Goal: Answer question/provide support: Share knowledge or assist other users

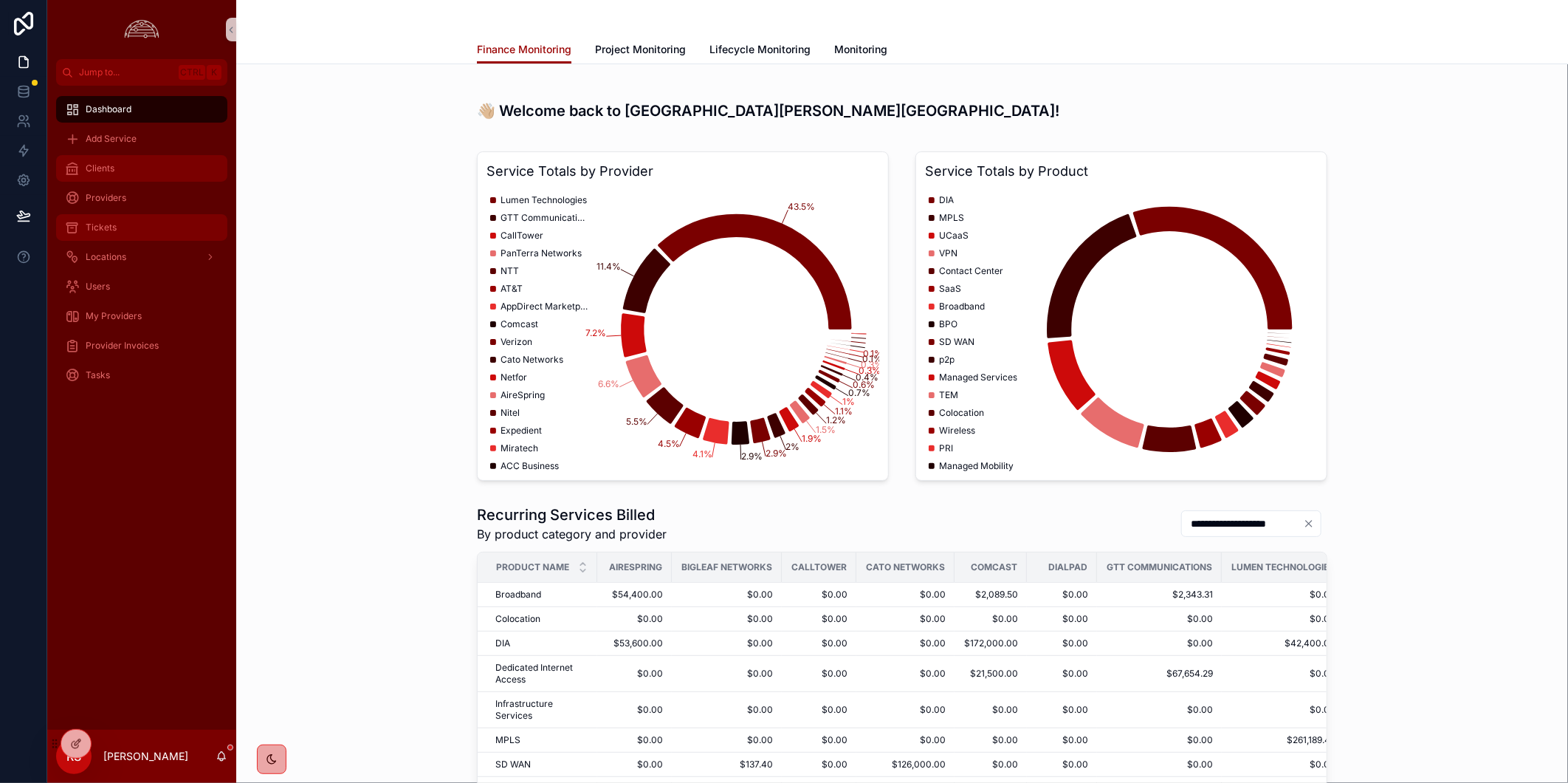
scroll to position [492, 0]
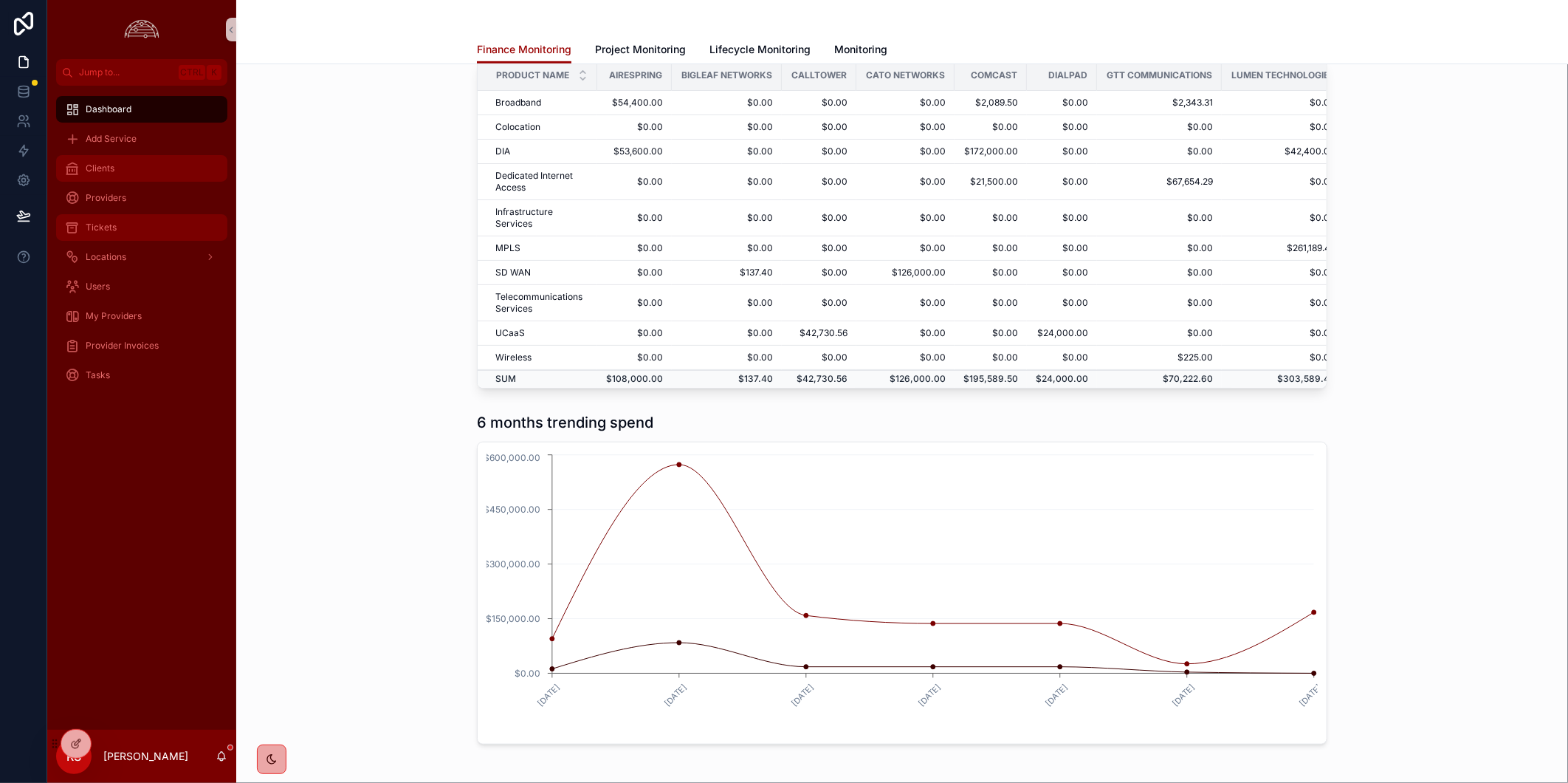
drag, startPoint x: 0, startPoint y: 0, endPoint x: 133, endPoint y: 229, distance: 264.8
click at [128, 175] on div "Clients" at bounding box center [142, 168] width 154 height 23
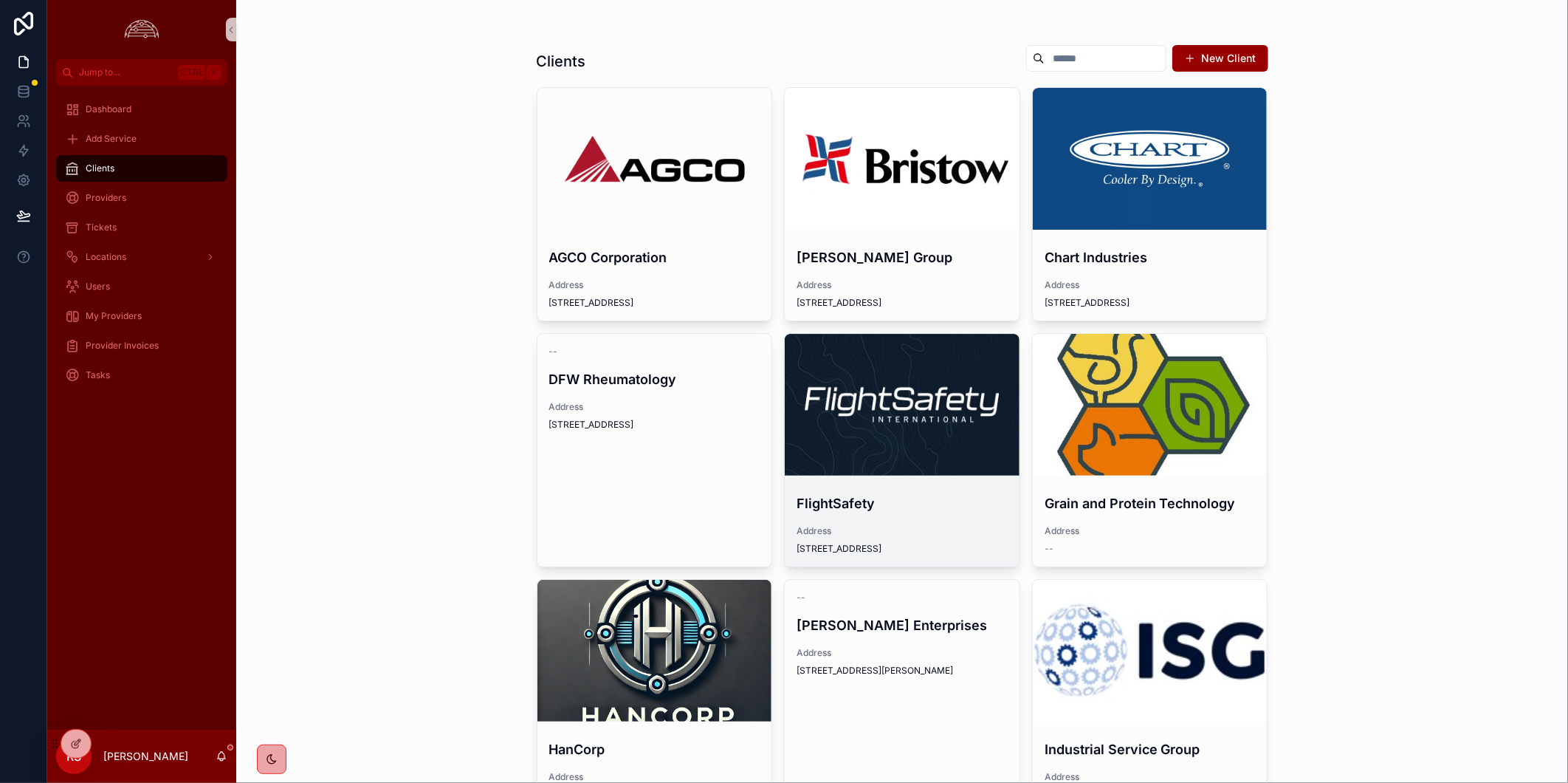
click at [933, 378] on div "scrollable content" at bounding box center [902, 405] width 235 height 142
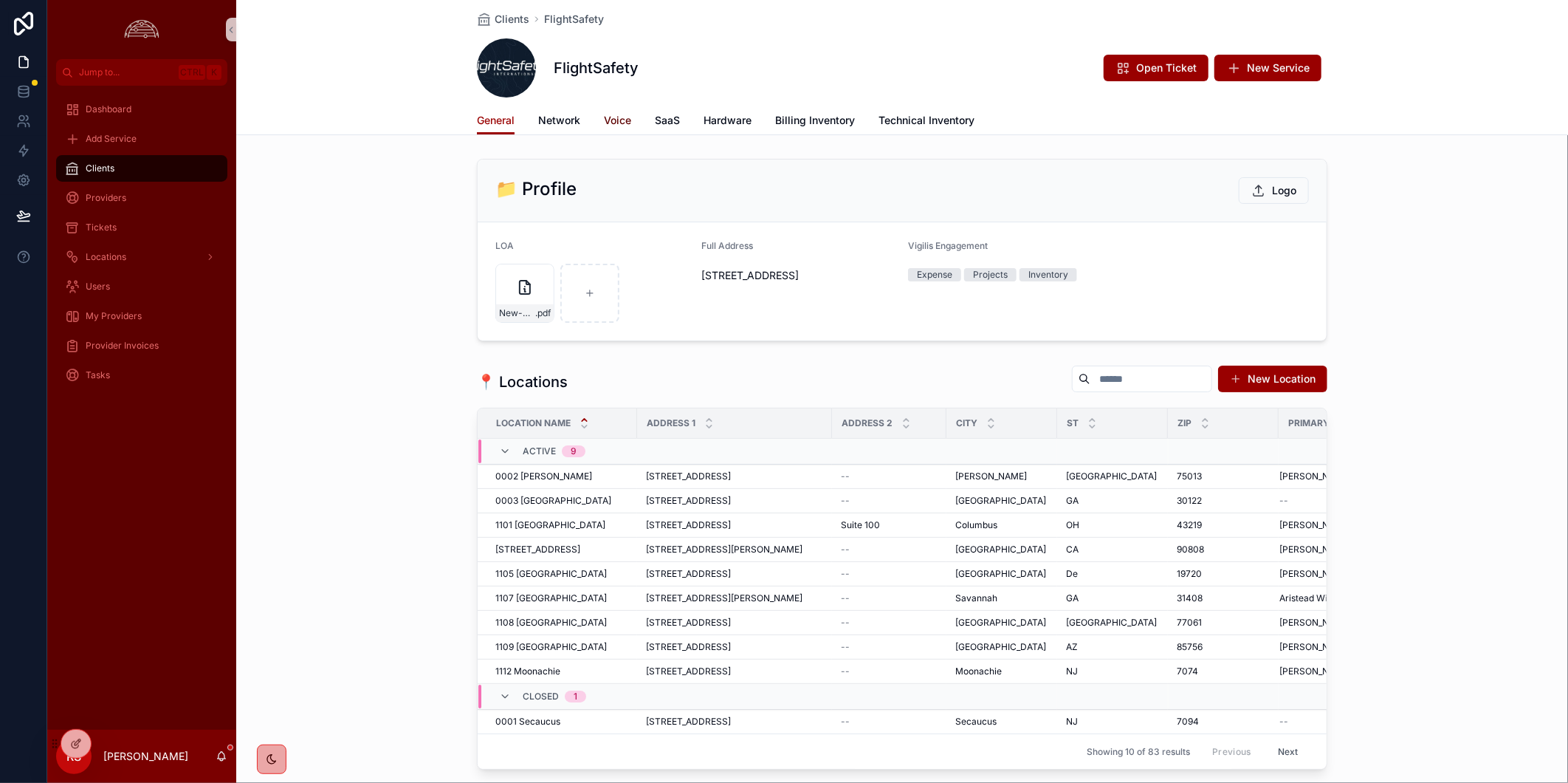
click at [612, 120] on span "Voice" at bounding box center [617, 120] width 27 height 15
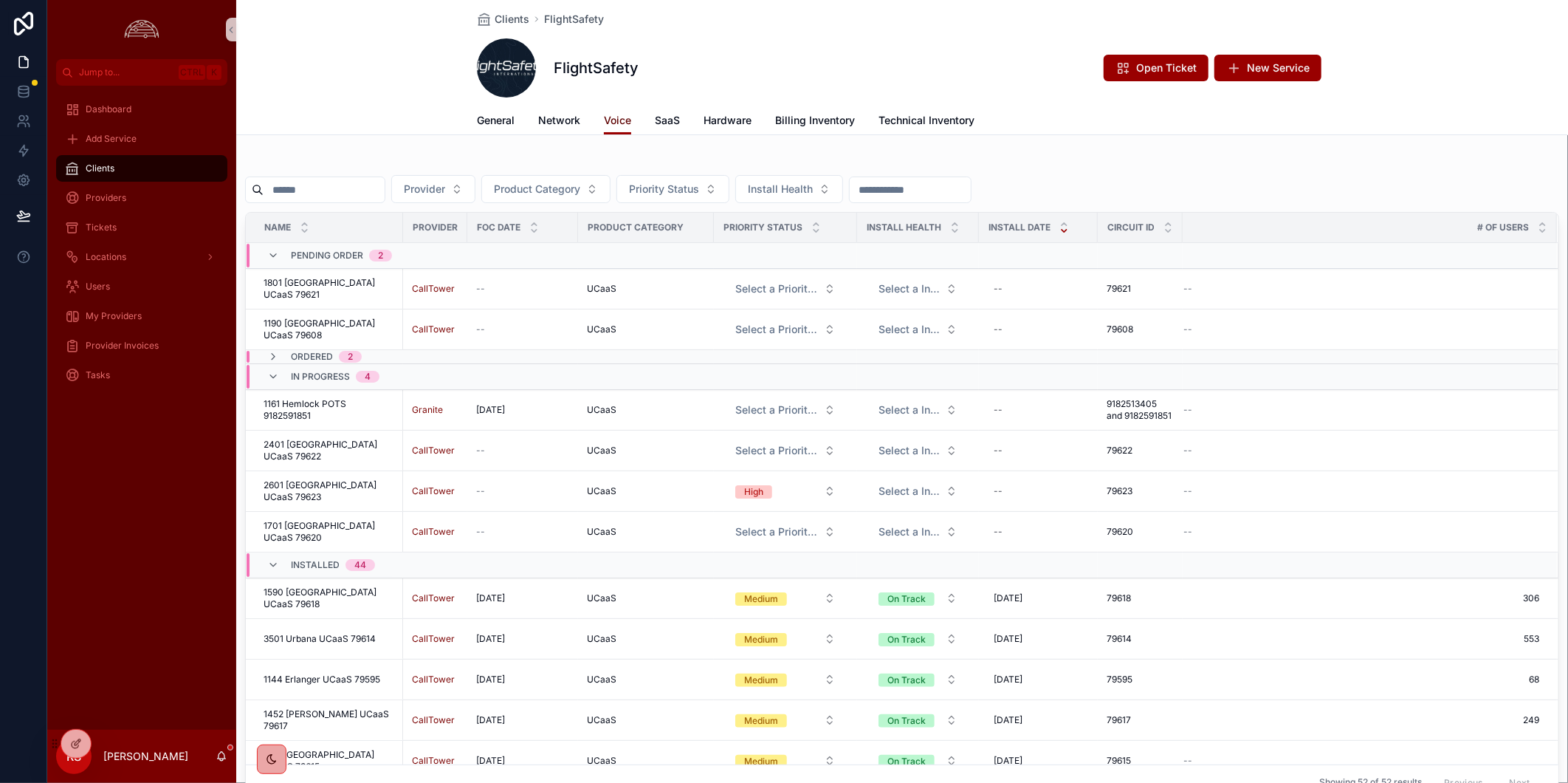
click at [612, 120] on span "Voice" at bounding box center [617, 120] width 27 height 15
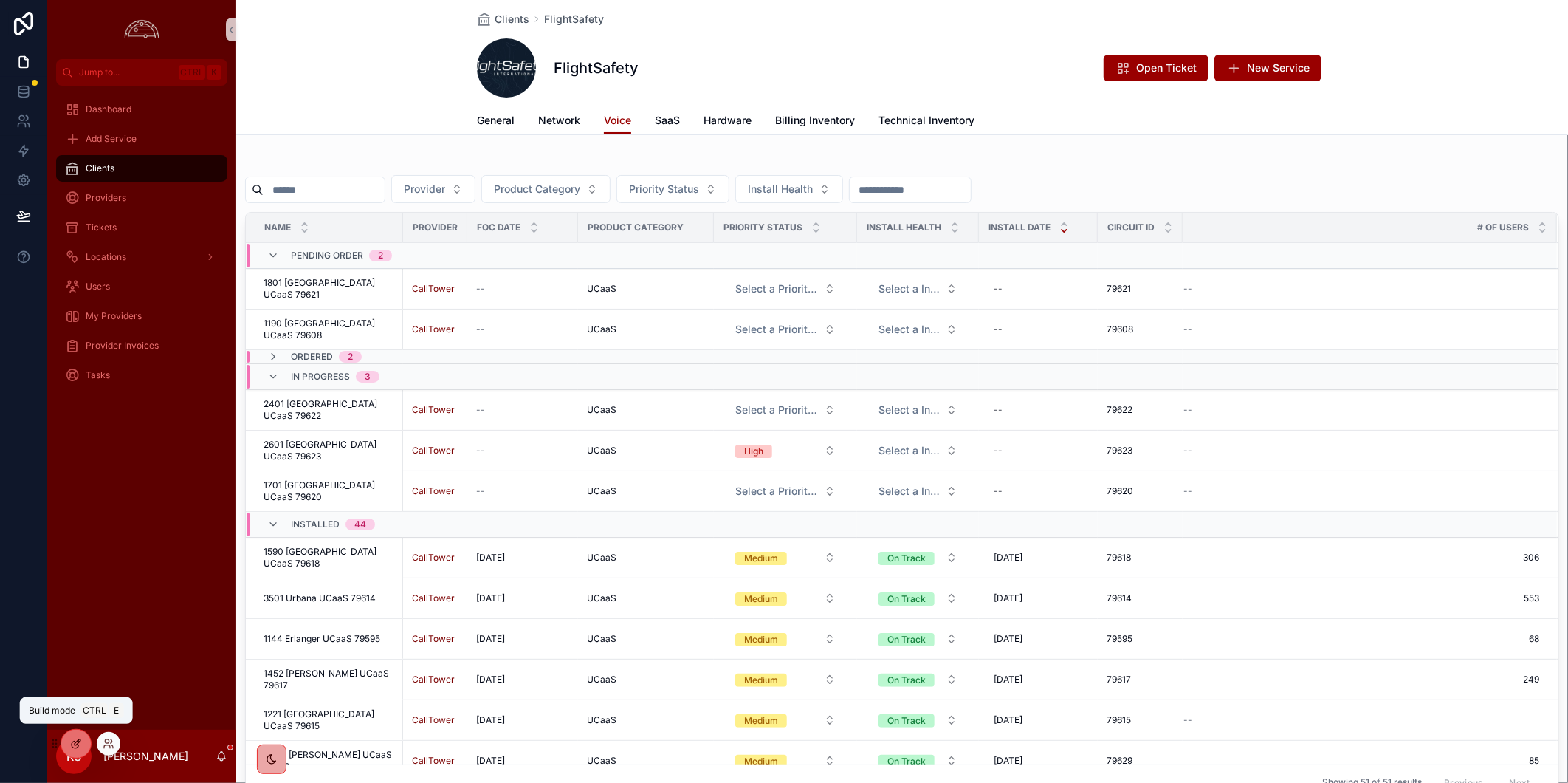
click at [76, 743] on icon at bounding box center [76, 743] width 12 height 12
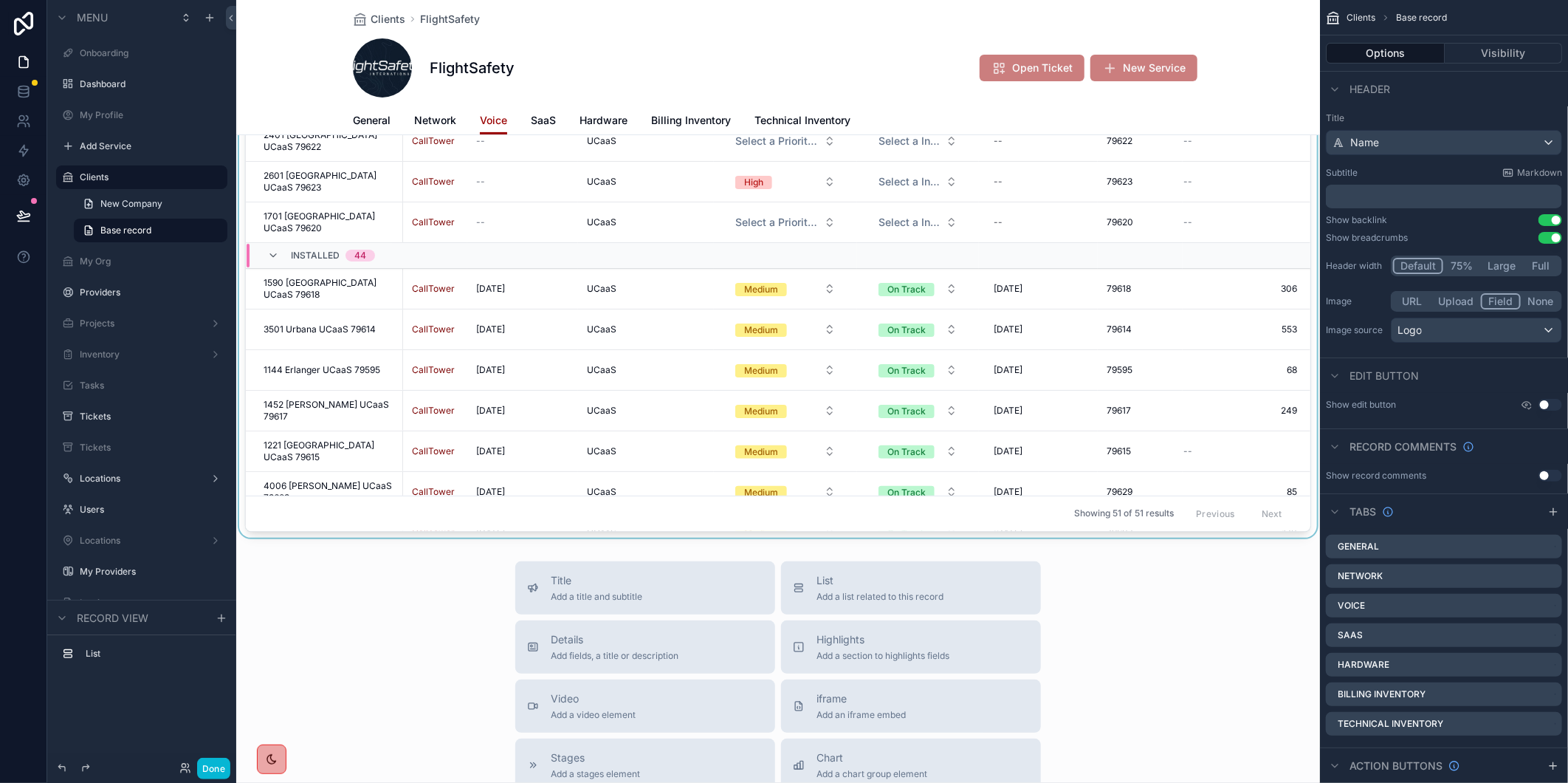
scroll to position [246, 0]
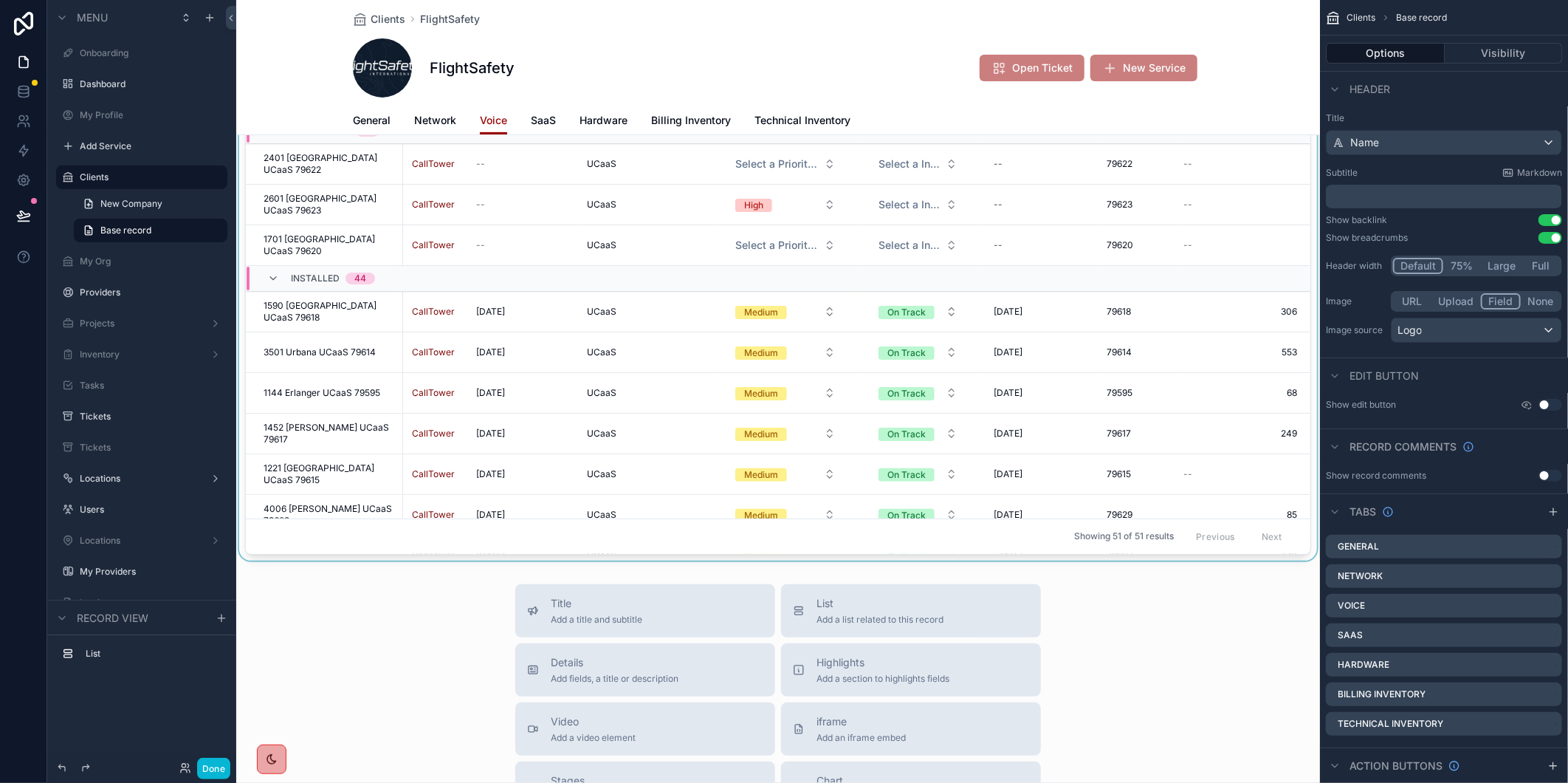
drag, startPoint x: 1291, startPoint y: 144, endPoint x: 1305, endPoint y: 285, distance: 141.7
click at [1305, 285] on div "scrollable content" at bounding box center [777, 233] width 1084 height 653
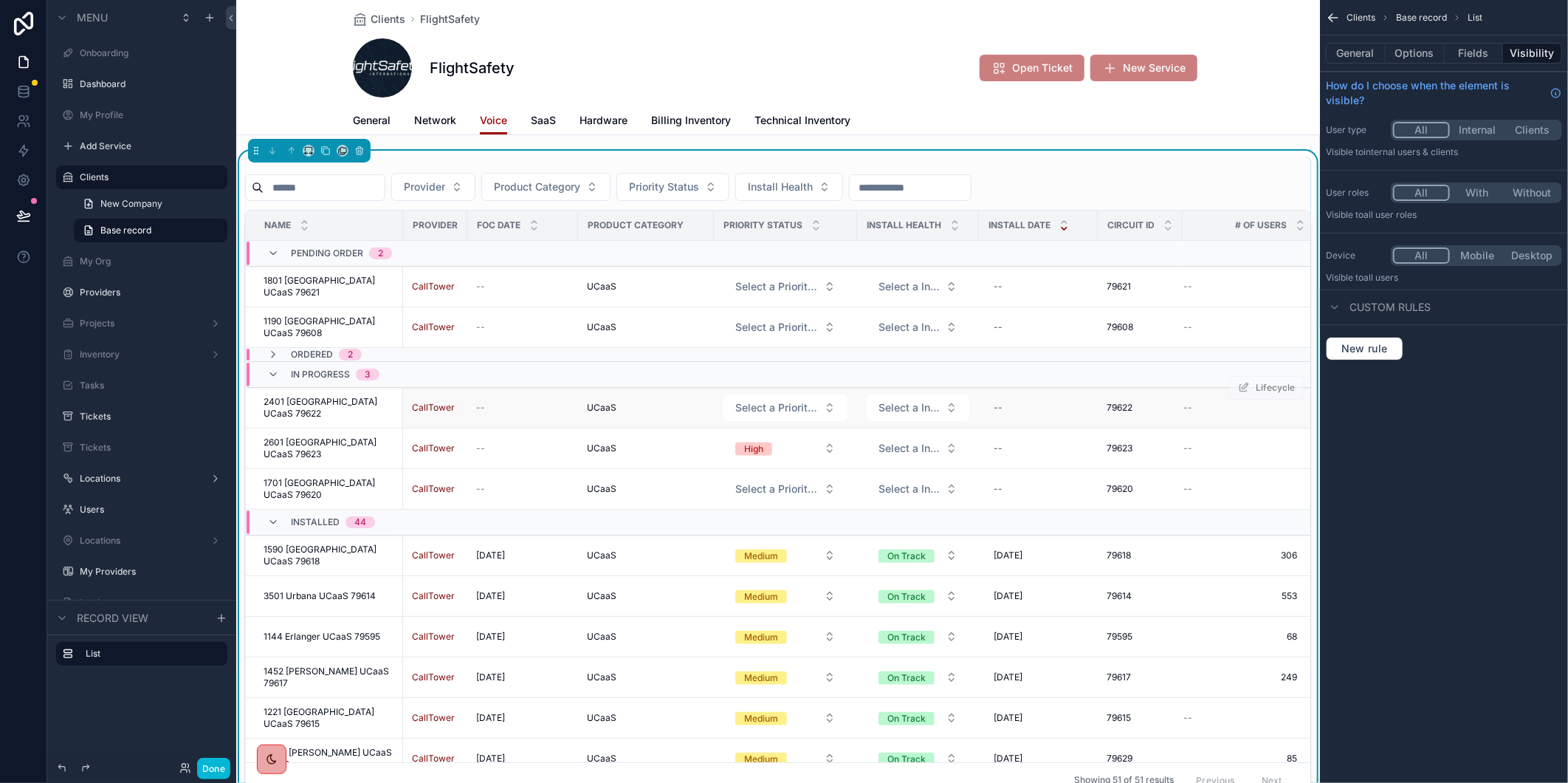
scroll to position [0, 0]
click at [435, 124] on span "Network" at bounding box center [434, 120] width 42 height 15
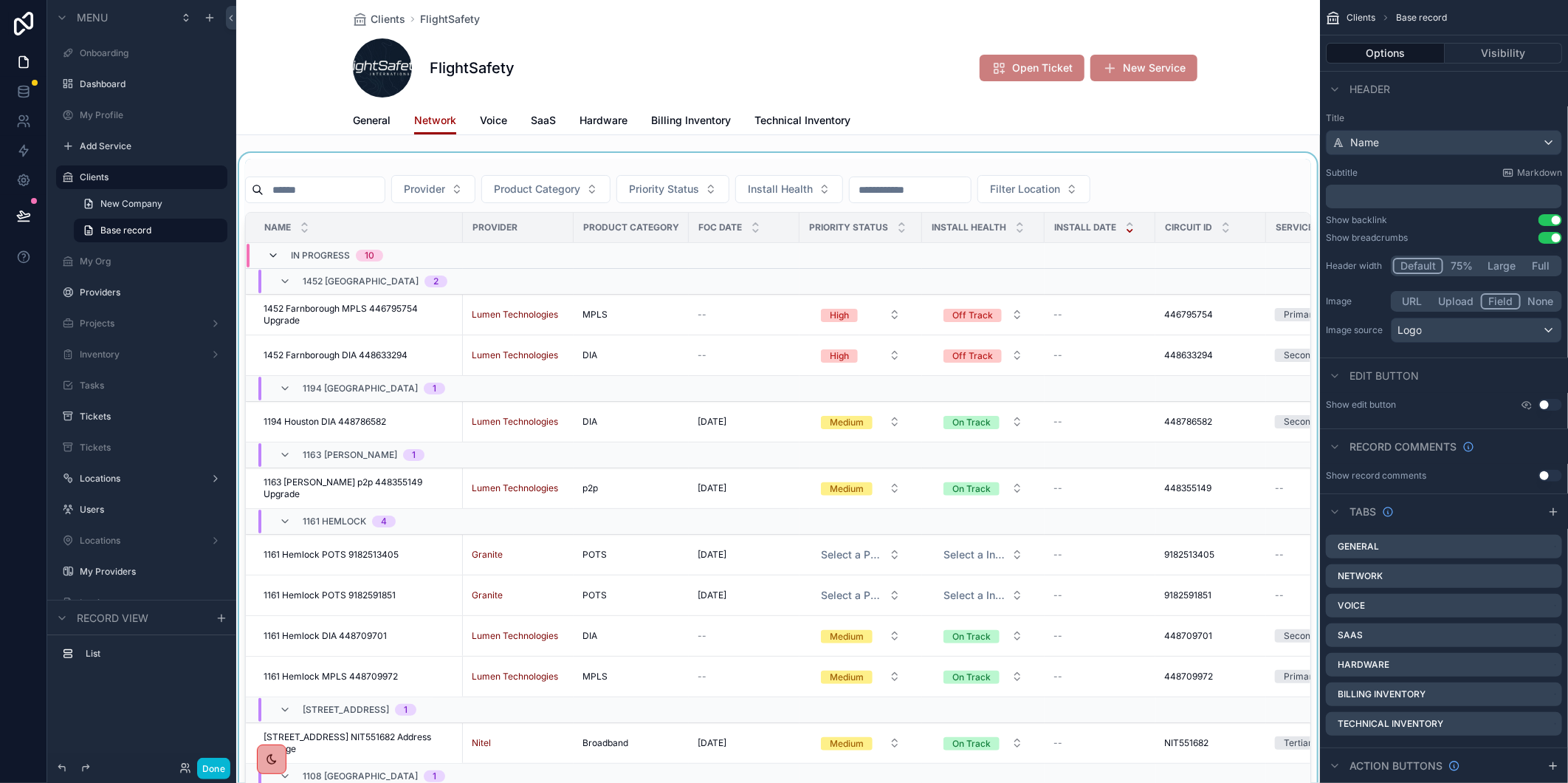
click at [275, 254] on icon "scrollable content" at bounding box center [273, 255] width 12 height 12
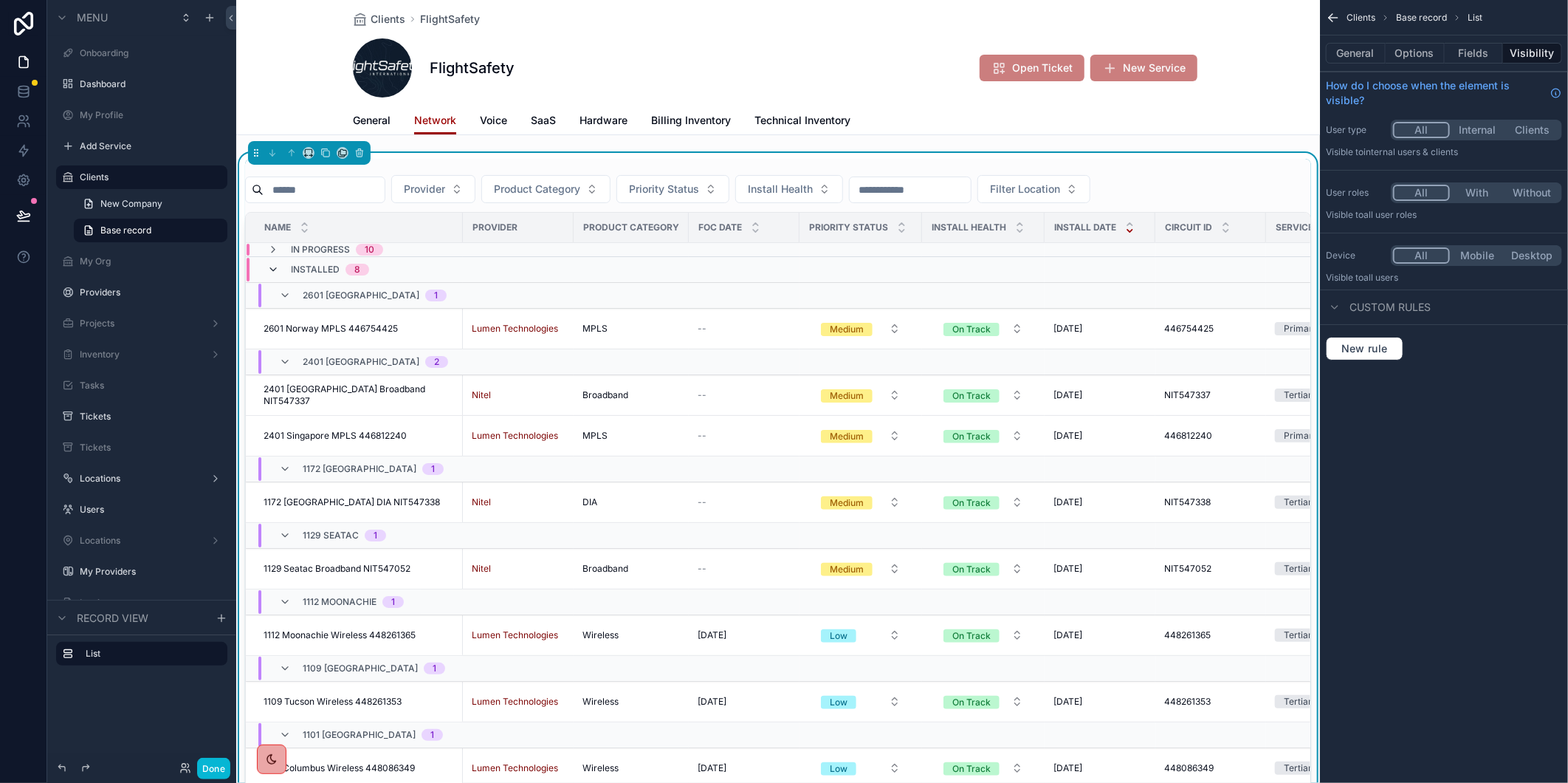
click at [277, 268] on icon "scrollable content" at bounding box center [273, 269] width 12 height 12
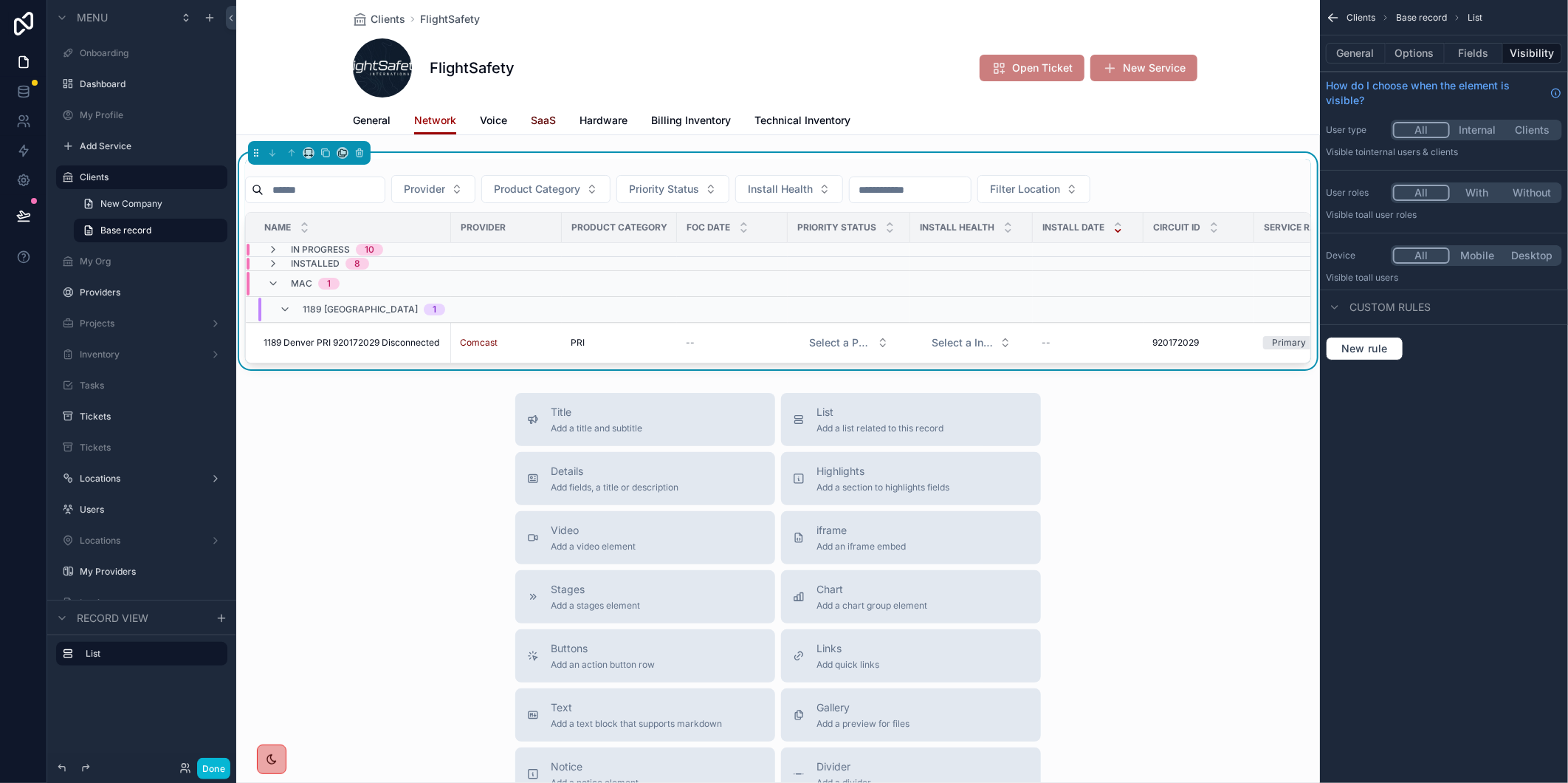
click at [536, 116] on span "SaaS" at bounding box center [543, 120] width 25 height 15
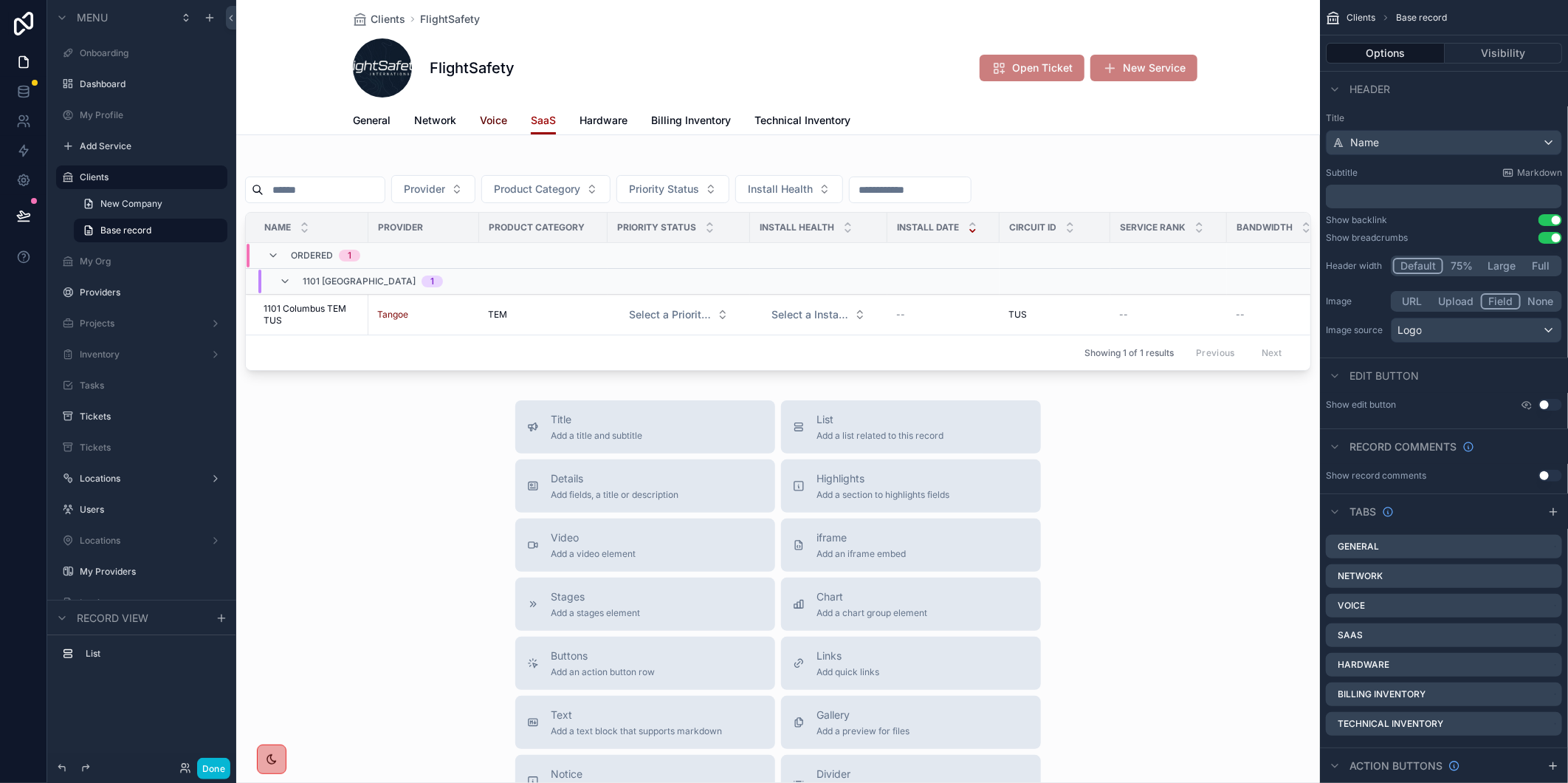
click at [496, 124] on span "Voice" at bounding box center [493, 120] width 27 height 15
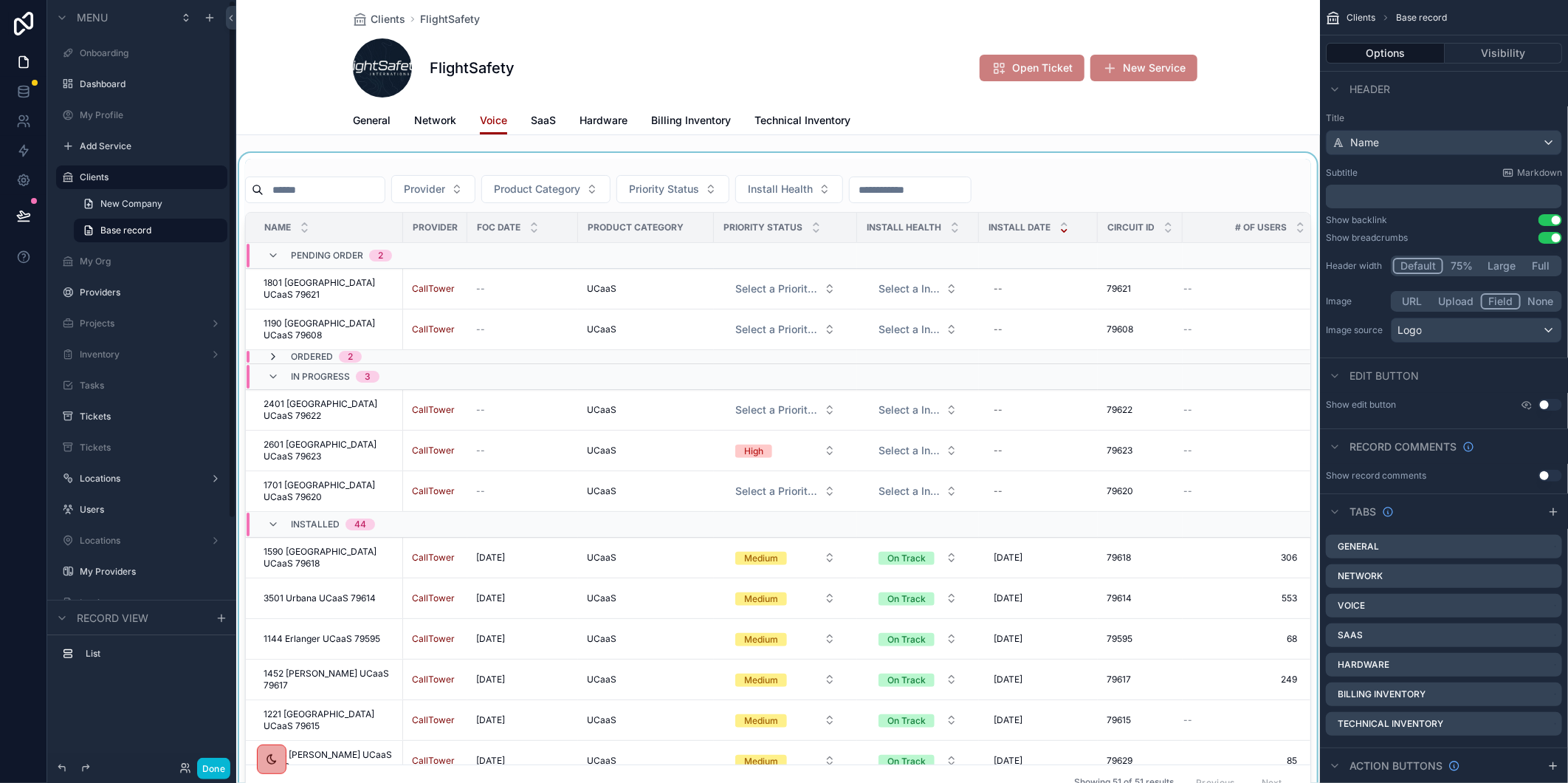
click at [269, 353] on icon "scrollable content" at bounding box center [273, 356] width 12 height 12
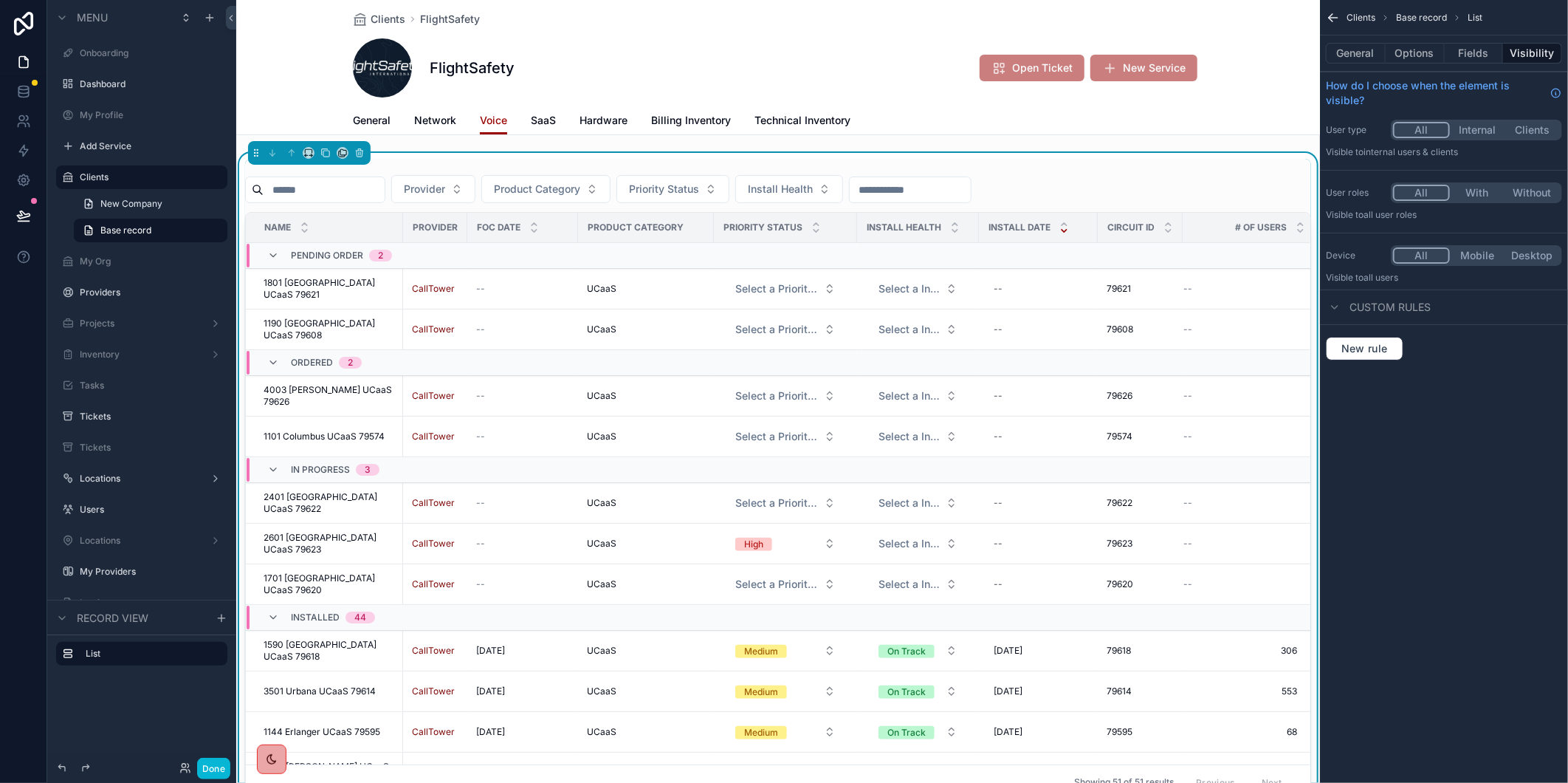
click at [269, 353] on div "Ordered 2" at bounding box center [314, 362] width 94 height 23
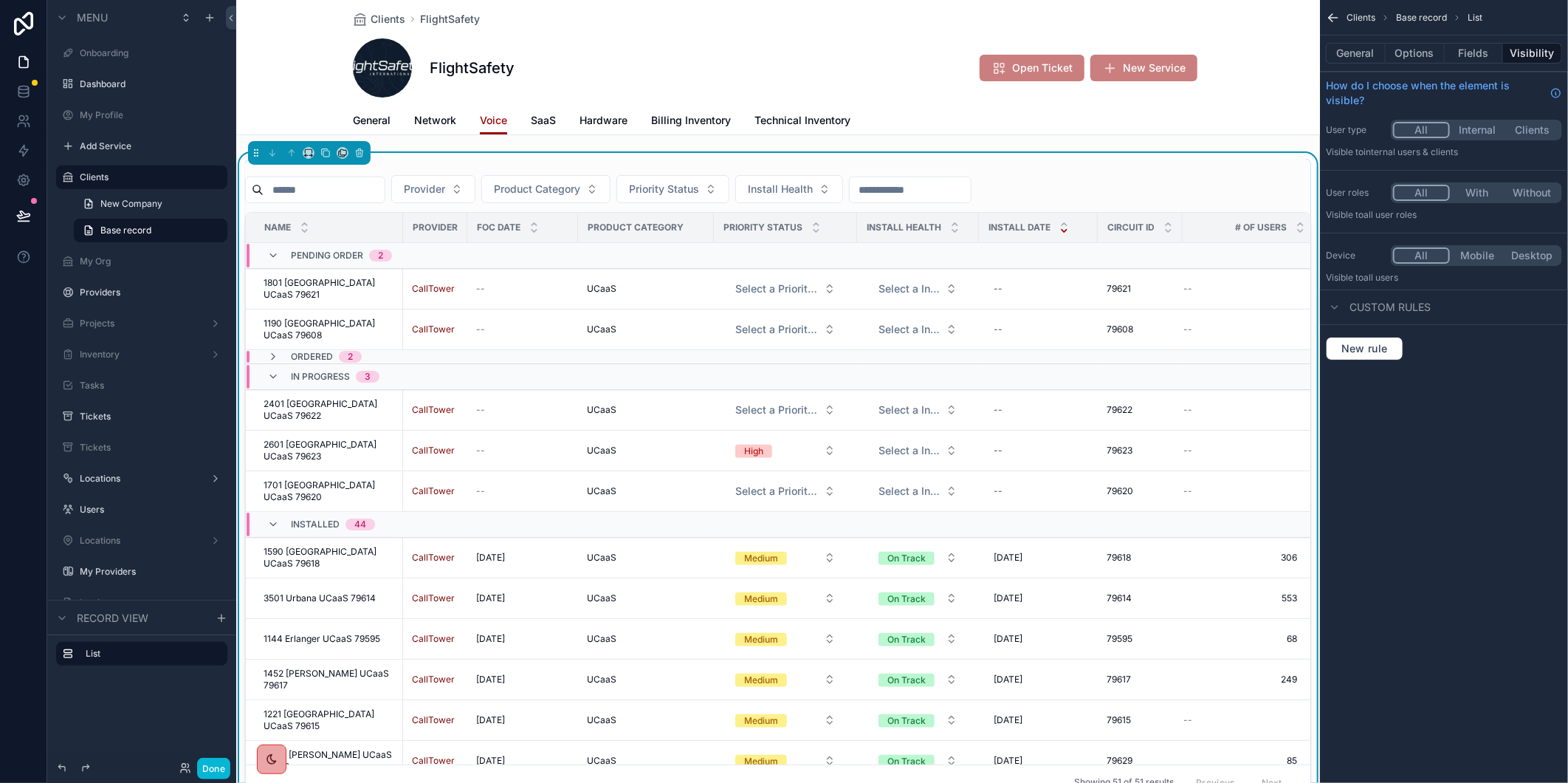
click at [269, 367] on div "In Progress 3" at bounding box center [323, 376] width 112 height 23
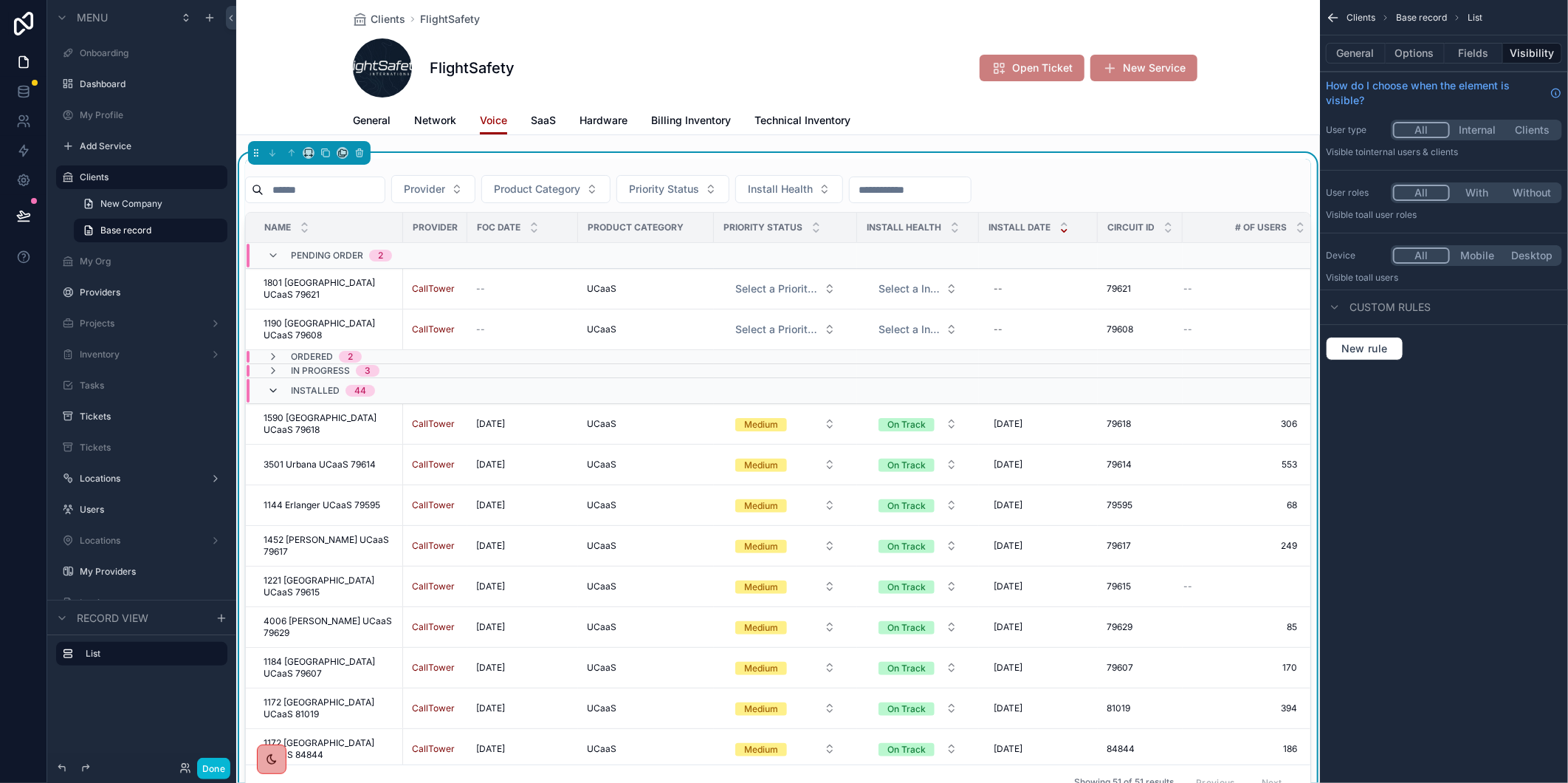
click at [271, 395] on icon "scrollable content" at bounding box center [273, 391] width 12 height 12
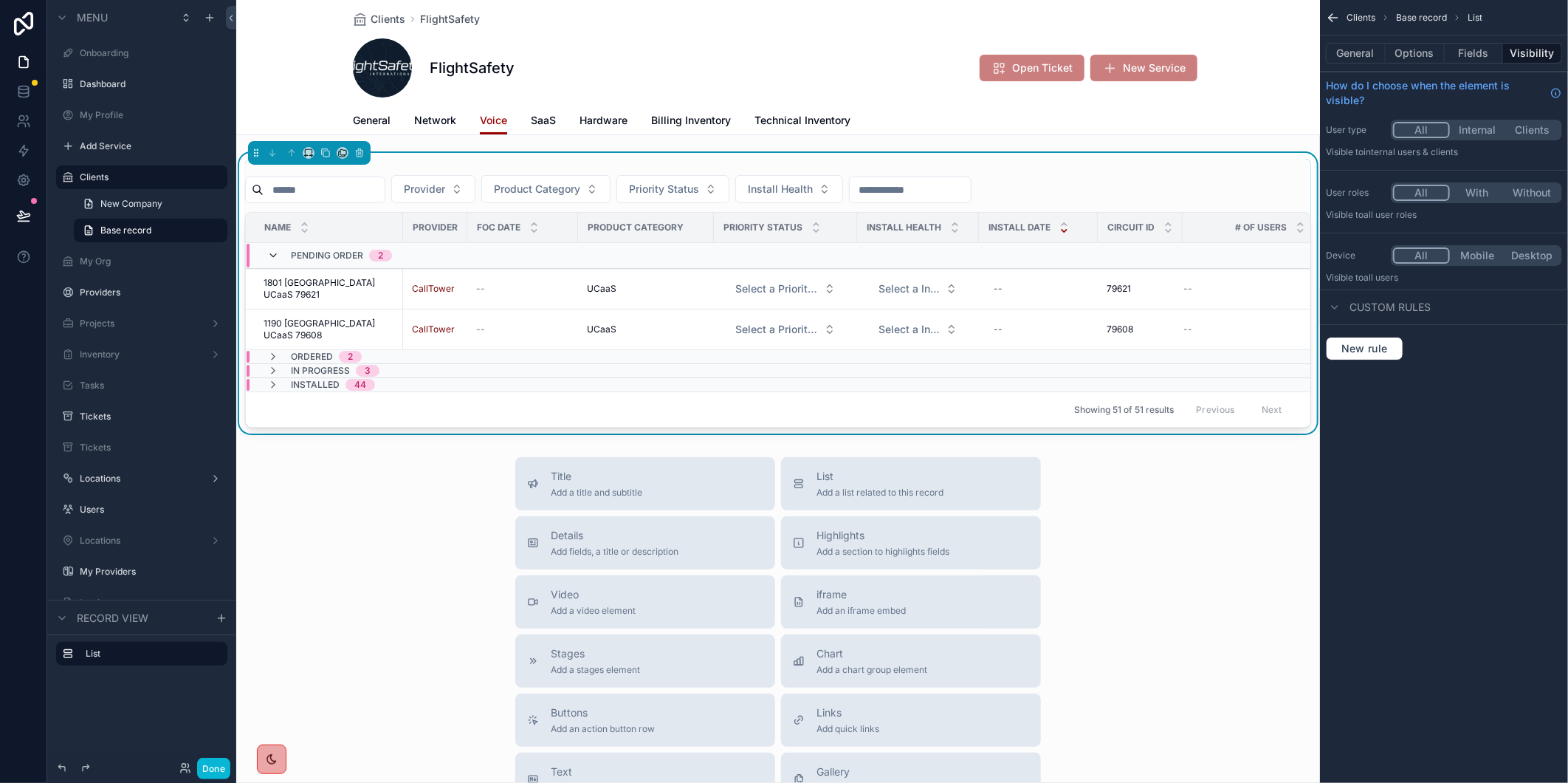
click at [268, 250] on icon "scrollable content" at bounding box center [273, 255] width 12 height 12
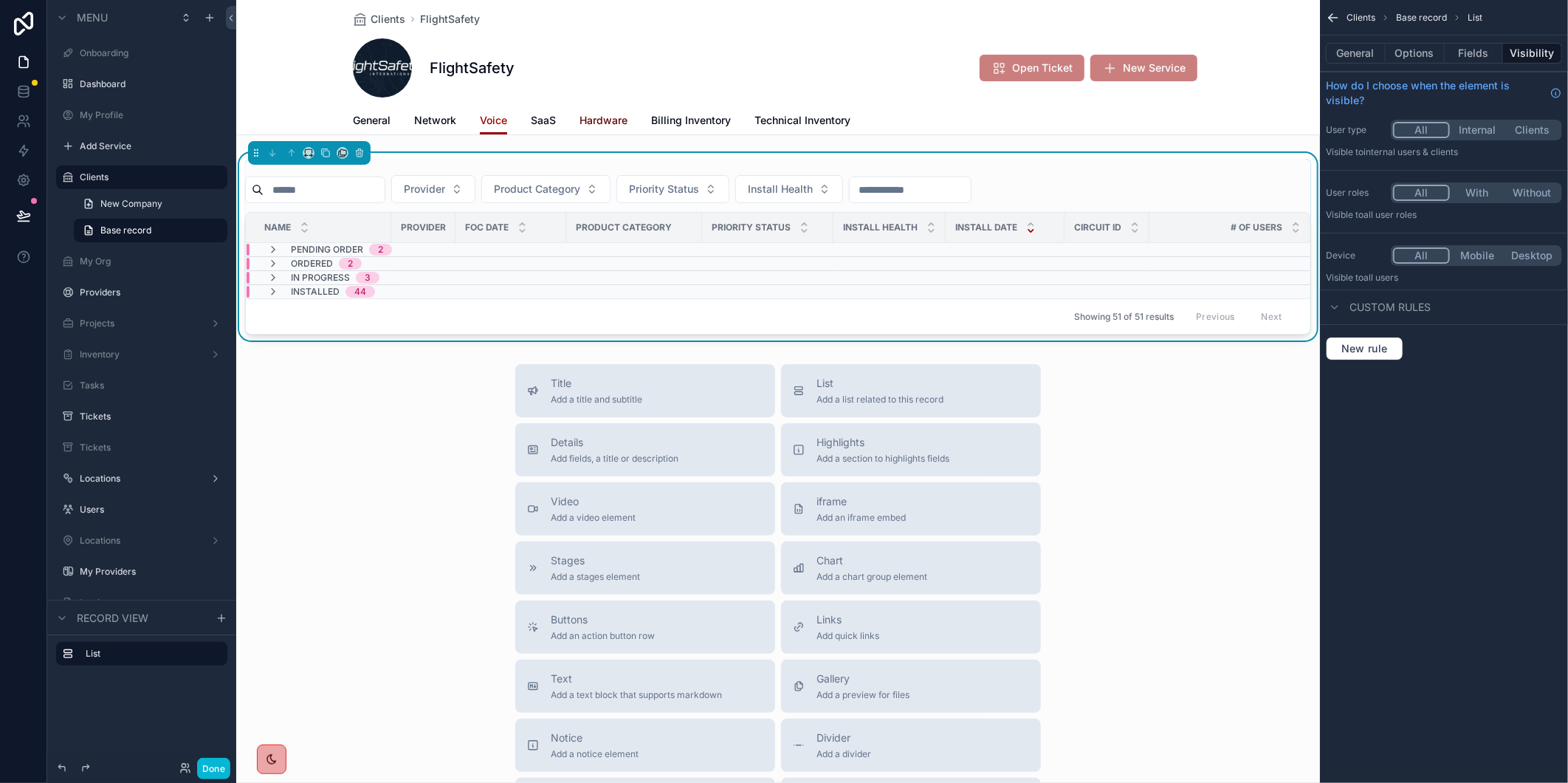
click at [604, 112] on link "Hardware" at bounding box center [603, 122] width 48 height 30
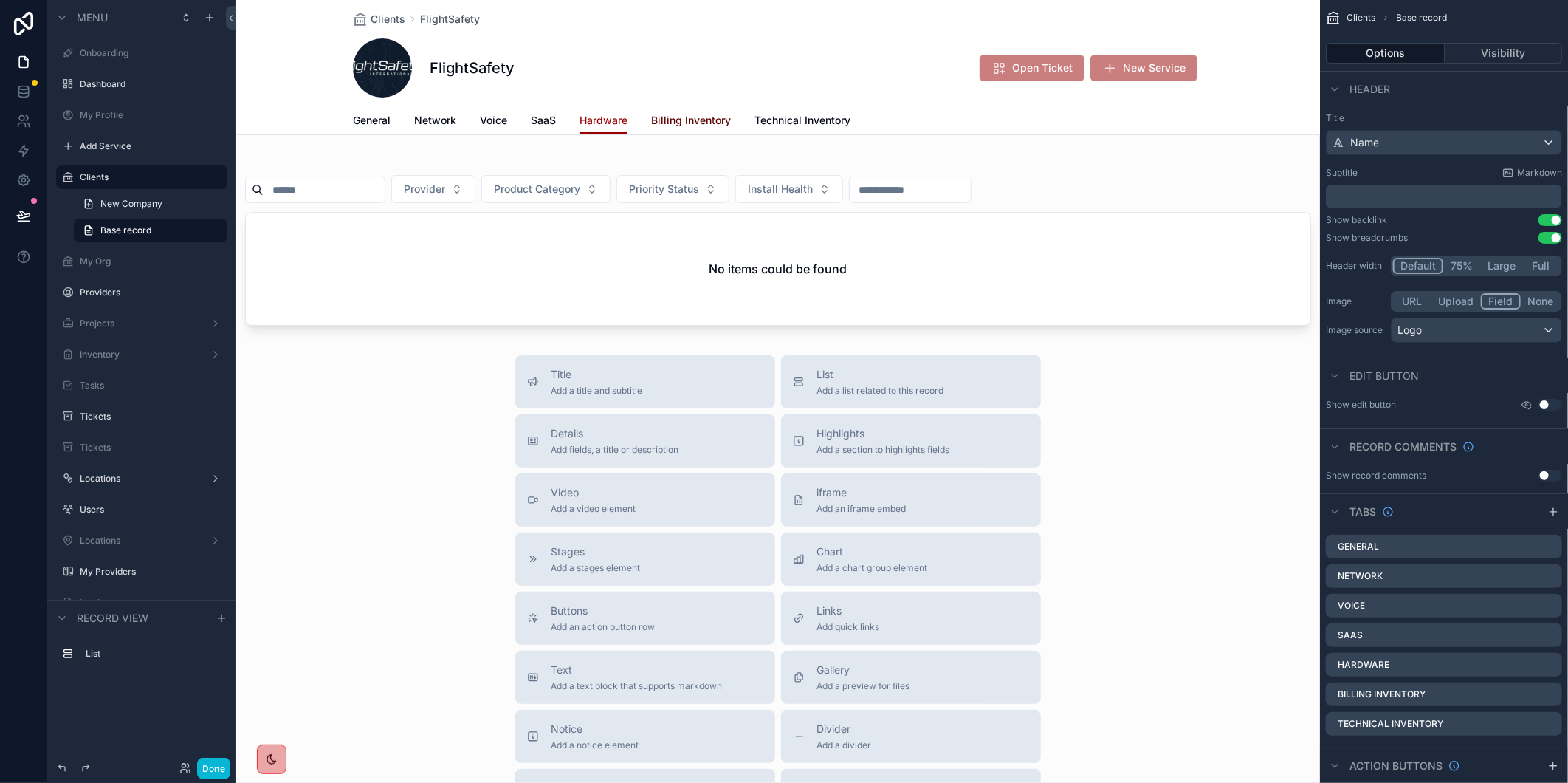
click at [691, 119] on span "Billing Inventory" at bounding box center [692, 120] width 80 height 15
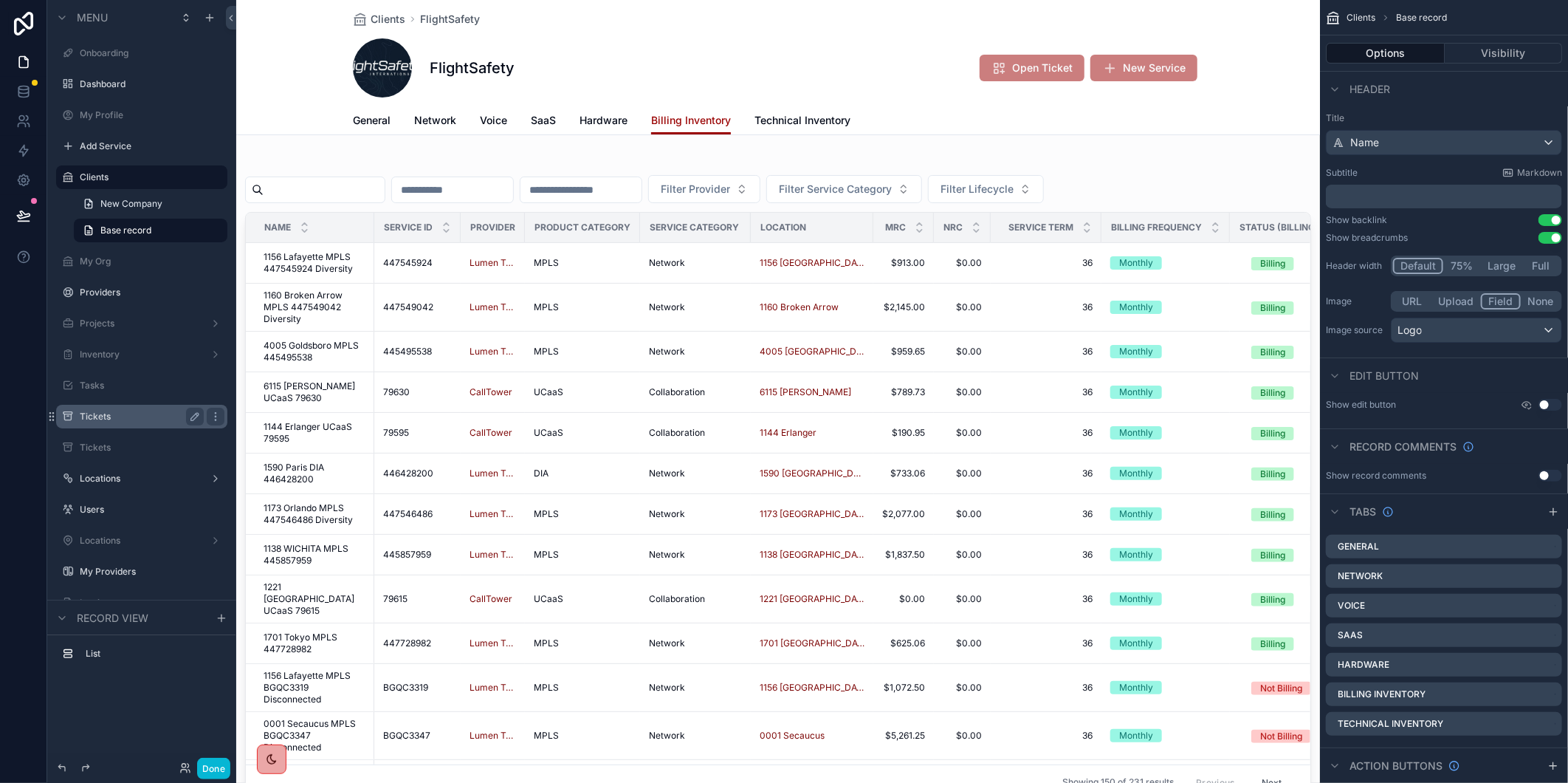
click at [116, 414] on label "Tickets" at bounding box center [139, 416] width 118 height 12
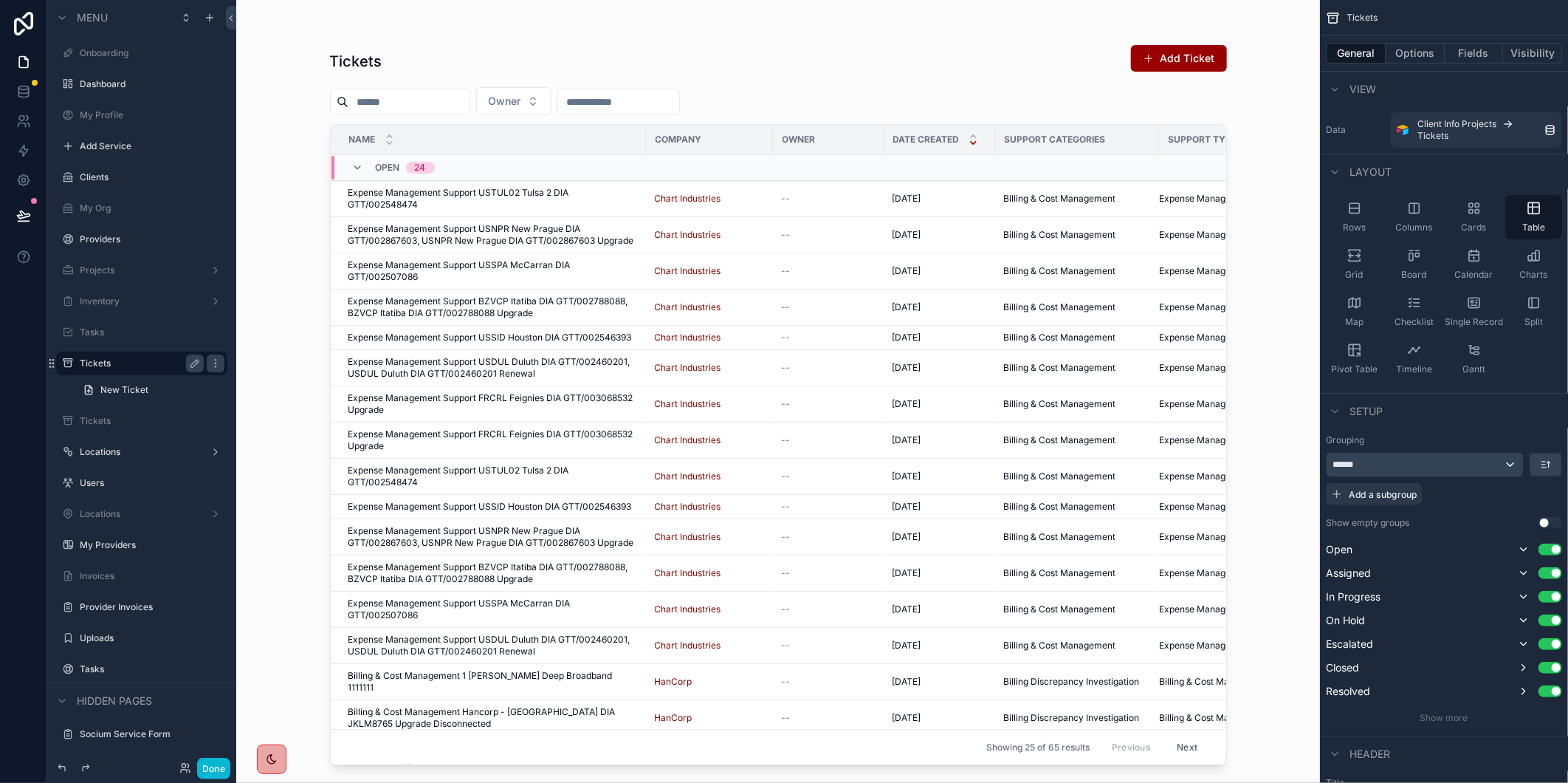
click at [558, 97] on div "scrollable content" at bounding box center [778, 382] width 944 height 765
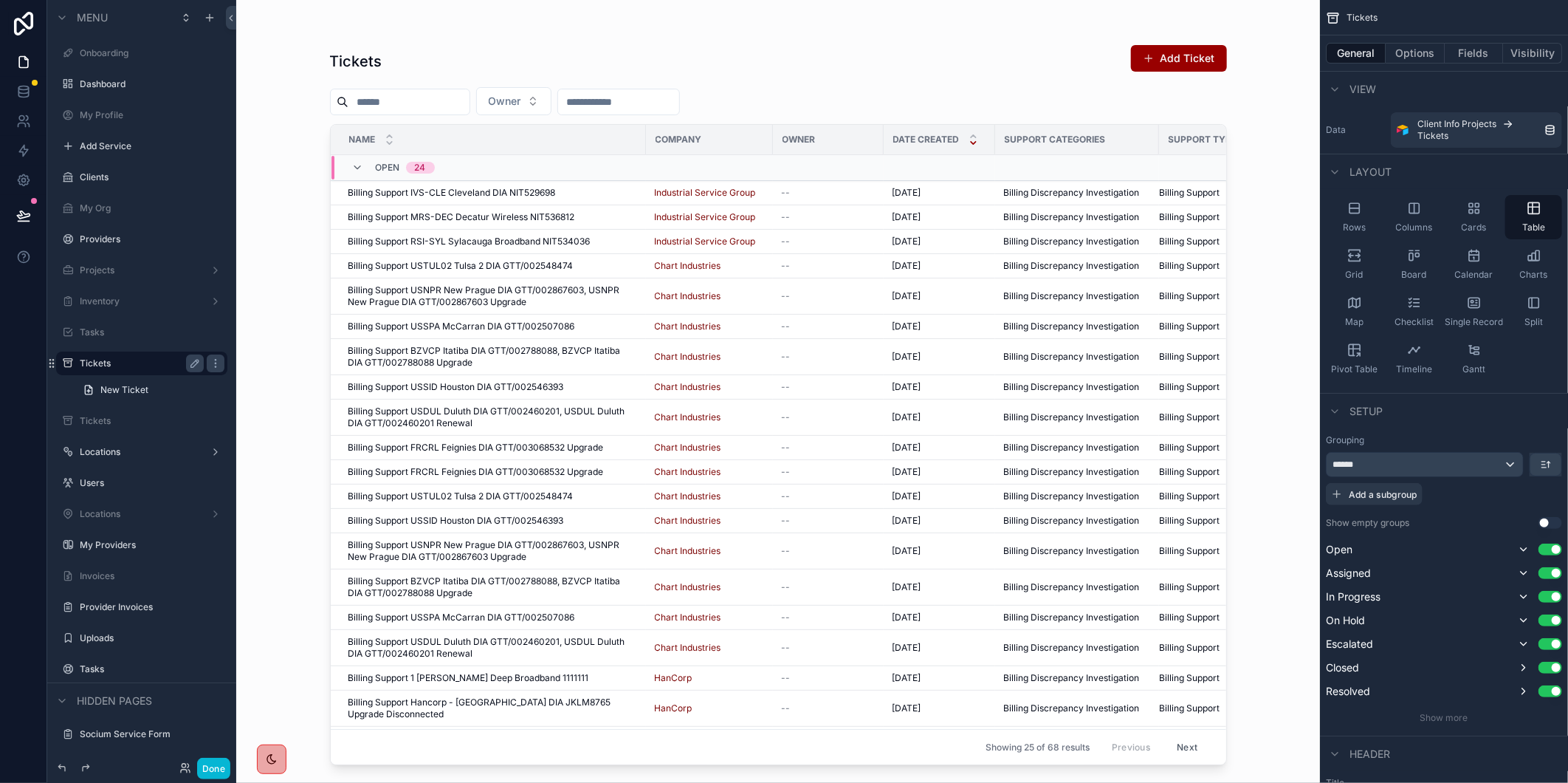
click at [552, 99] on button "Owner" at bounding box center [514, 101] width 76 height 28
click at [576, 181] on div "[PERSON_NAME]" at bounding box center [548, 184] width 177 height 23
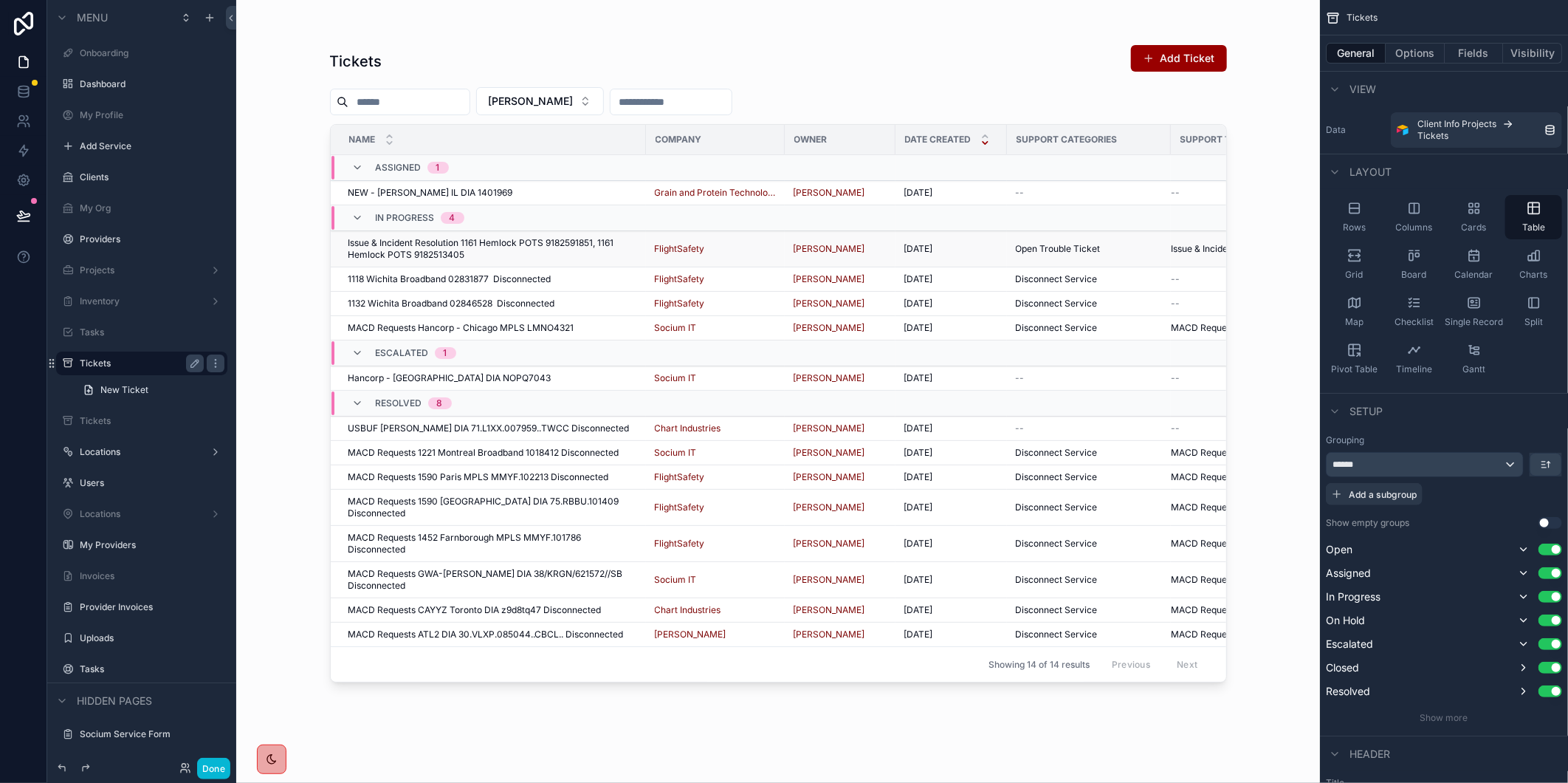
click at [608, 247] on span "Issue & Incident Resolution 1161 Hemlock POTS 9182591851, 1161 Hemlock POTS 918…" at bounding box center [493, 248] width 289 height 23
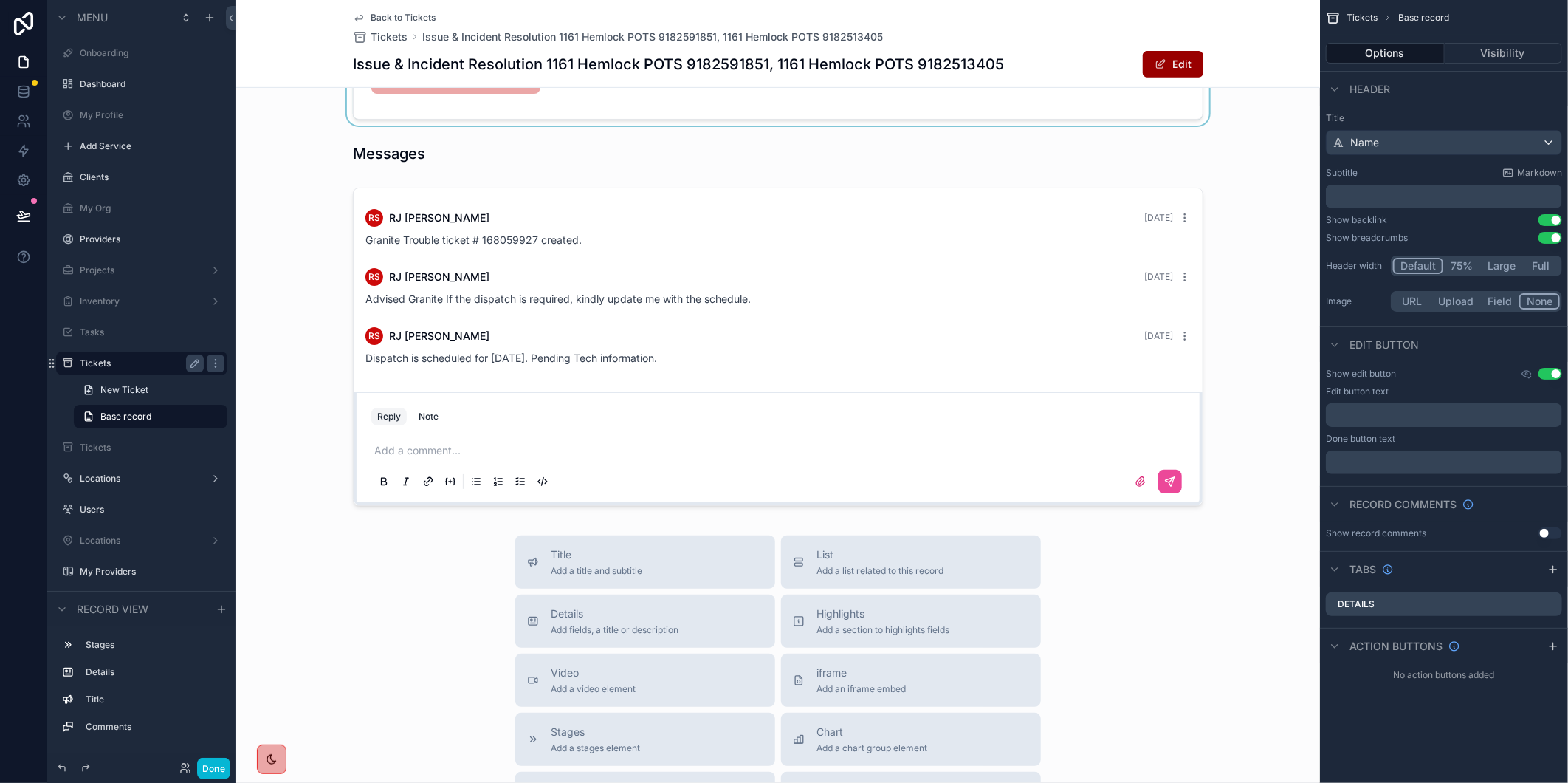
scroll to position [573, 0]
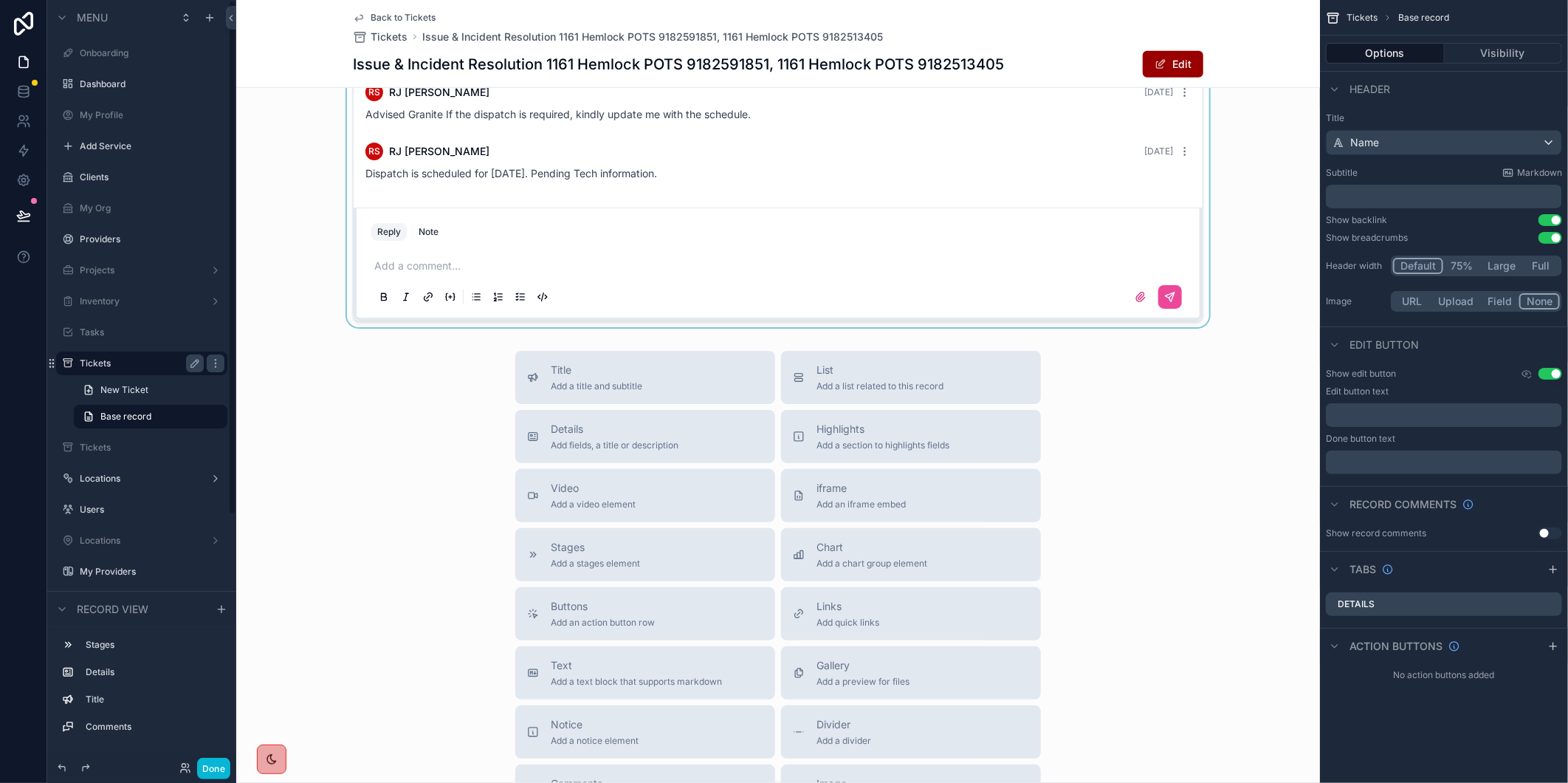
drag, startPoint x: 476, startPoint y: 273, endPoint x: 433, endPoint y: 293, distance: 47.4
click at [476, 273] on div "scrollable content" at bounding box center [777, 162] width 1084 height 330
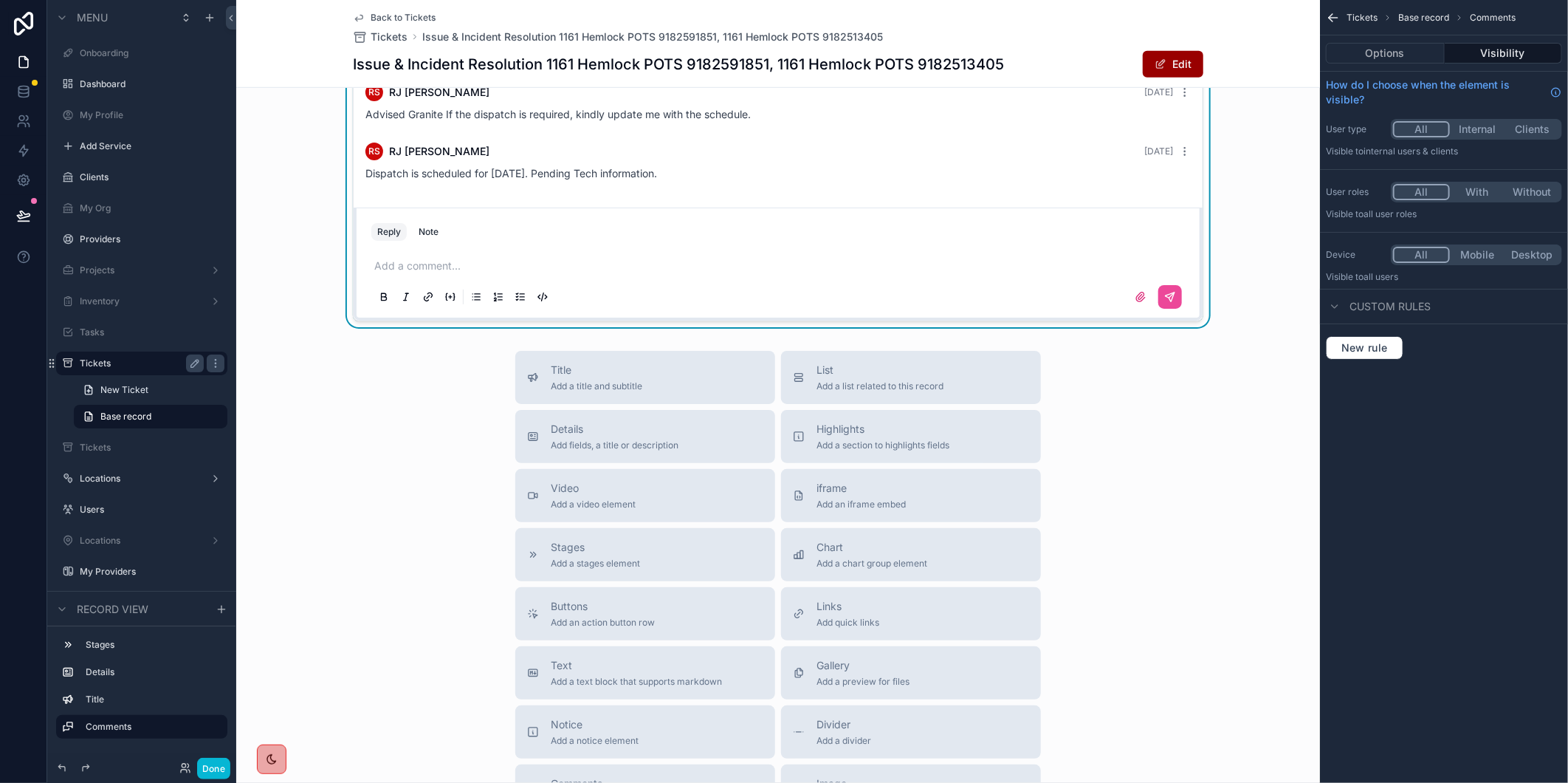
click at [419, 273] on p "scrollable content" at bounding box center [781, 266] width 814 height 15
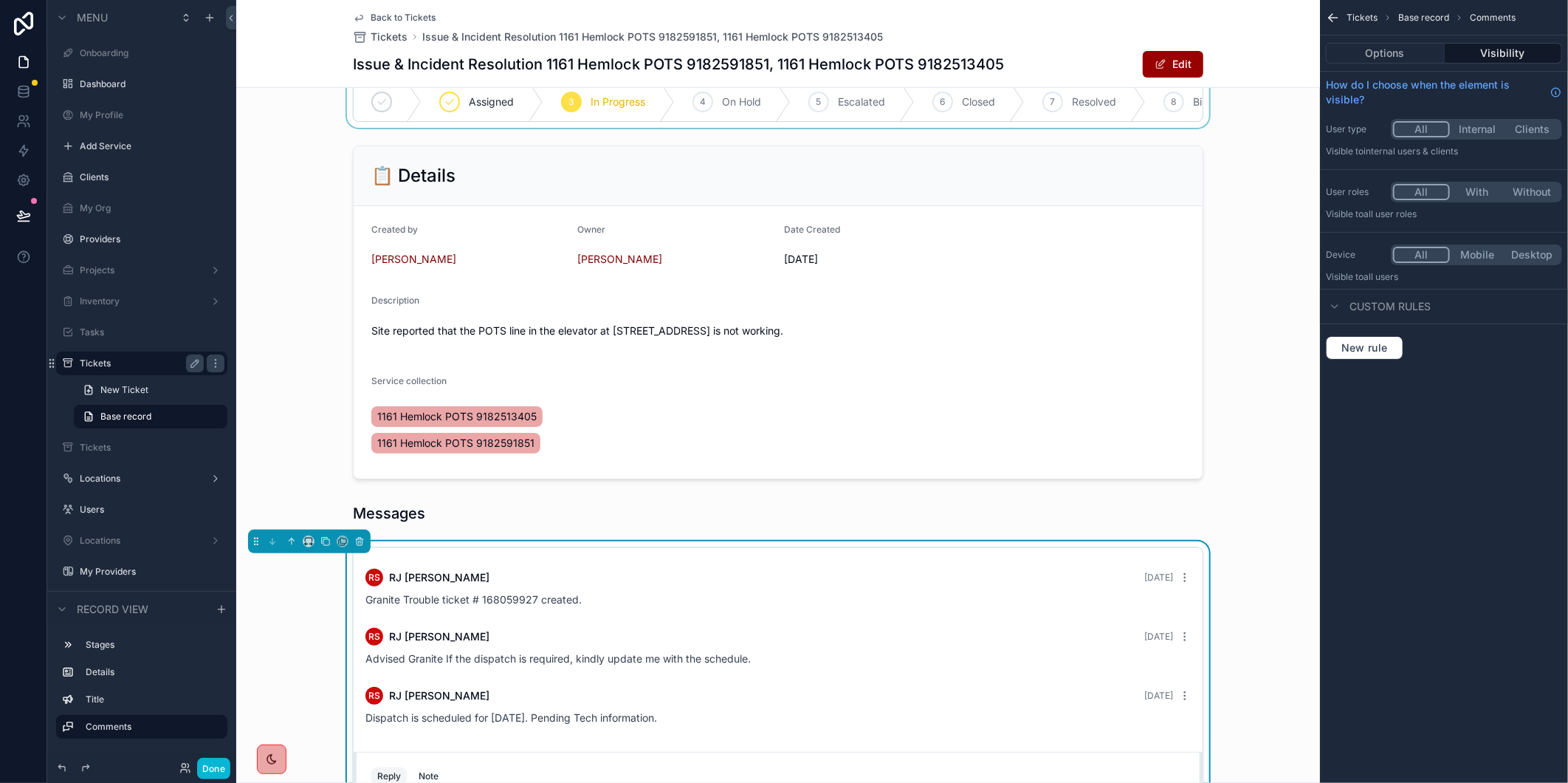
scroll to position [0, 0]
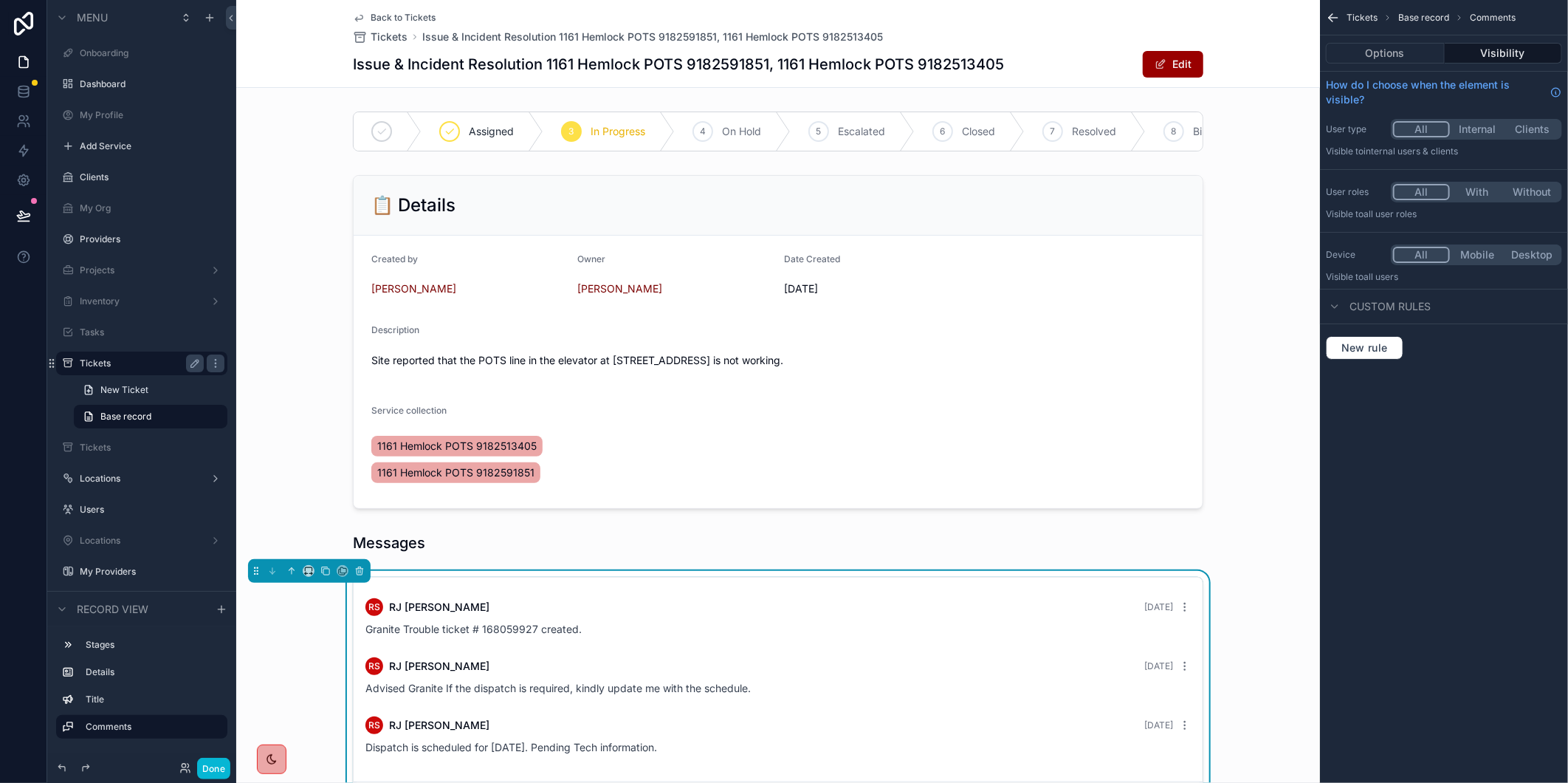
click at [415, 12] on span "Back to Tickets" at bounding box center [404, 18] width 65 height 12
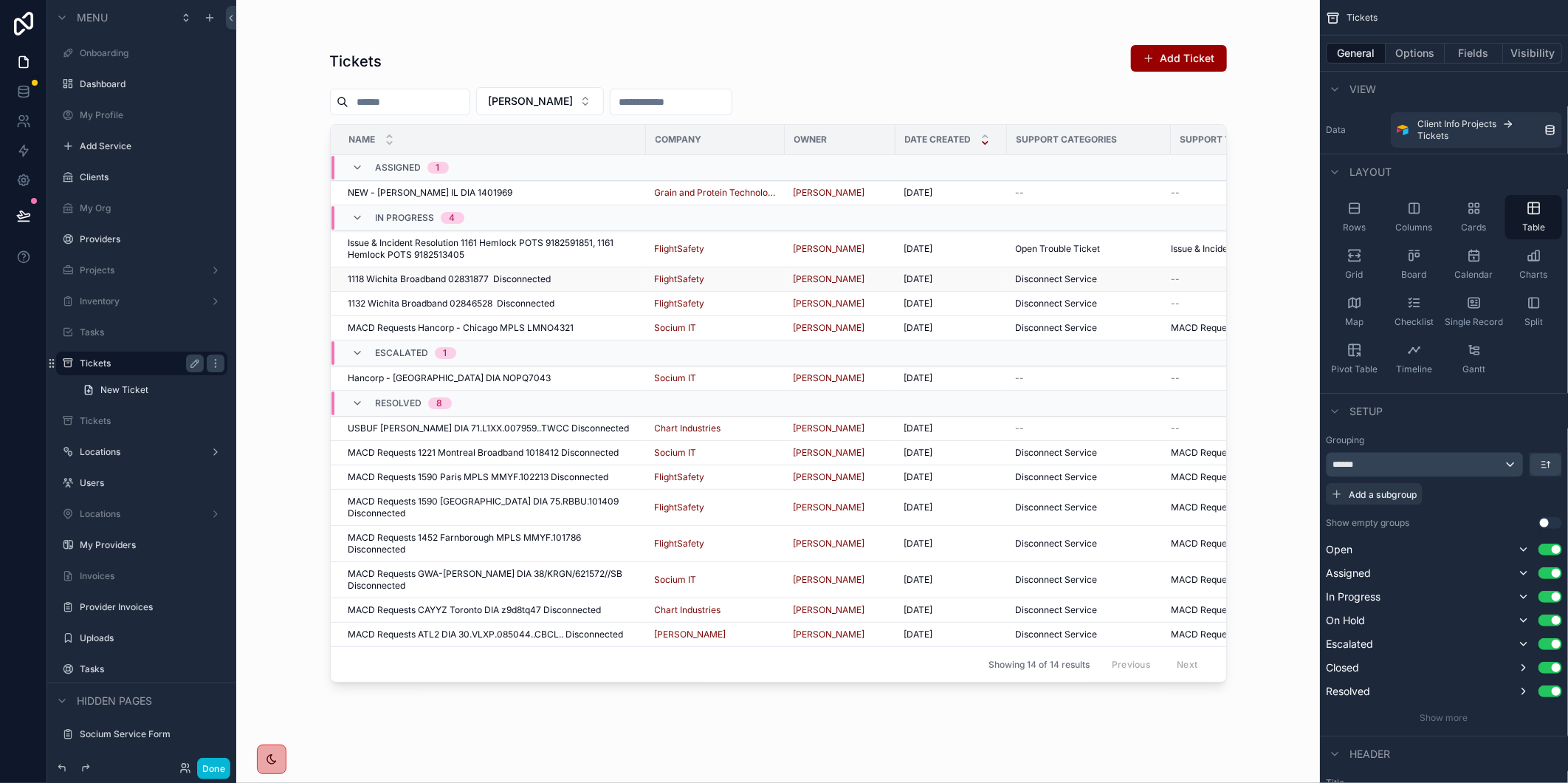
click at [467, 271] on td "1118 Wichita Broadband 02831877 Disconnected 1118 Wichita Broadband 02831877 Di…" at bounding box center [488, 280] width 315 height 24
click at [466, 271] on td "1118 Wichita Broadband 02831877 Disconnected 1118 Wichita Broadband 02831877 Di…" at bounding box center [488, 280] width 315 height 24
click at [370, 279] on span "1118 Wichita Broadband 02831877 Disconnected" at bounding box center [450, 279] width 203 height 12
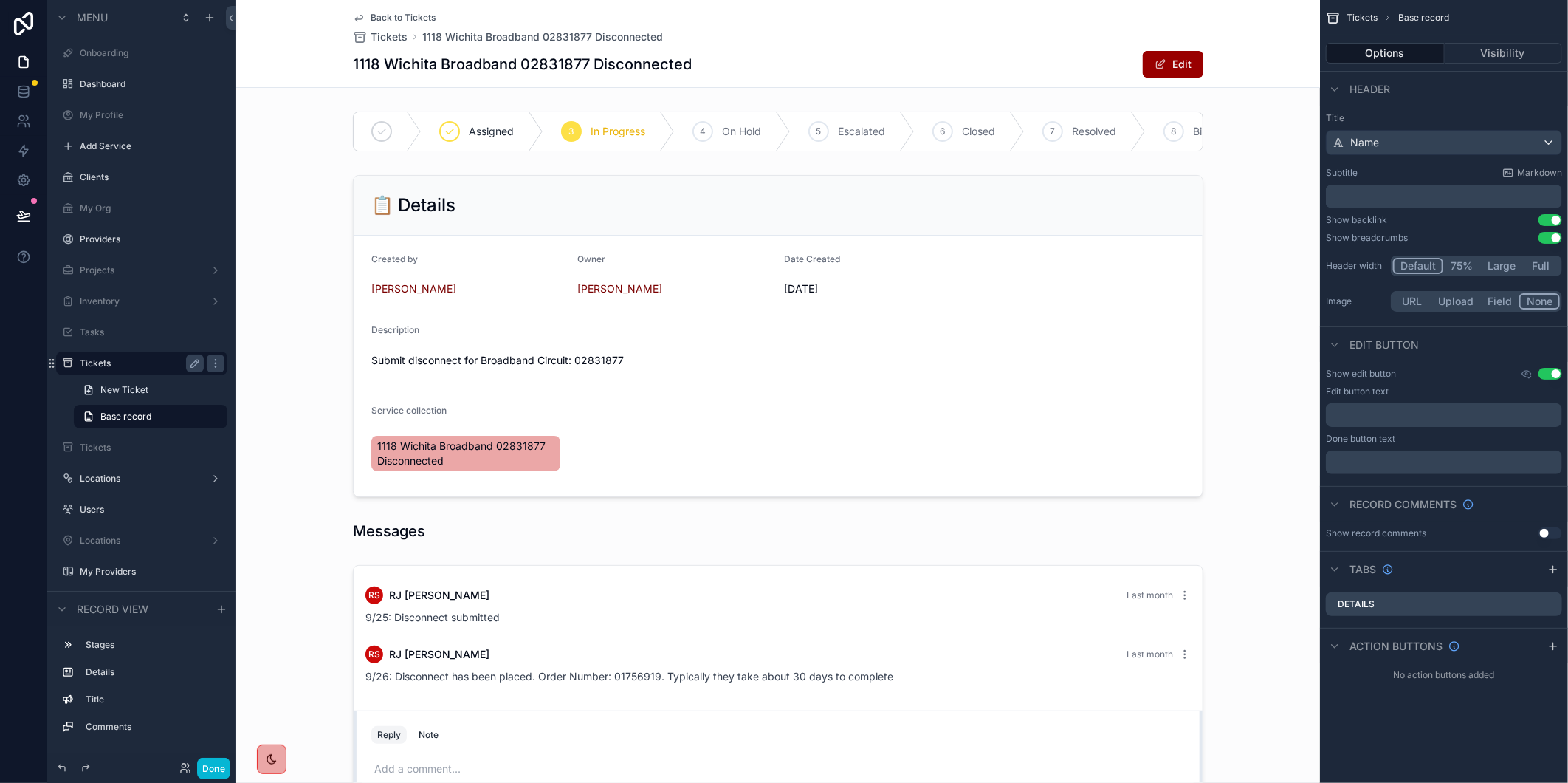
click at [416, 16] on span "Back to Tickets" at bounding box center [404, 18] width 65 height 12
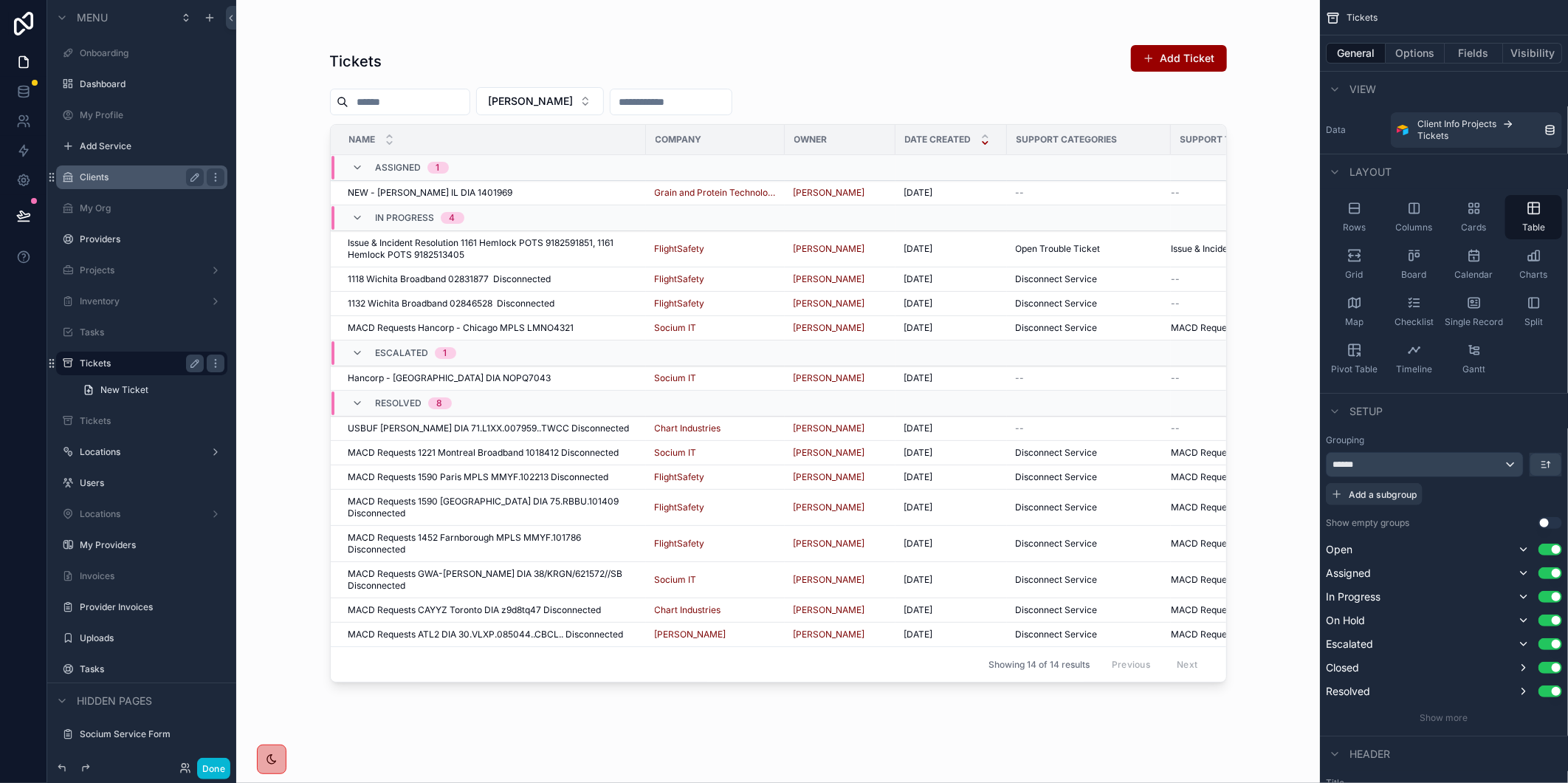
click at [149, 172] on label "Clients" at bounding box center [139, 177] width 118 height 12
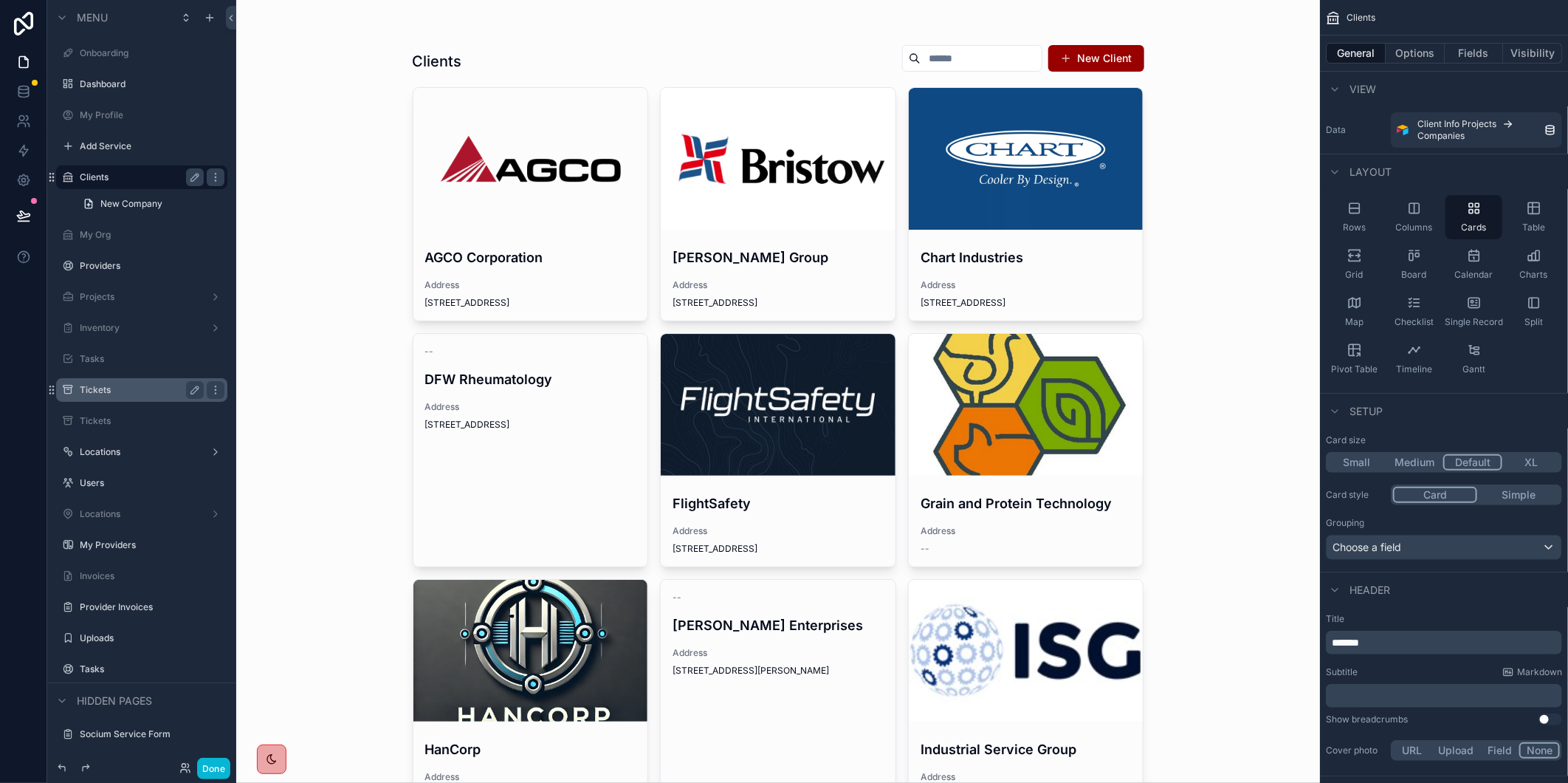
click at [700, 374] on div "scrollable content" at bounding box center [778, 405] width 235 height 142
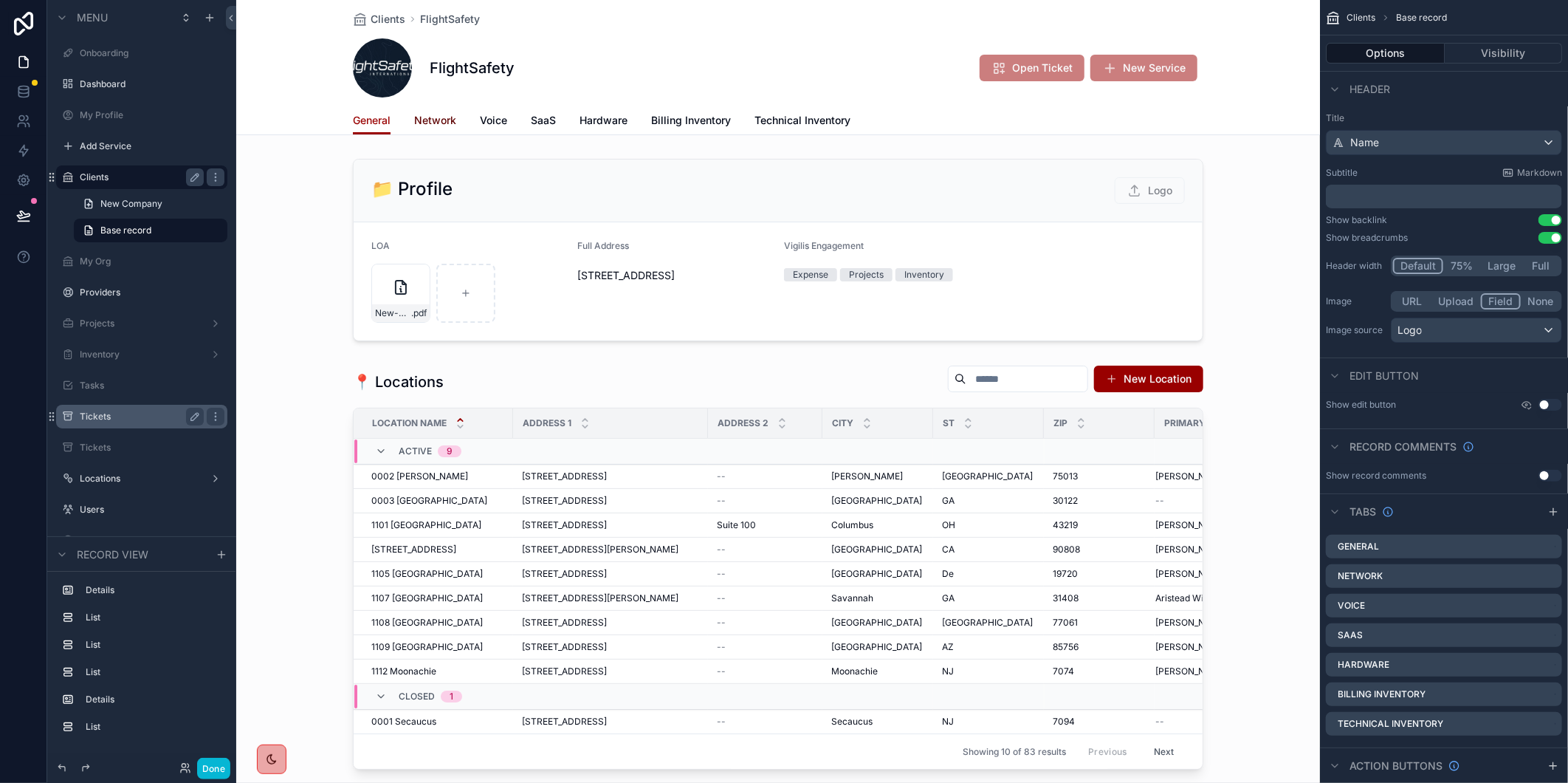
click at [421, 113] on span "Network" at bounding box center [434, 120] width 42 height 15
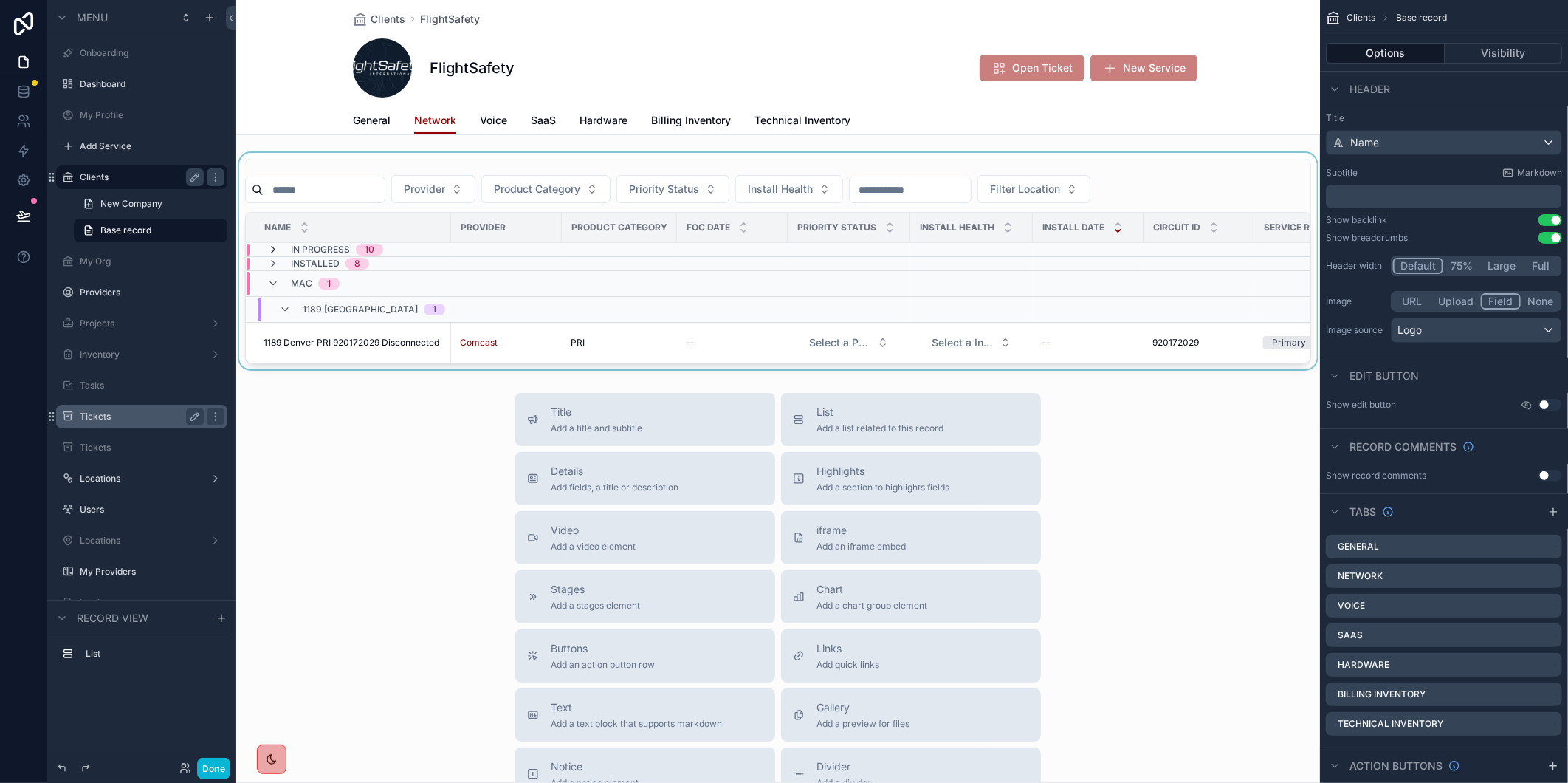
click at [269, 254] on icon "scrollable content" at bounding box center [273, 249] width 12 height 12
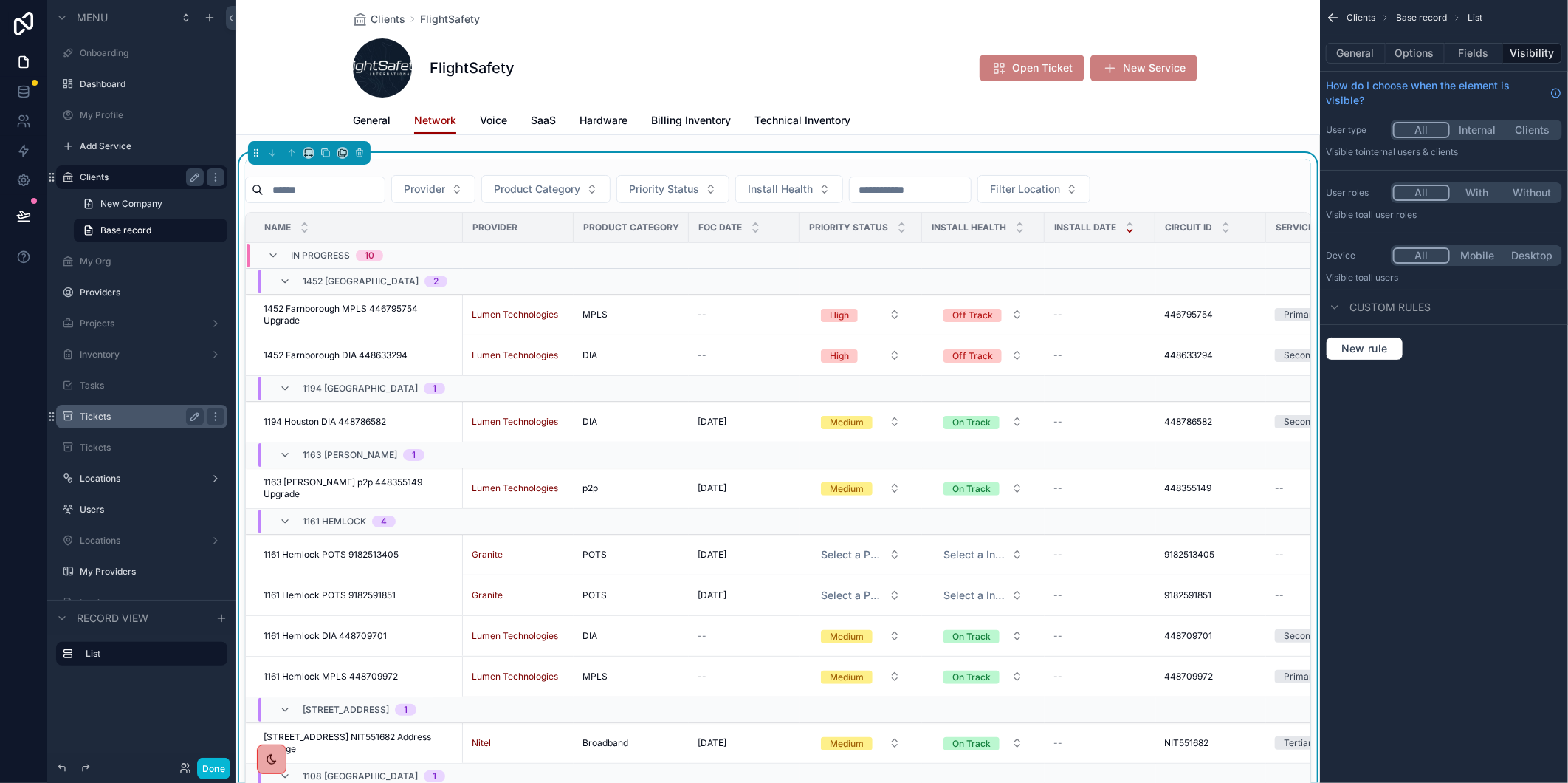
click at [144, 416] on label "Tickets" at bounding box center [139, 416] width 118 height 12
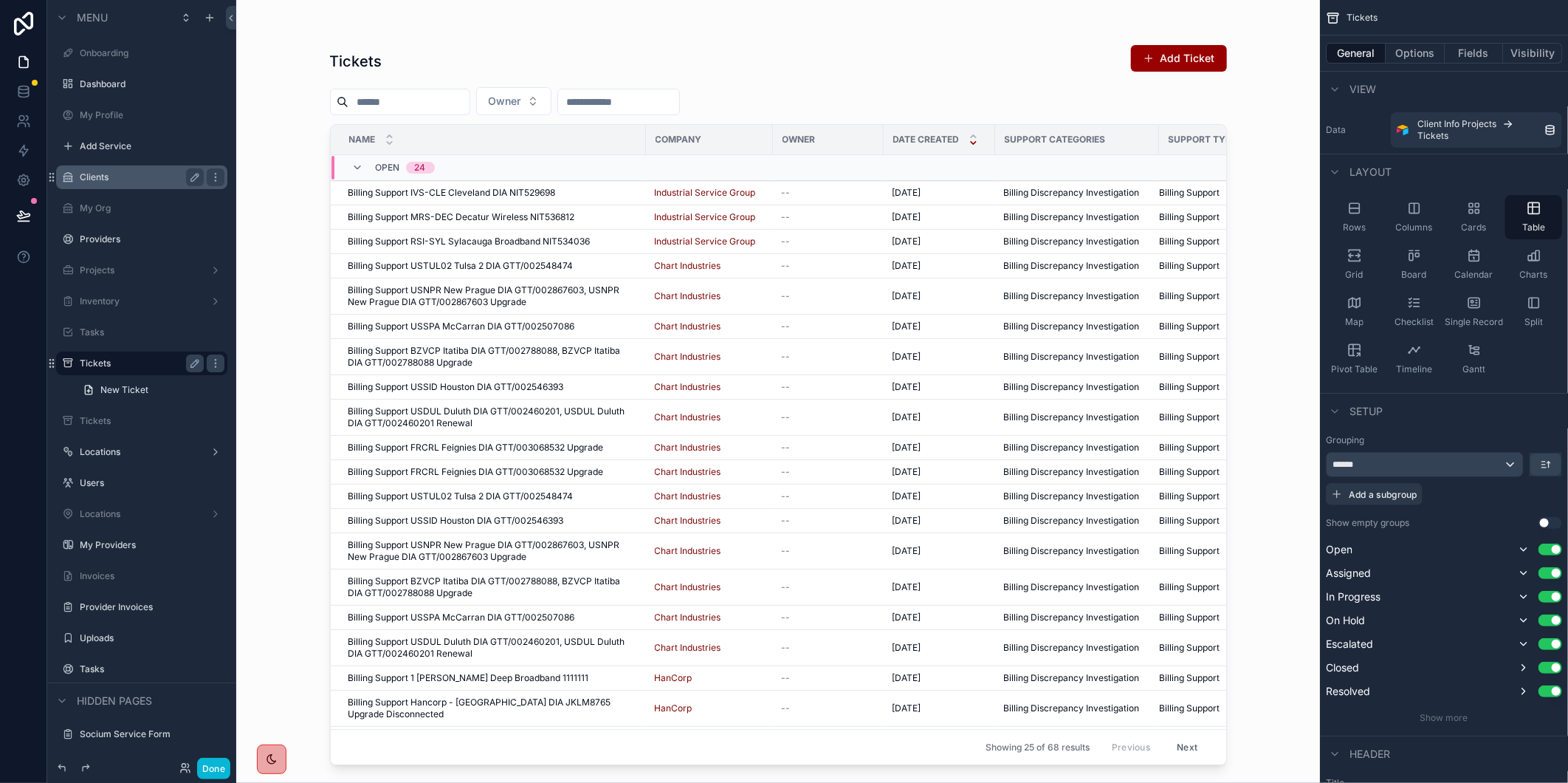
click at [573, 100] on div "scrollable content" at bounding box center [778, 382] width 944 height 765
click at [552, 99] on button "Owner" at bounding box center [514, 101] width 76 height 28
click at [551, 192] on div "[PERSON_NAME]" at bounding box center [548, 184] width 177 height 23
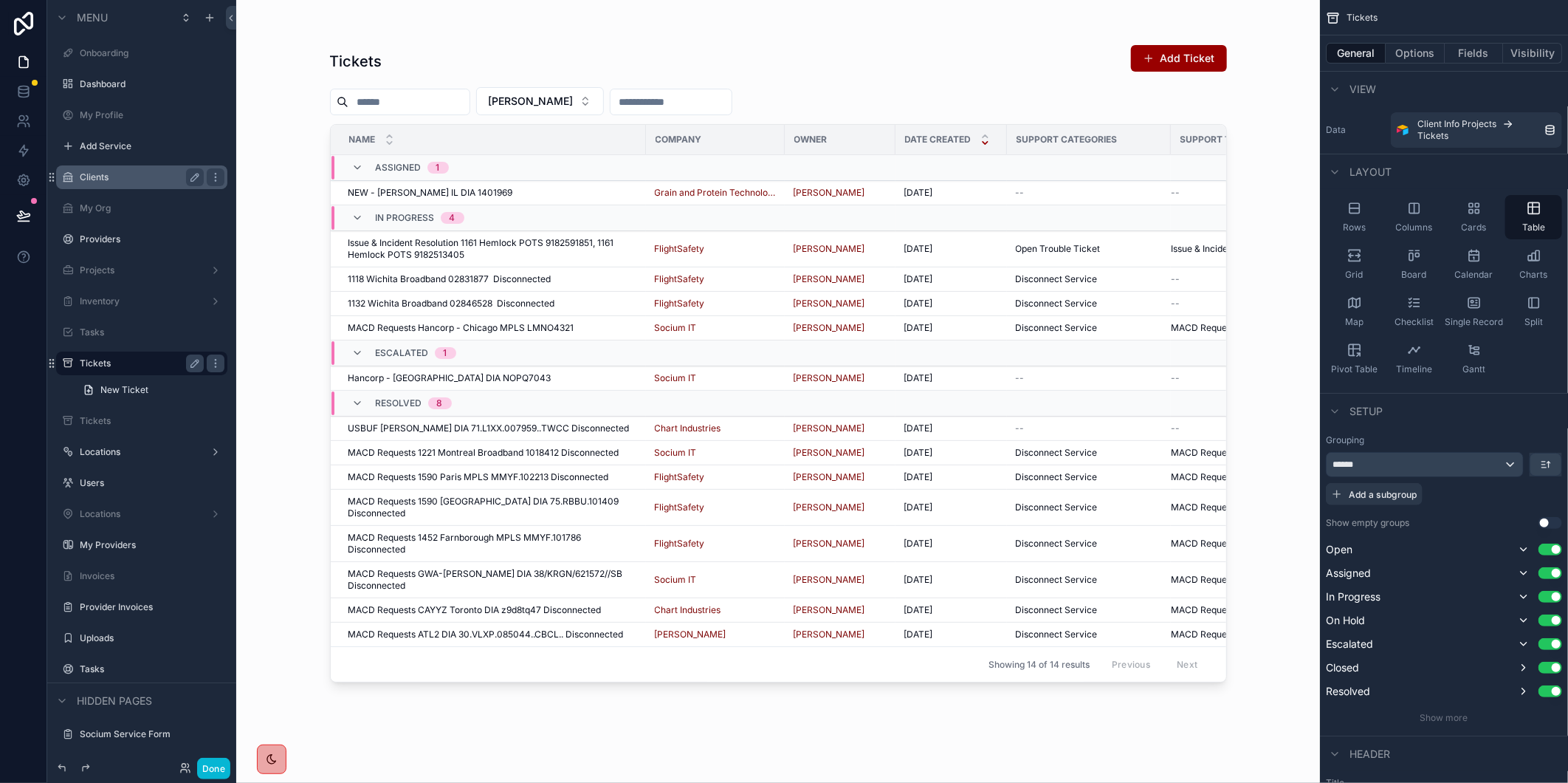
click at [131, 170] on div "Clients" at bounding box center [142, 177] width 124 height 18
click at [131, 175] on label "Clients" at bounding box center [139, 177] width 118 height 12
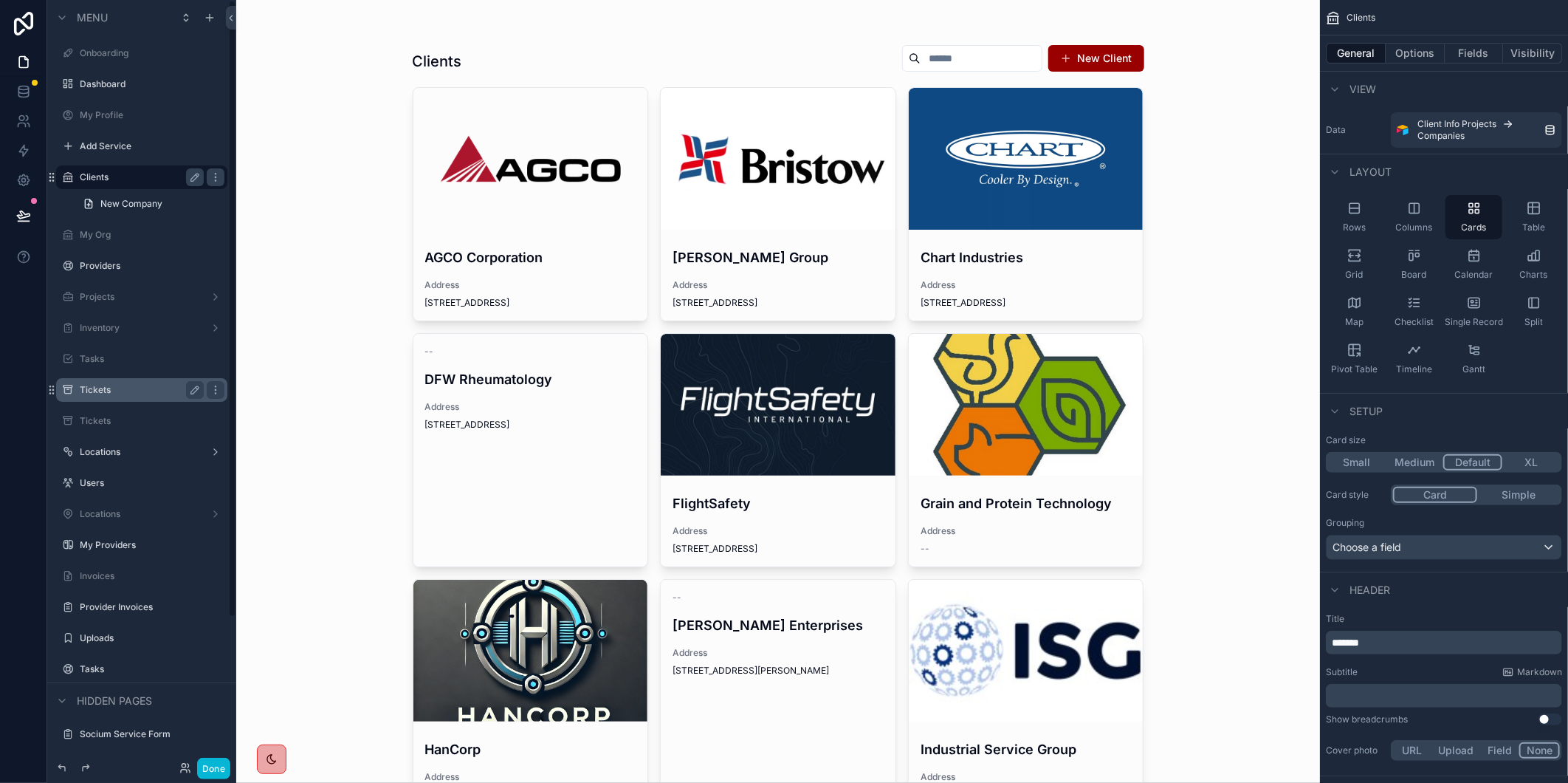
drag, startPoint x: 800, startPoint y: 436, endPoint x: 801, endPoint y: 410, distance: 26.0
click at [801, 436] on div "scrollable content" at bounding box center [778, 405] width 235 height 142
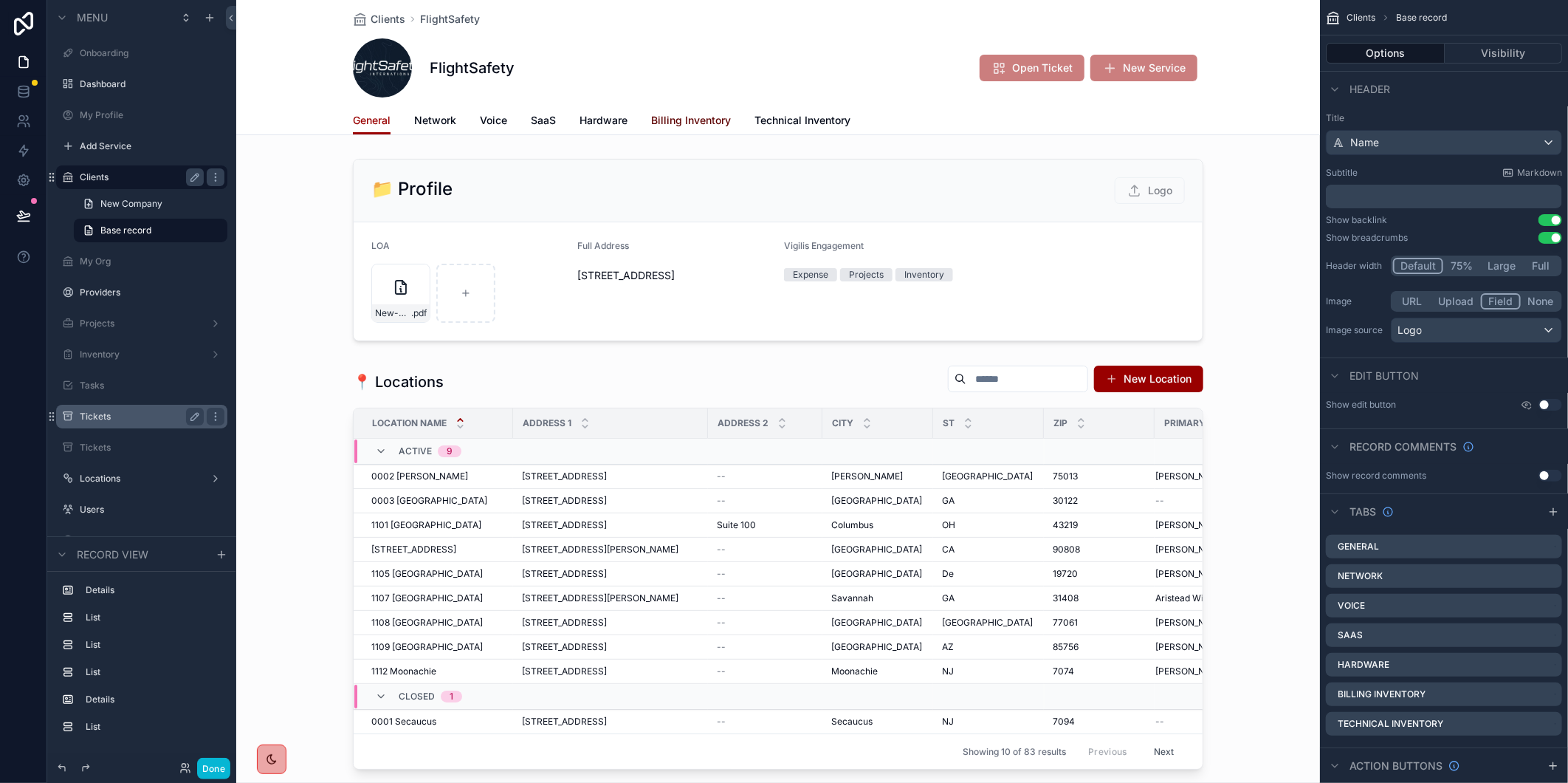
click at [691, 112] on link "Billing Inventory" at bounding box center [692, 122] width 80 height 30
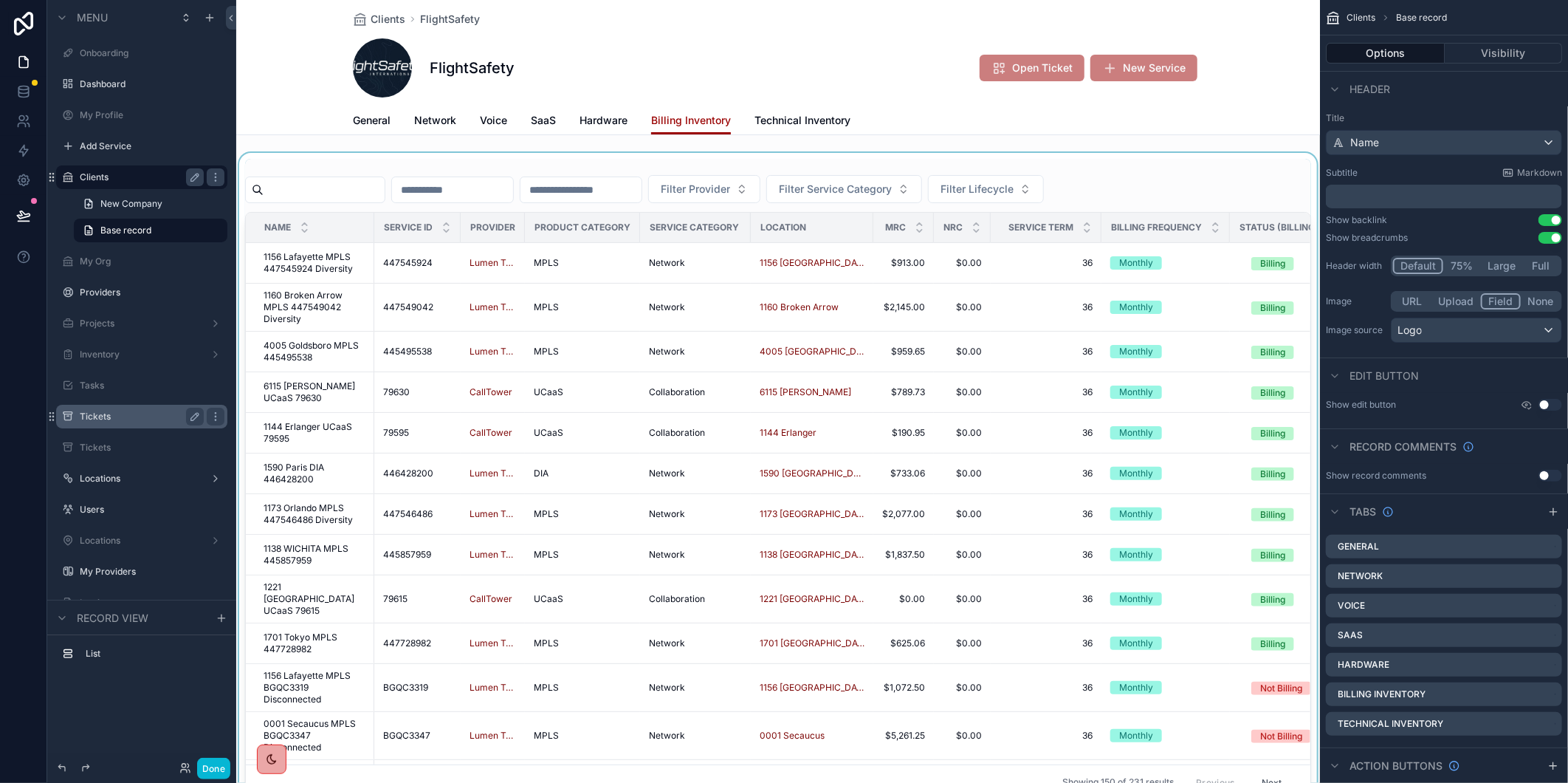
click at [369, 180] on div "scrollable content" at bounding box center [777, 479] width 1084 height 653
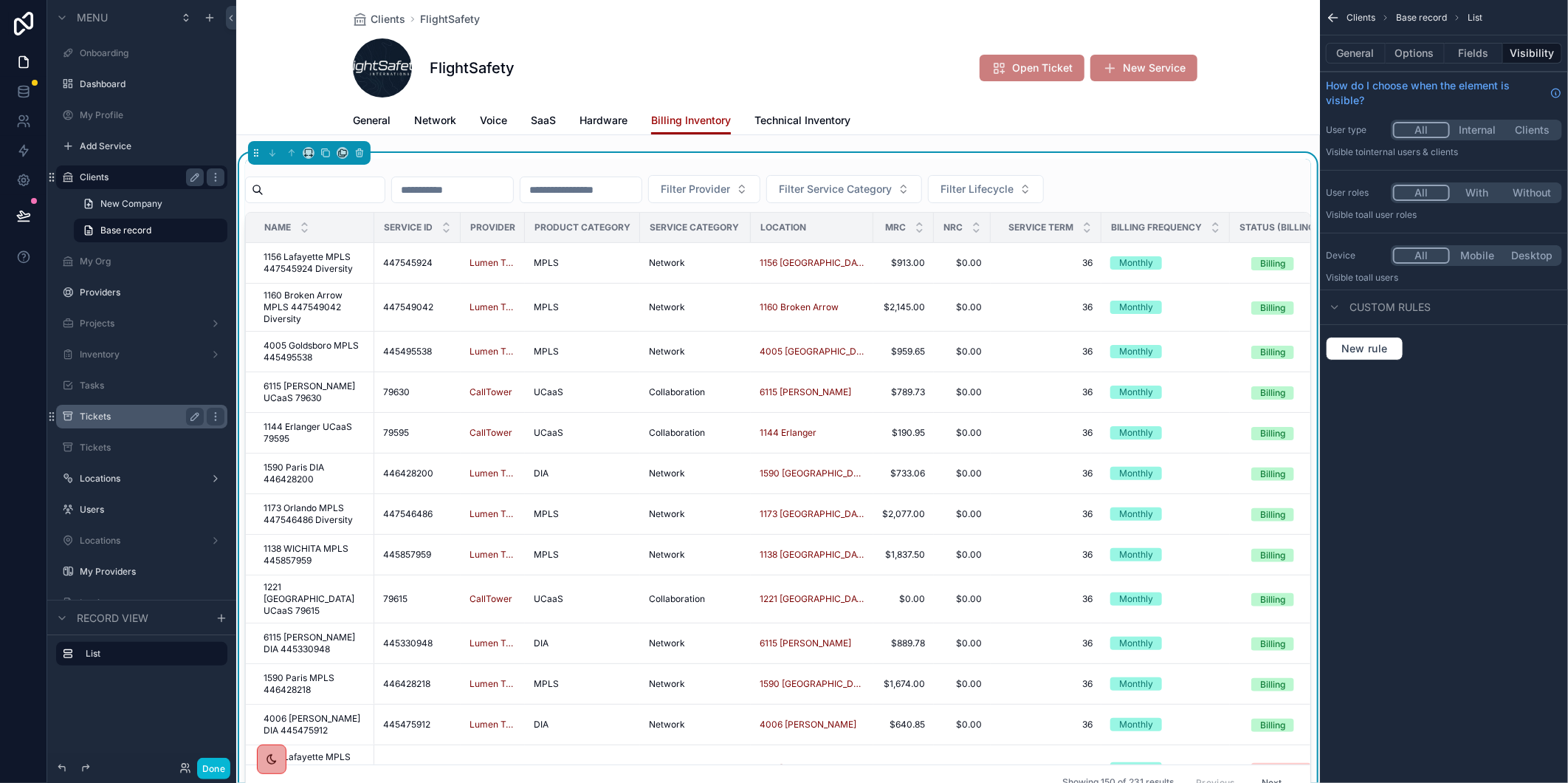
click at [369, 180] on input "scrollable content" at bounding box center [324, 189] width 121 height 21
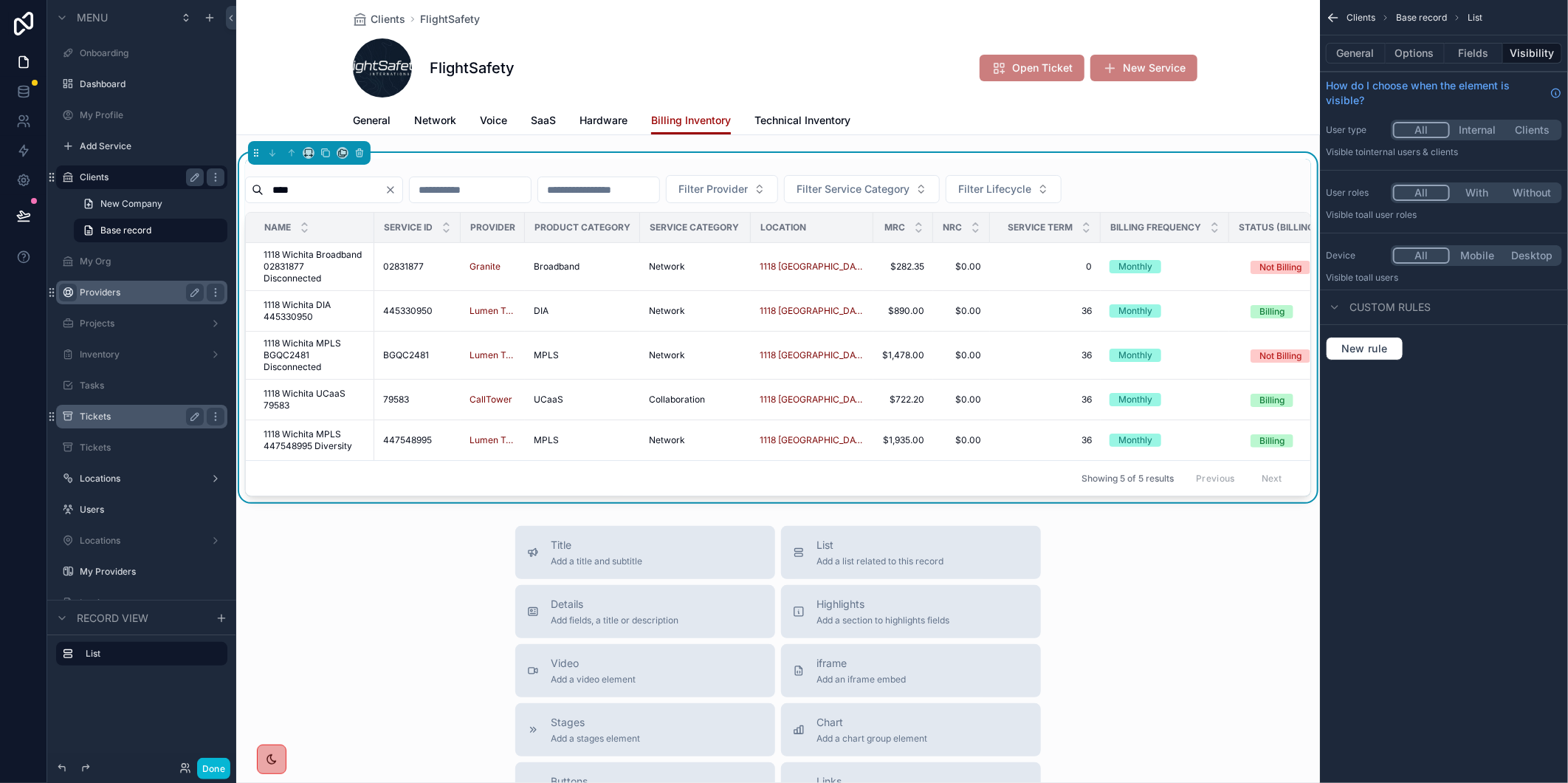
type input "****"
click at [321, 257] on span "1118 Wichita Broadband 02831877 Disconnected" at bounding box center [314, 267] width 102 height 35
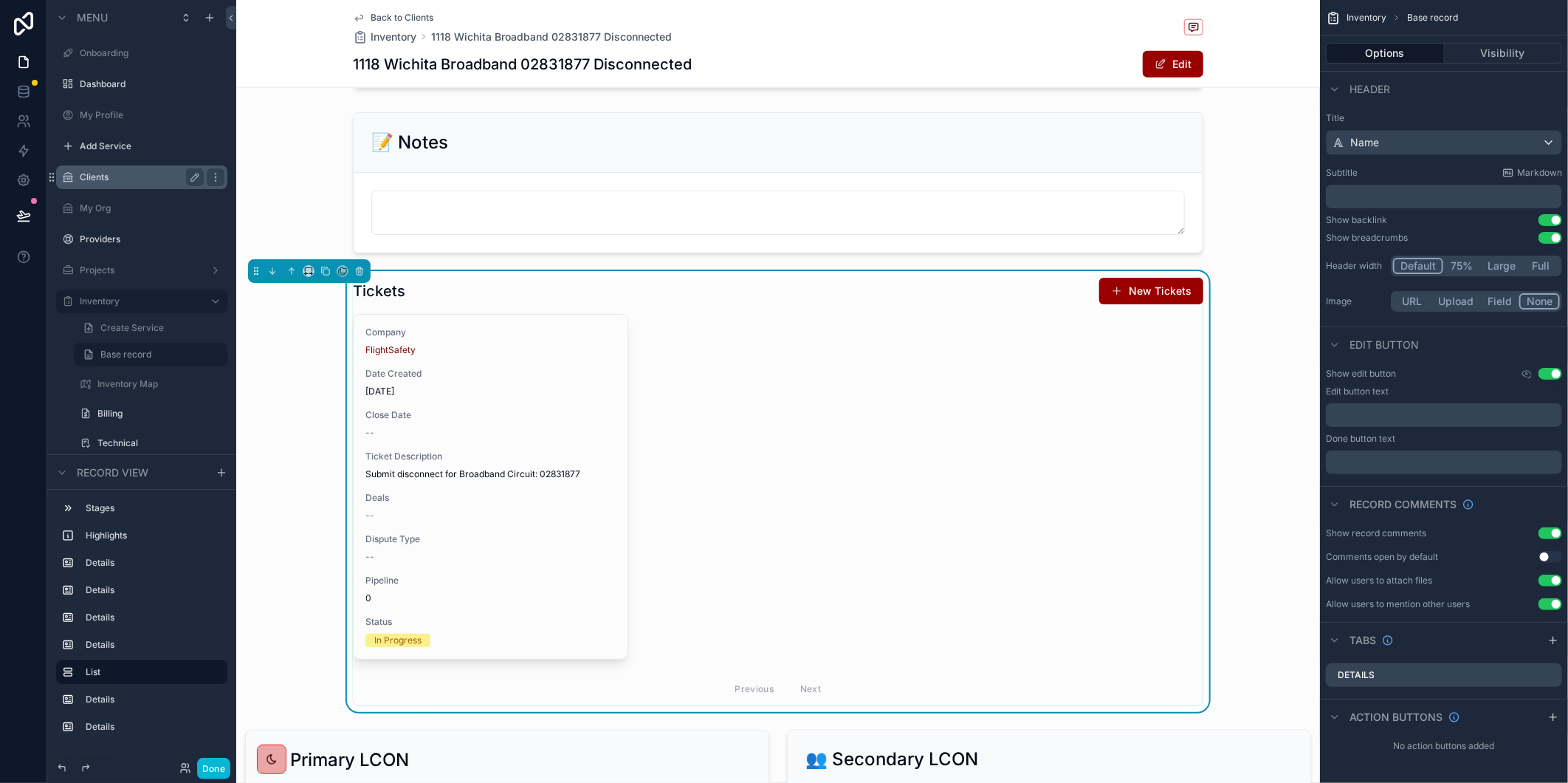
scroll to position [738, 0]
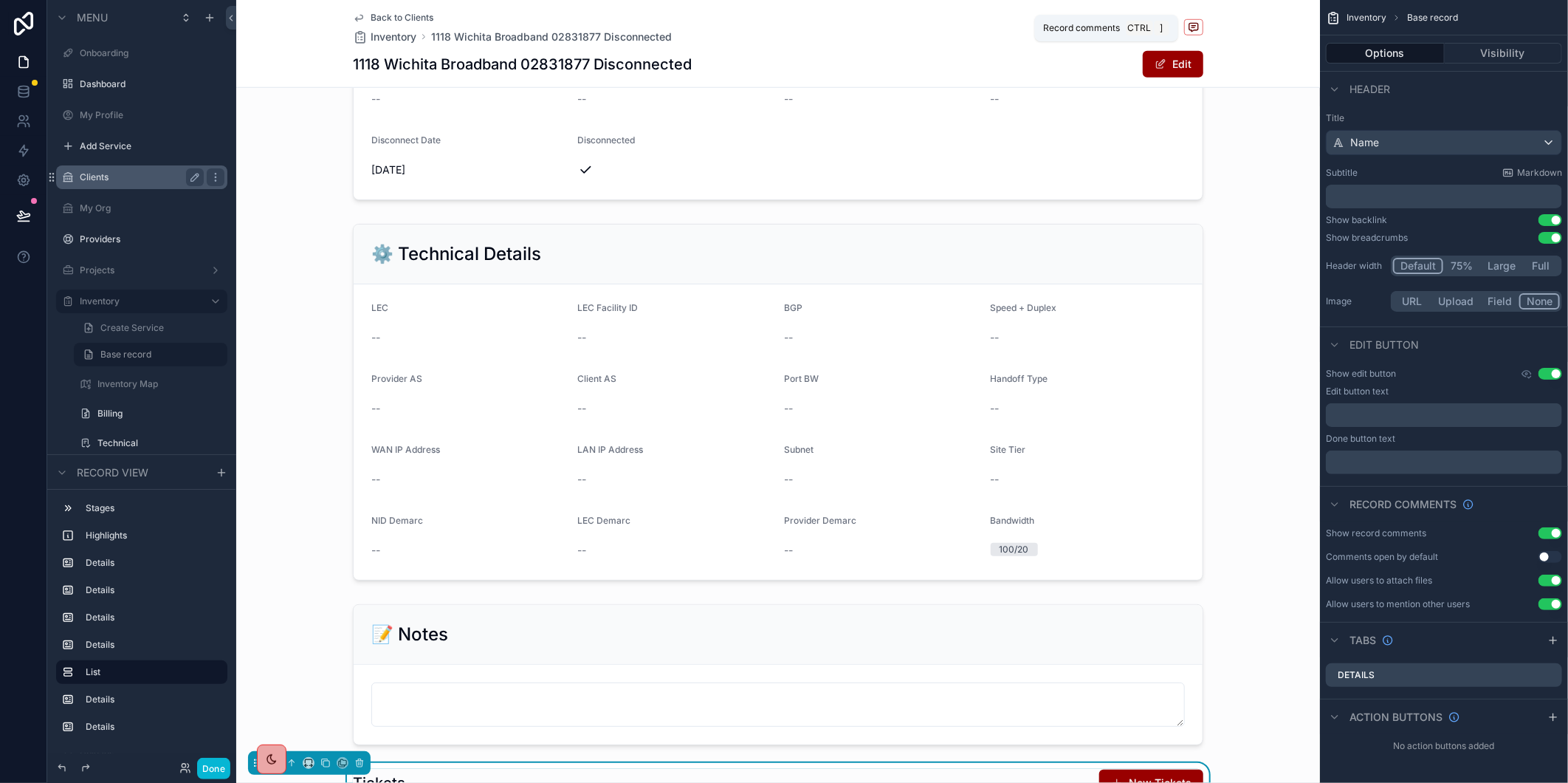
click at [1189, 20] on span "scrollable content" at bounding box center [1194, 27] width 20 height 16
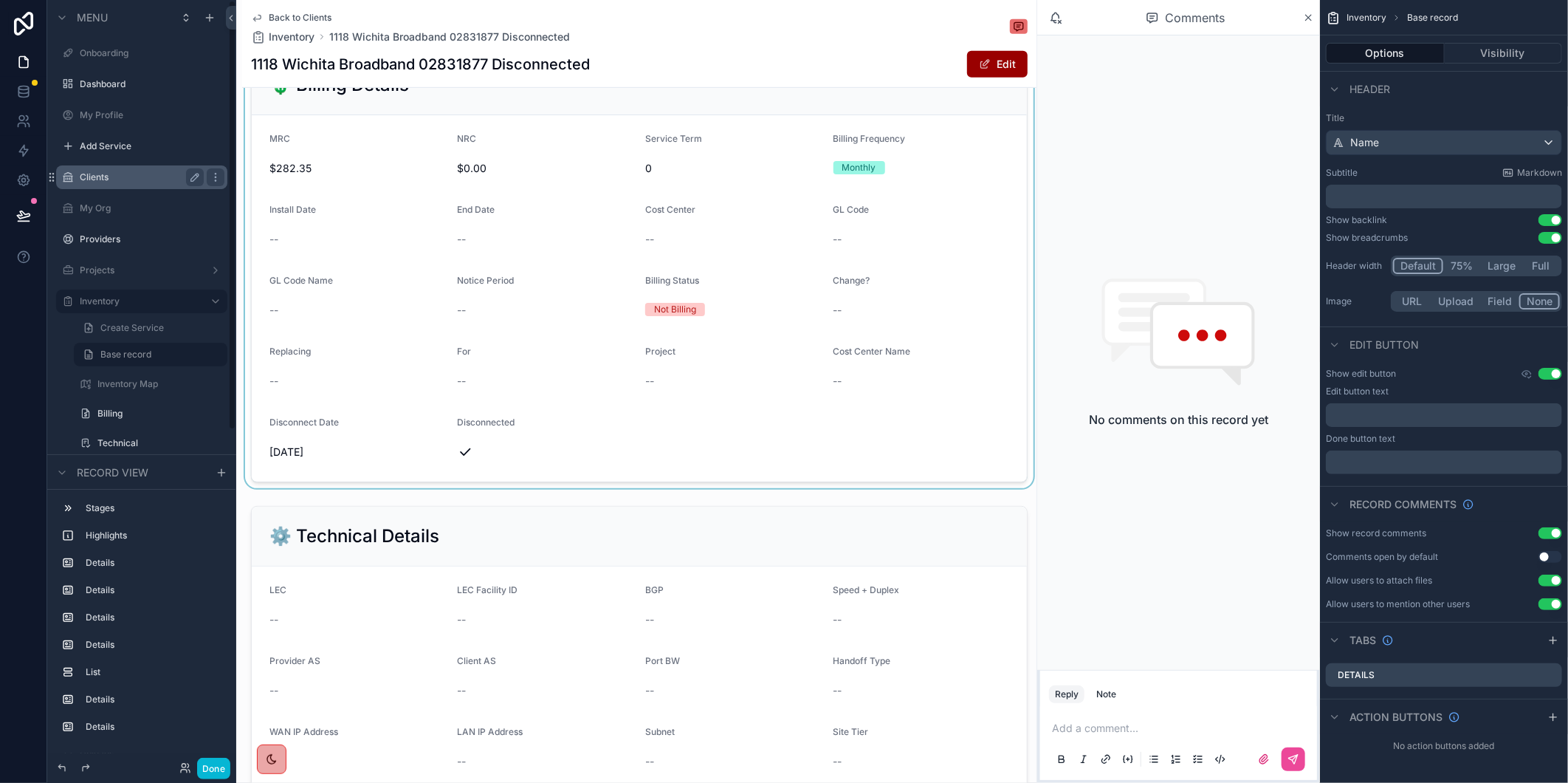
scroll to position [246, 0]
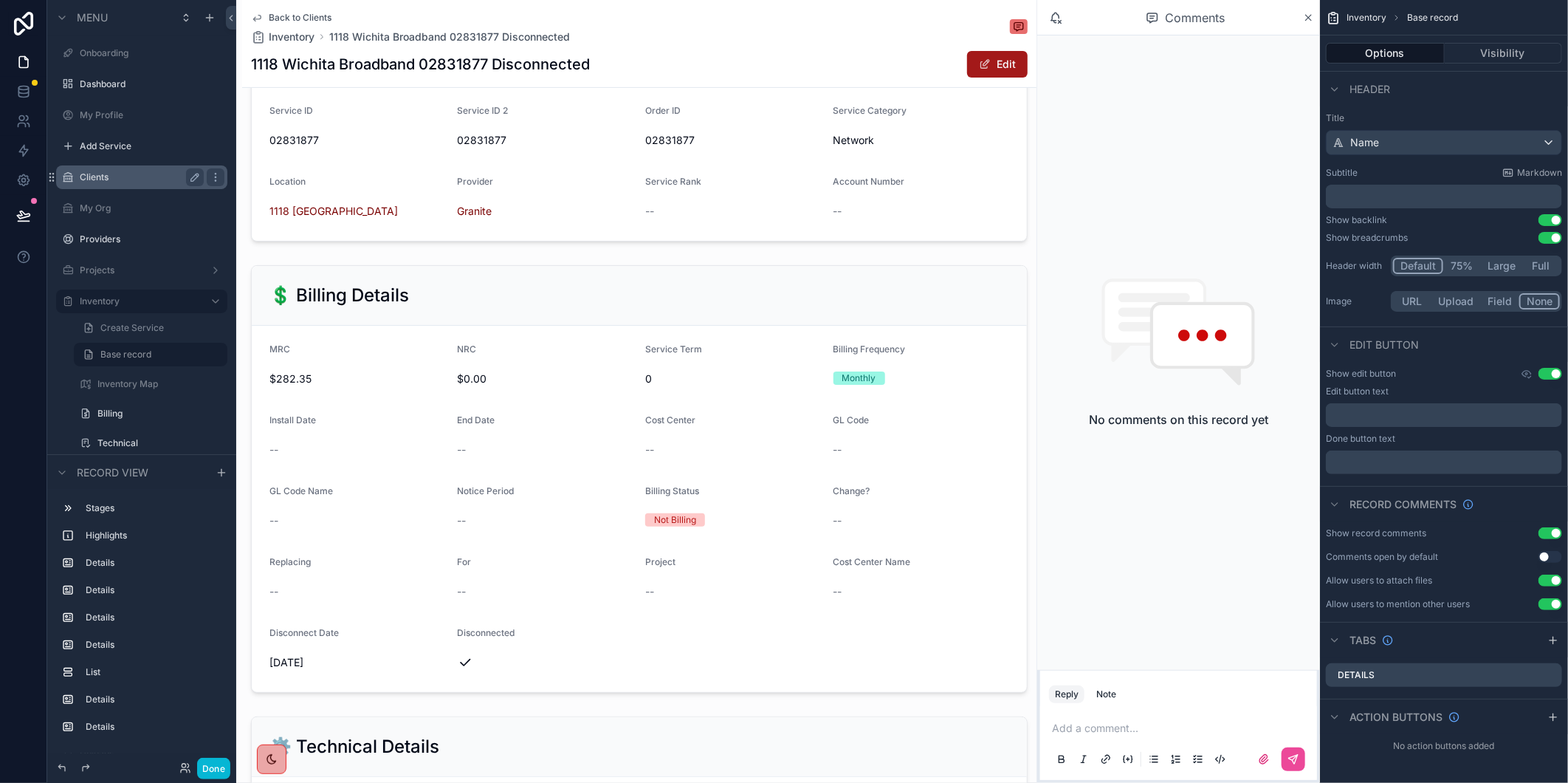
click at [983, 70] on button "Edit" at bounding box center [997, 64] width 61 height 27
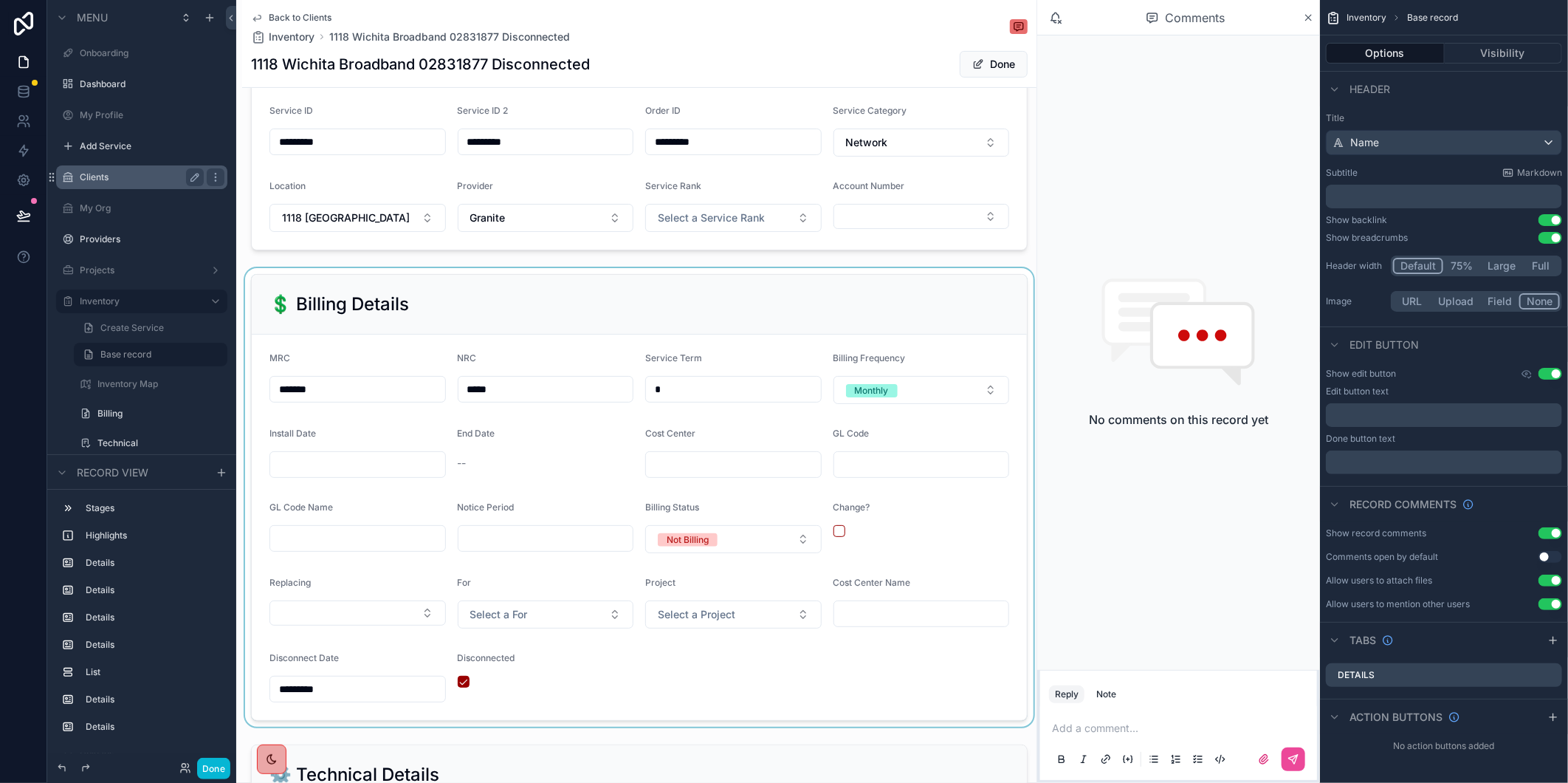
scroll to position [410, 0]
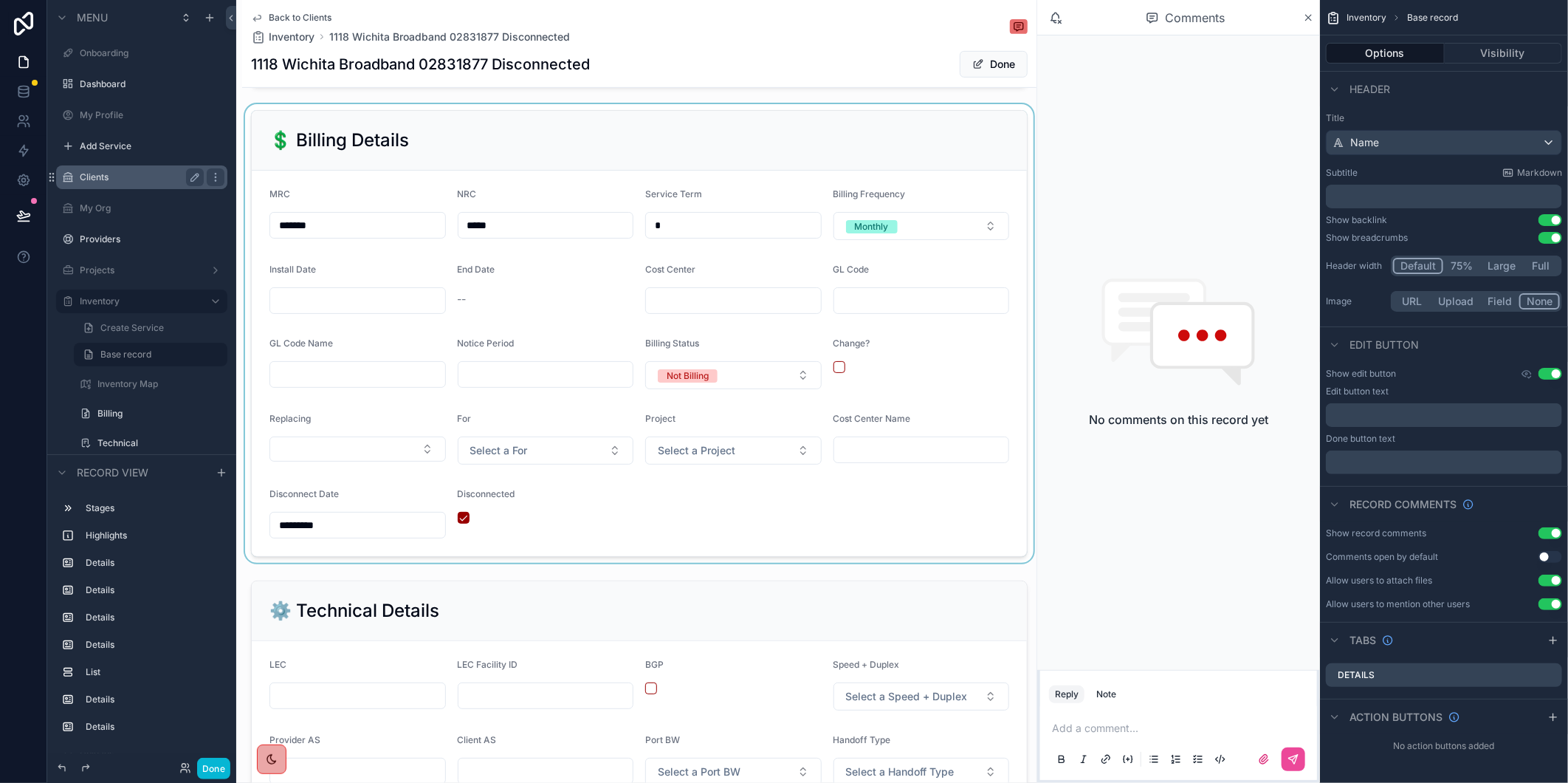
click at [364, 535] on div "scrollable content" at bounding box center [640, 334] width 794 height 459
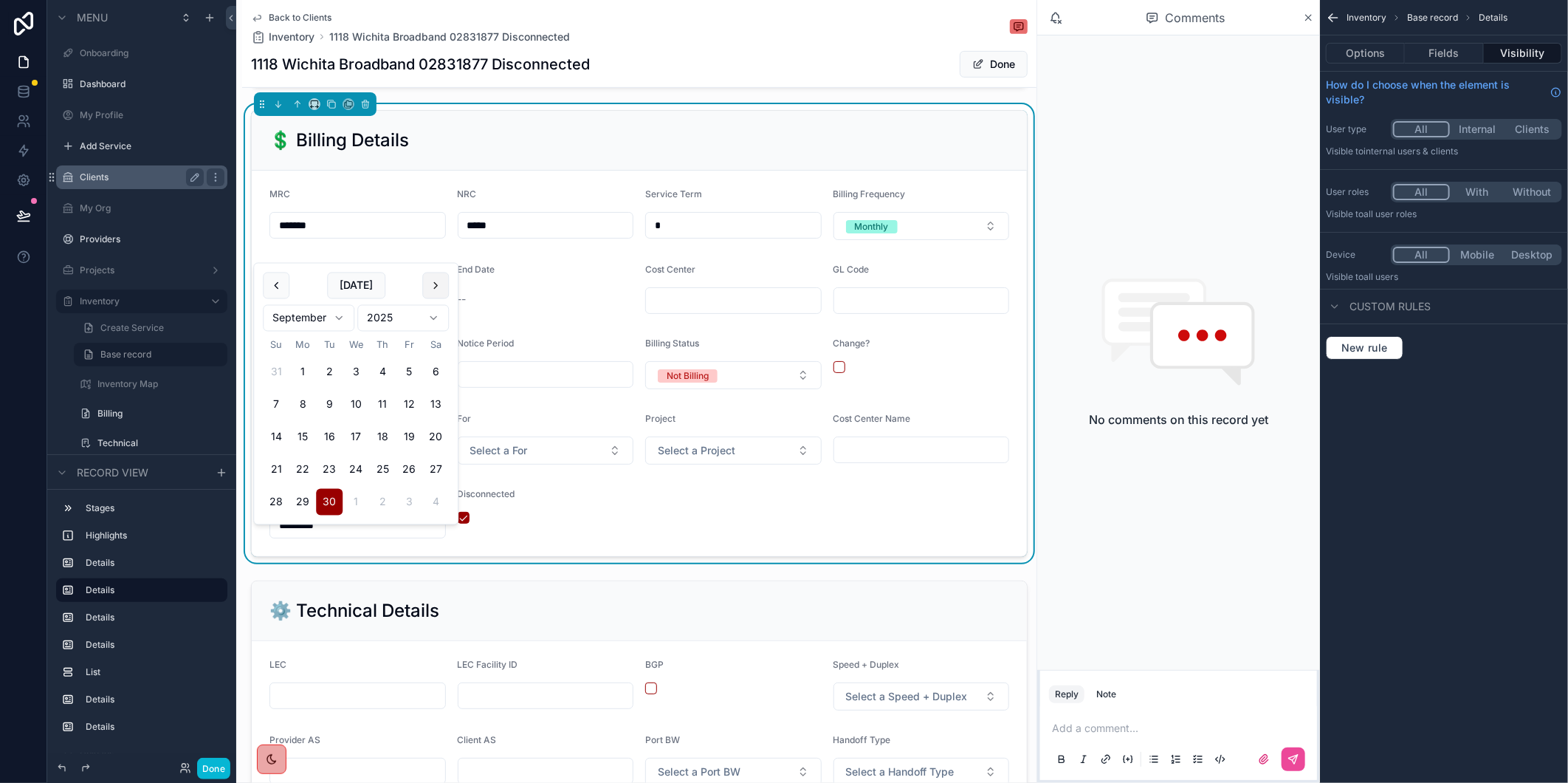
click at [428, 286] on button "scrollable content" at bounding box center [435, 285] width 27 height 27
click at [403, 467] on button "24" at bounding box center [409, 470] width 27 height 27
type input "**********"
click at [825, 556] on form "**********" at bounding box center [640, 363] width 776 height 385
click at [988, 62] on button "Done" at bounding box center [994, 64] width 68 height 27
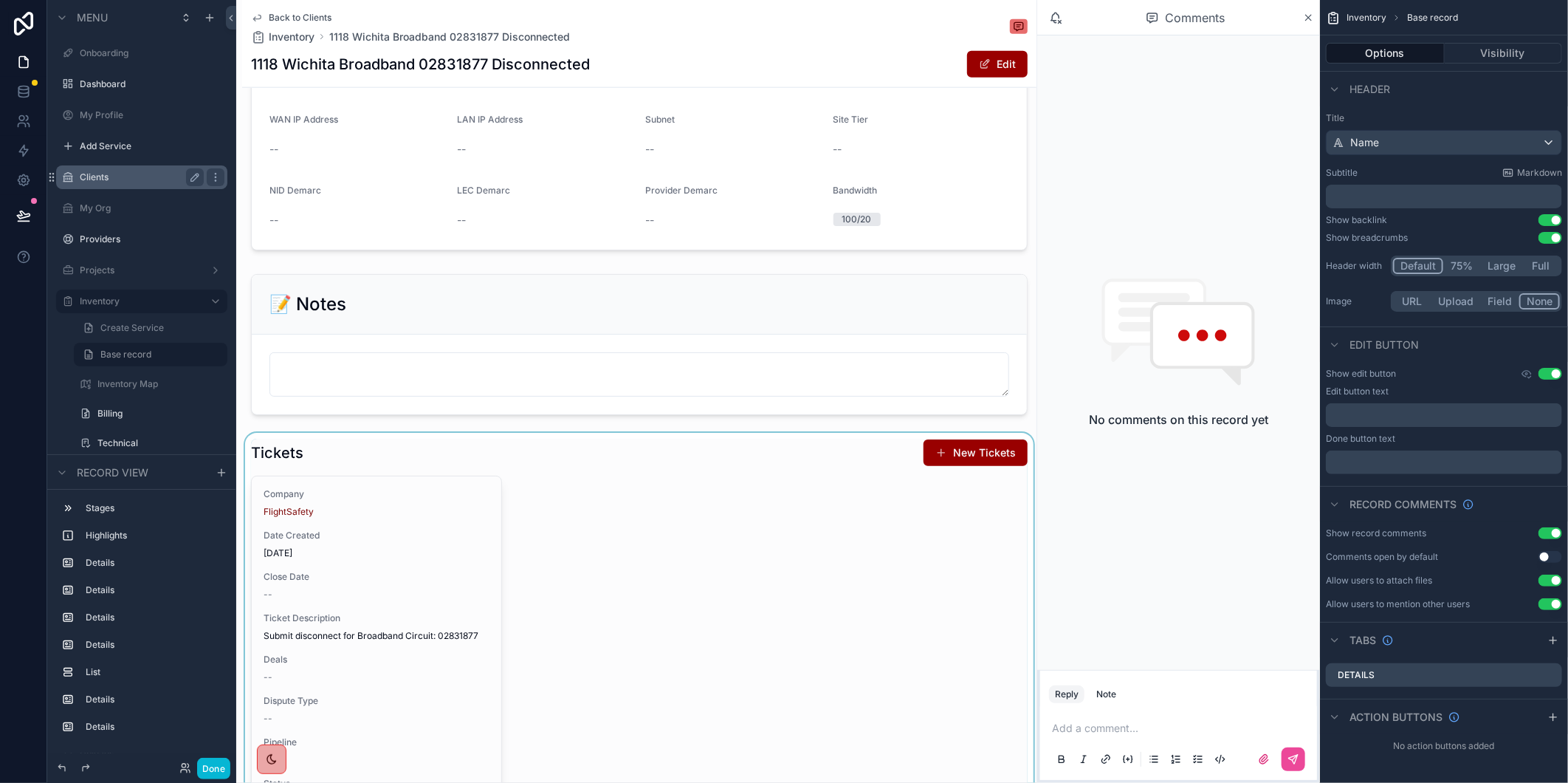
scroll to position [1148, 0]
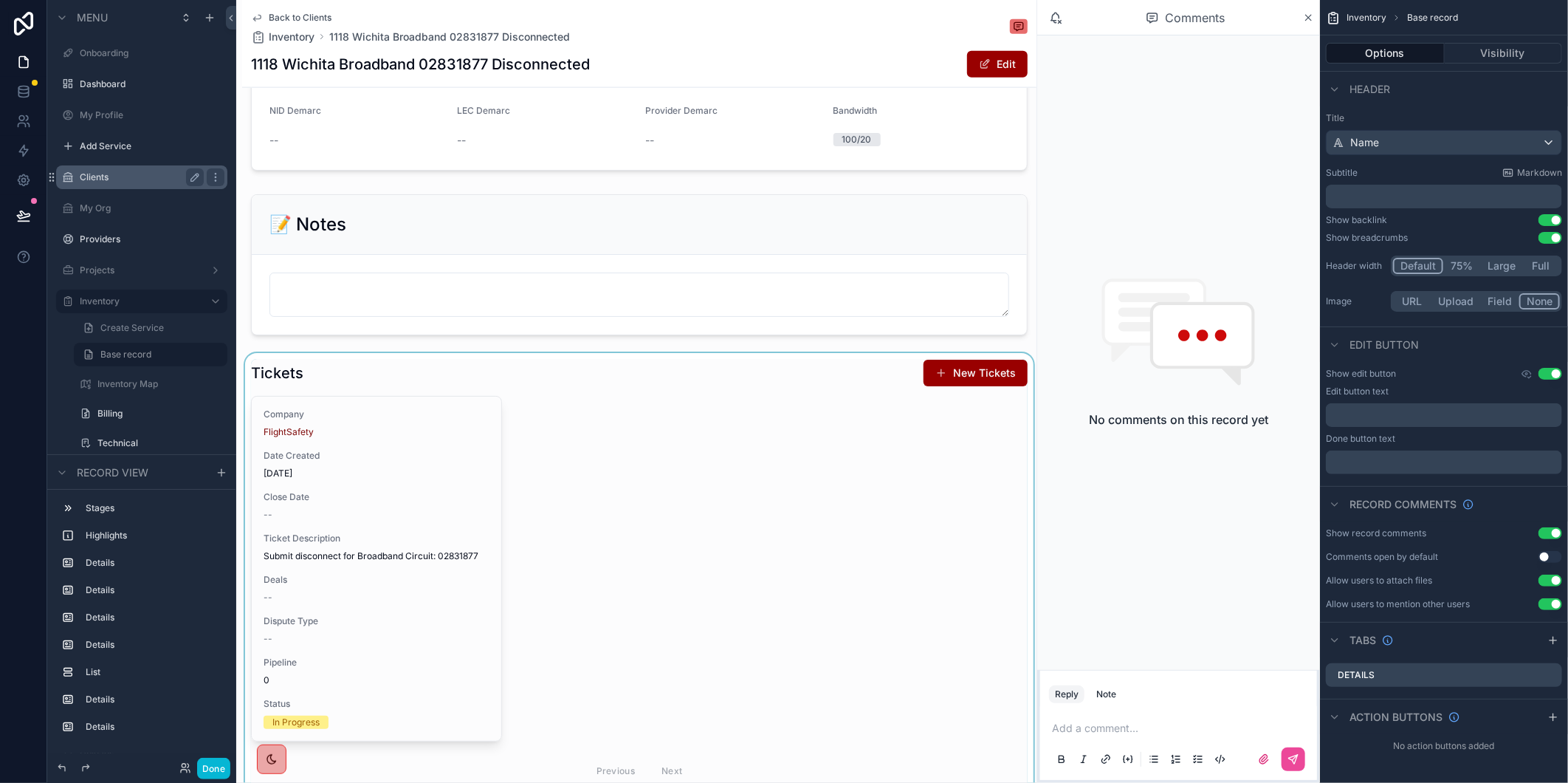
click at [390, 450] on div "scrollable content" at bounding box center [640, 573] width 794 height 441
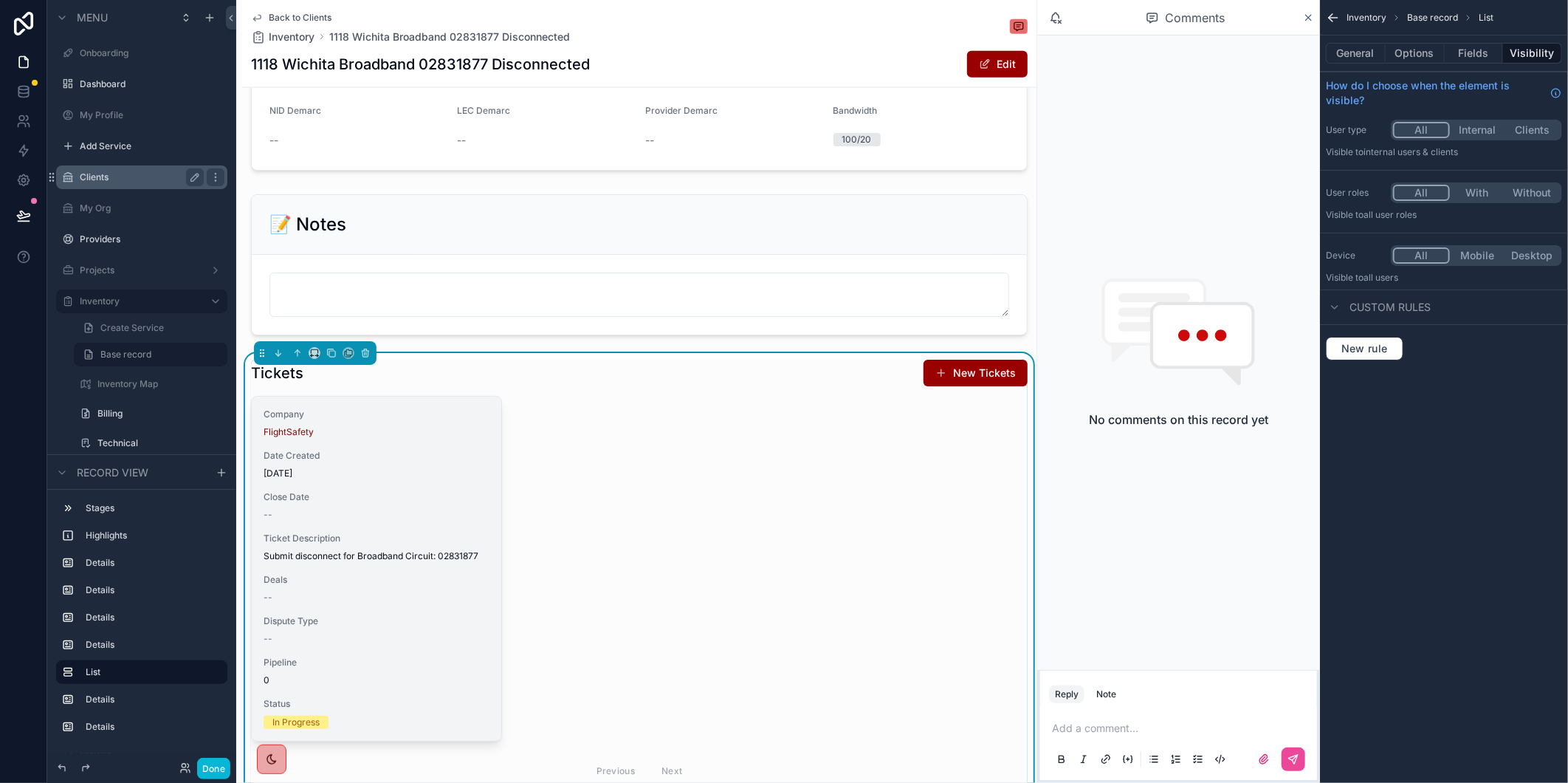
click at [369, 461] on span "Date Created" at bounding box center [377, 455] width 226 height 12
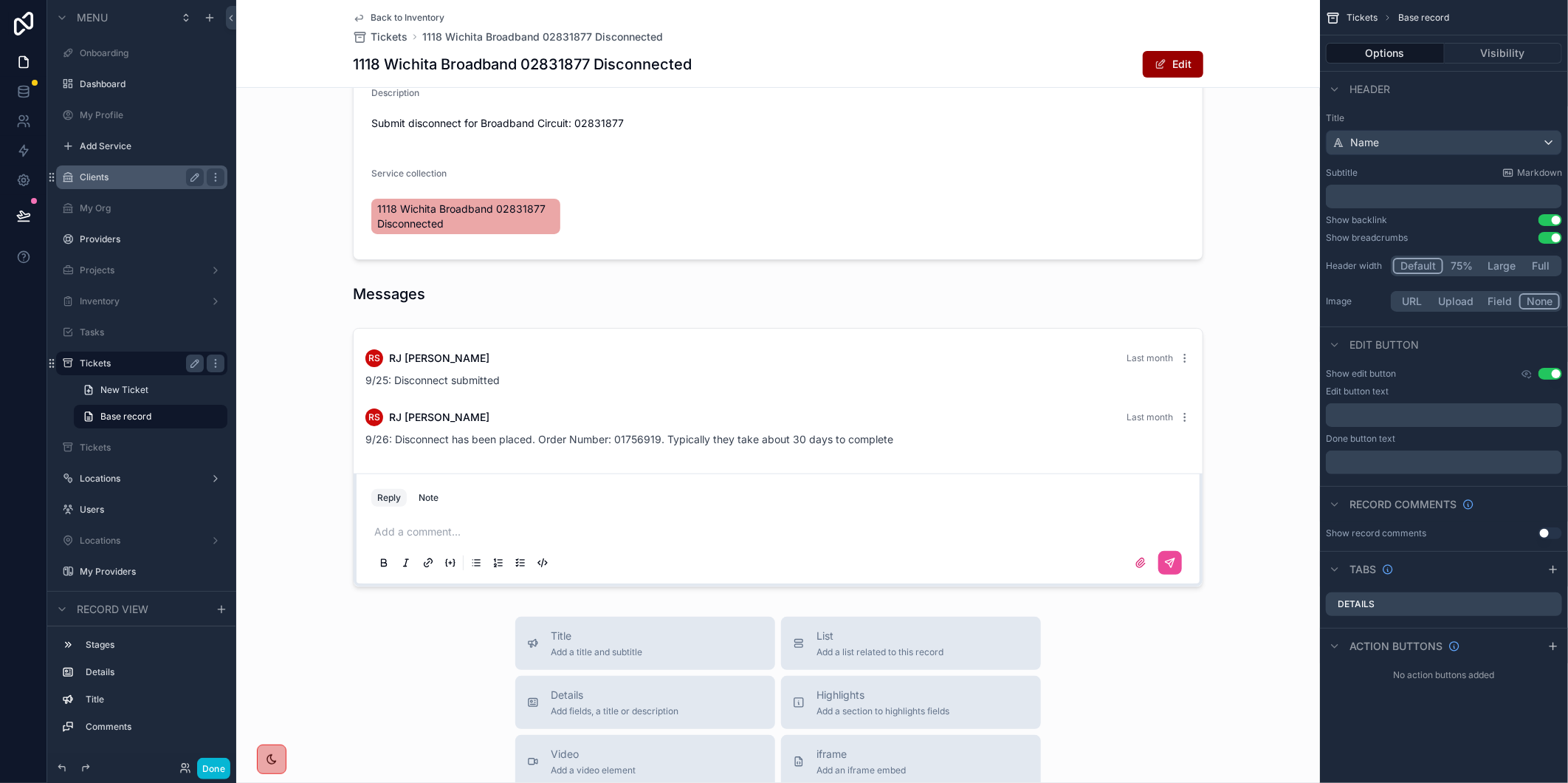
scroll to position [234, 0]
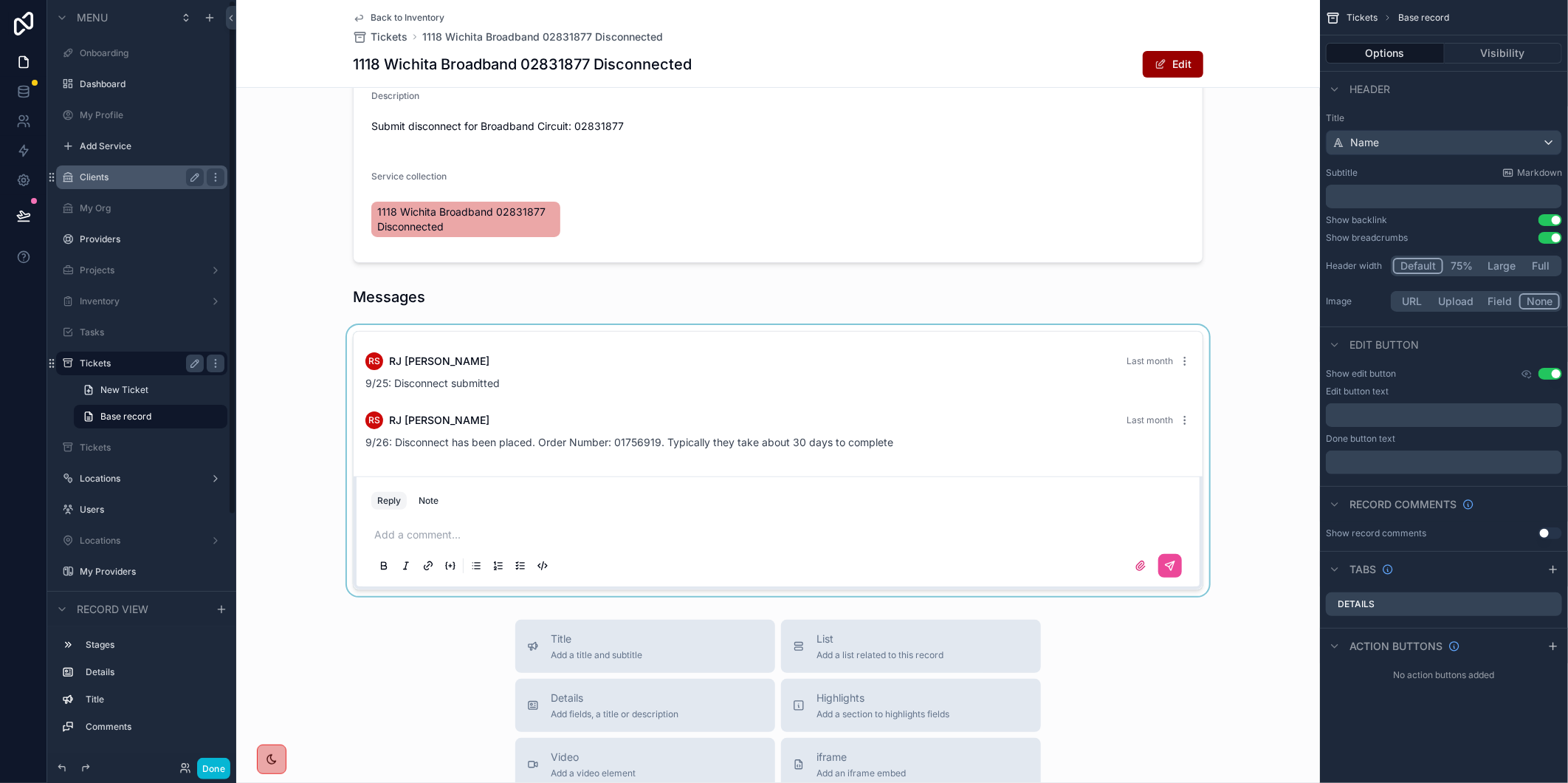
click at [563, 550] on div "scrollable content" at bounding box center [777, 460] width 1084 height 271
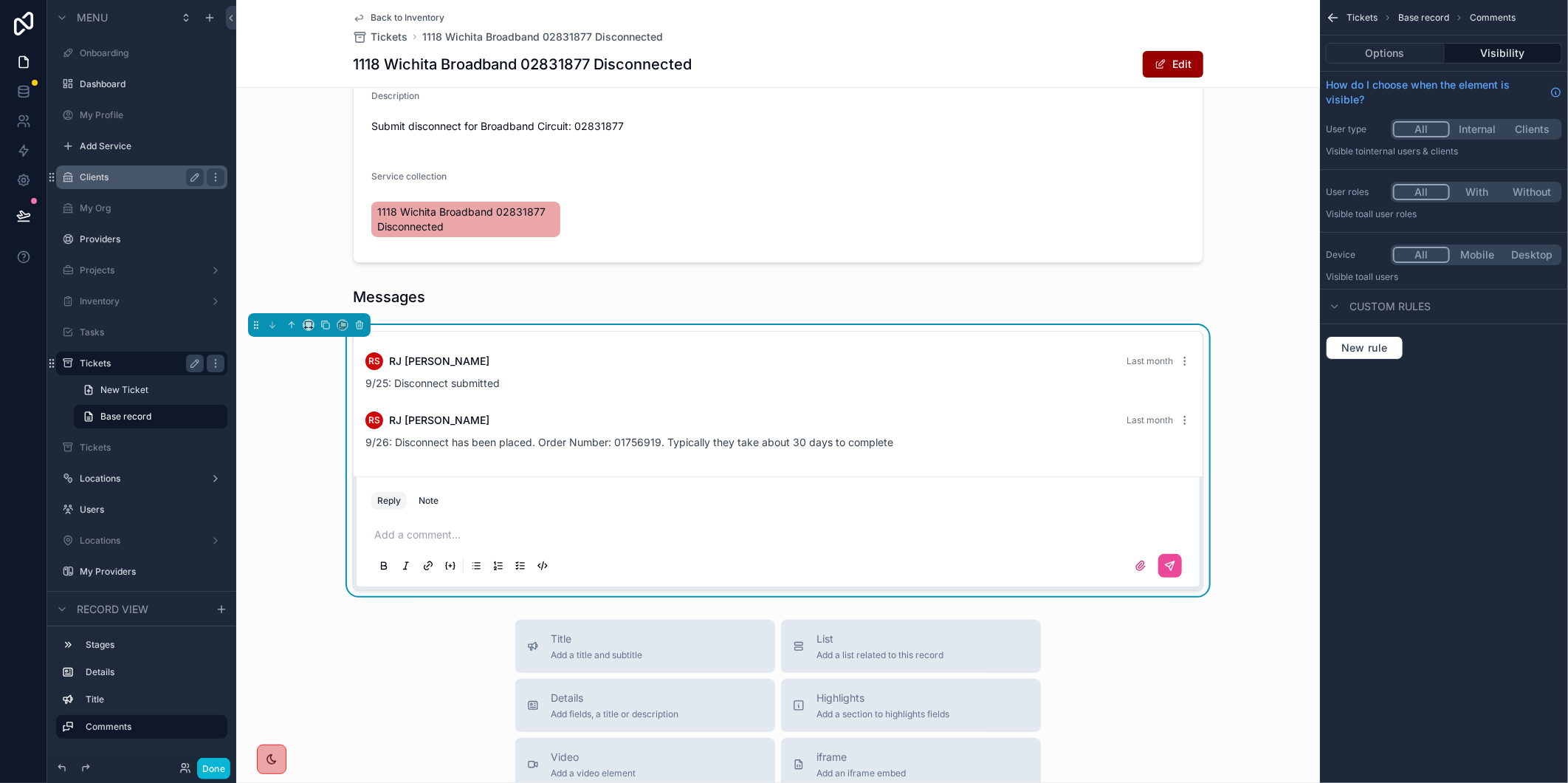
click at [395, 542] on p "scrollable content" at bounding box center [781, 535] width 814 height 15
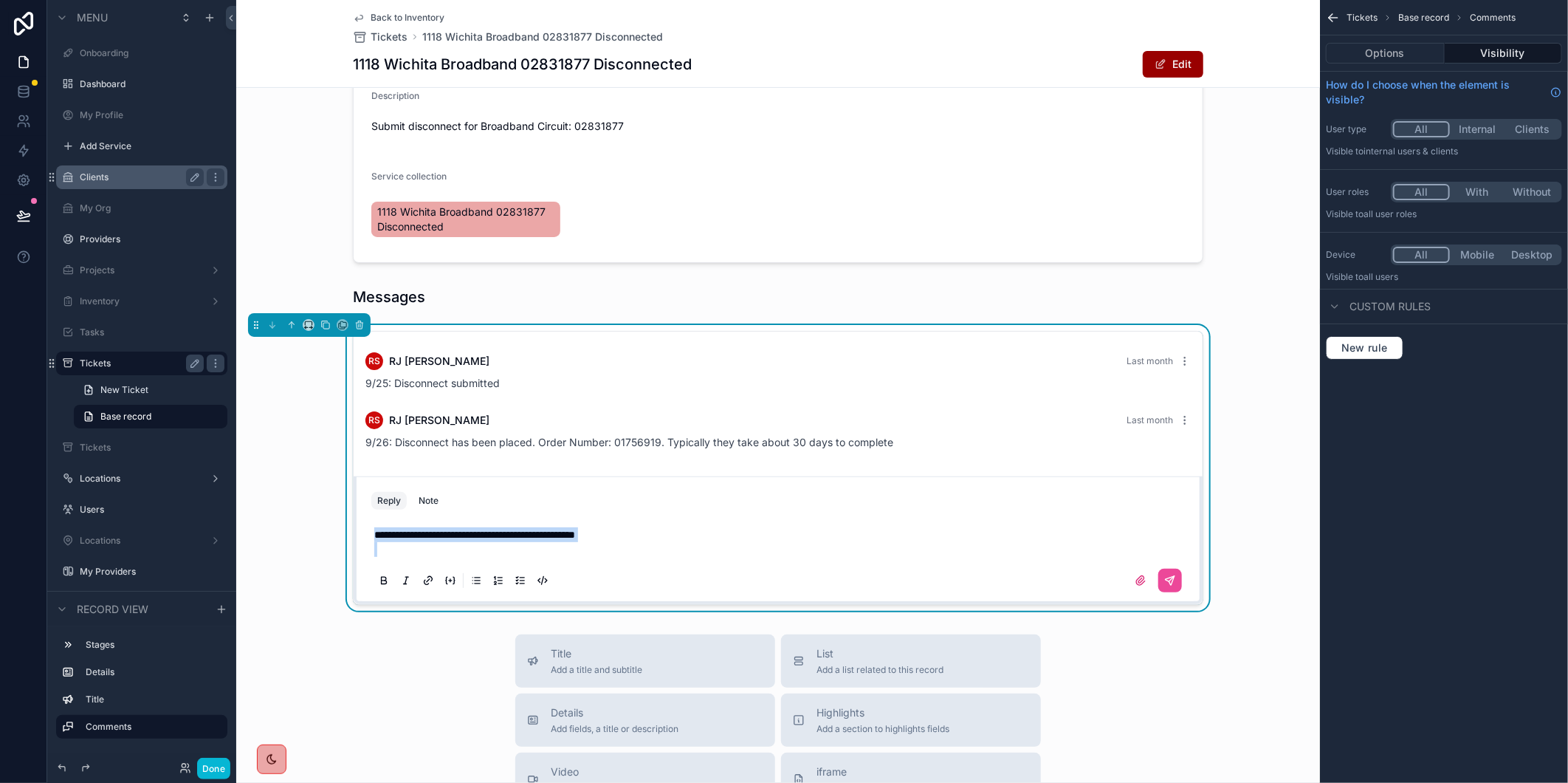
click at [946, 542] on p "**********" at bounding box center [781, 535] width 814 height 15
click at [1165, 585] on icon "scrollable content" at bounding box center [1170, 580] width 12 height 12
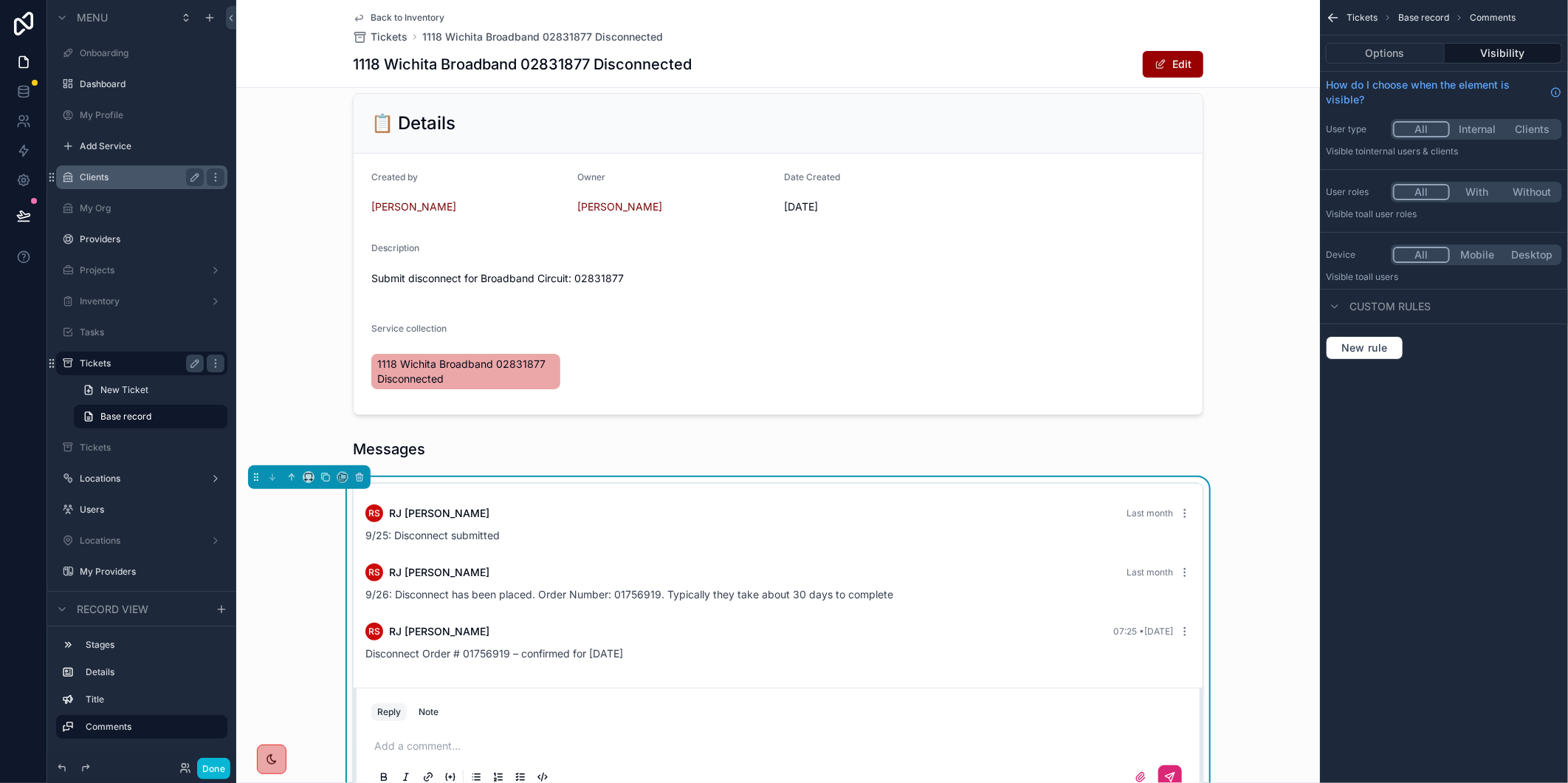
scroll to position [0, 0]
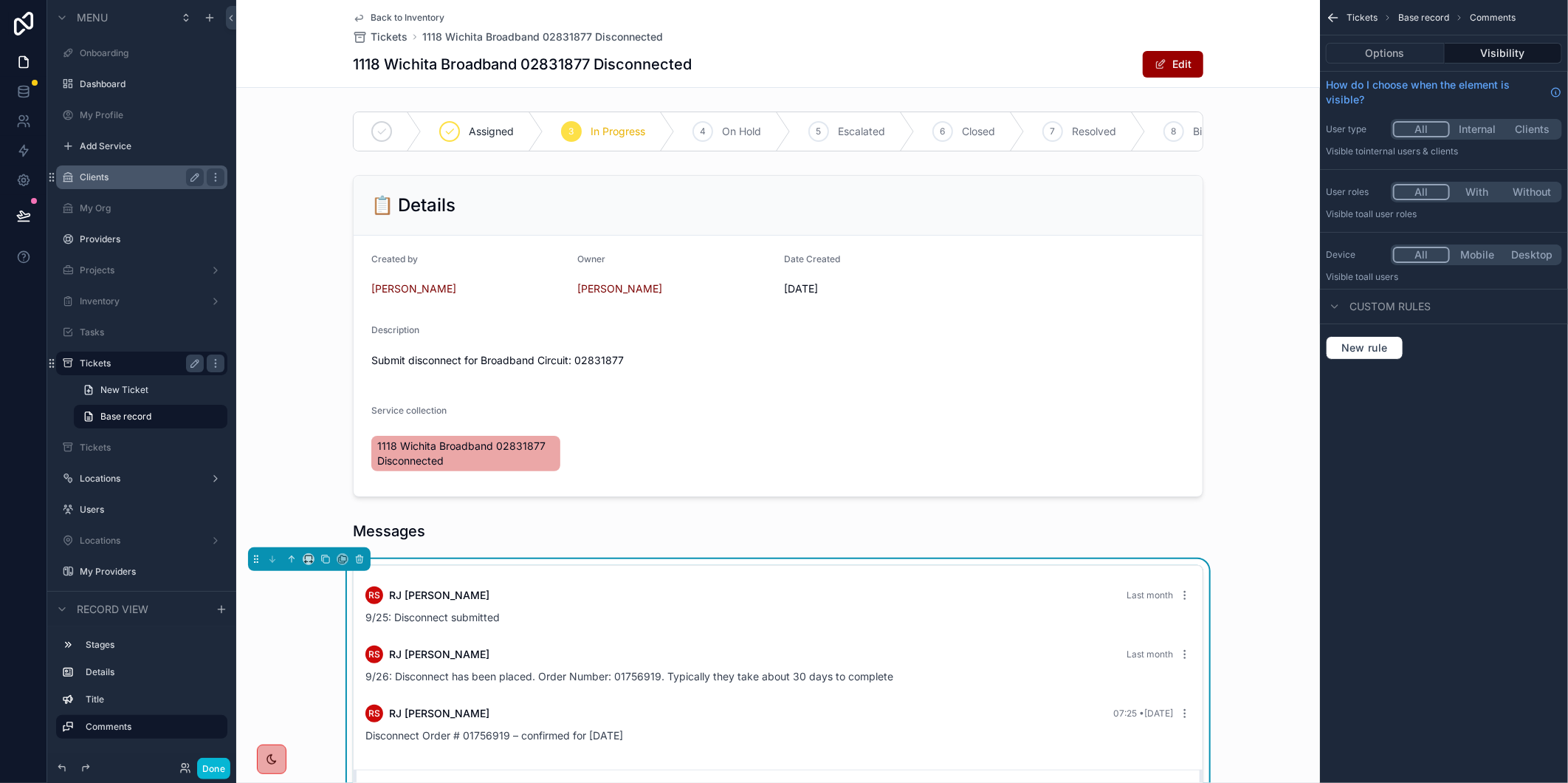
click at [403, 19] on span "Back to Inventory" at bounding box center [407, 18] width 74 height 12
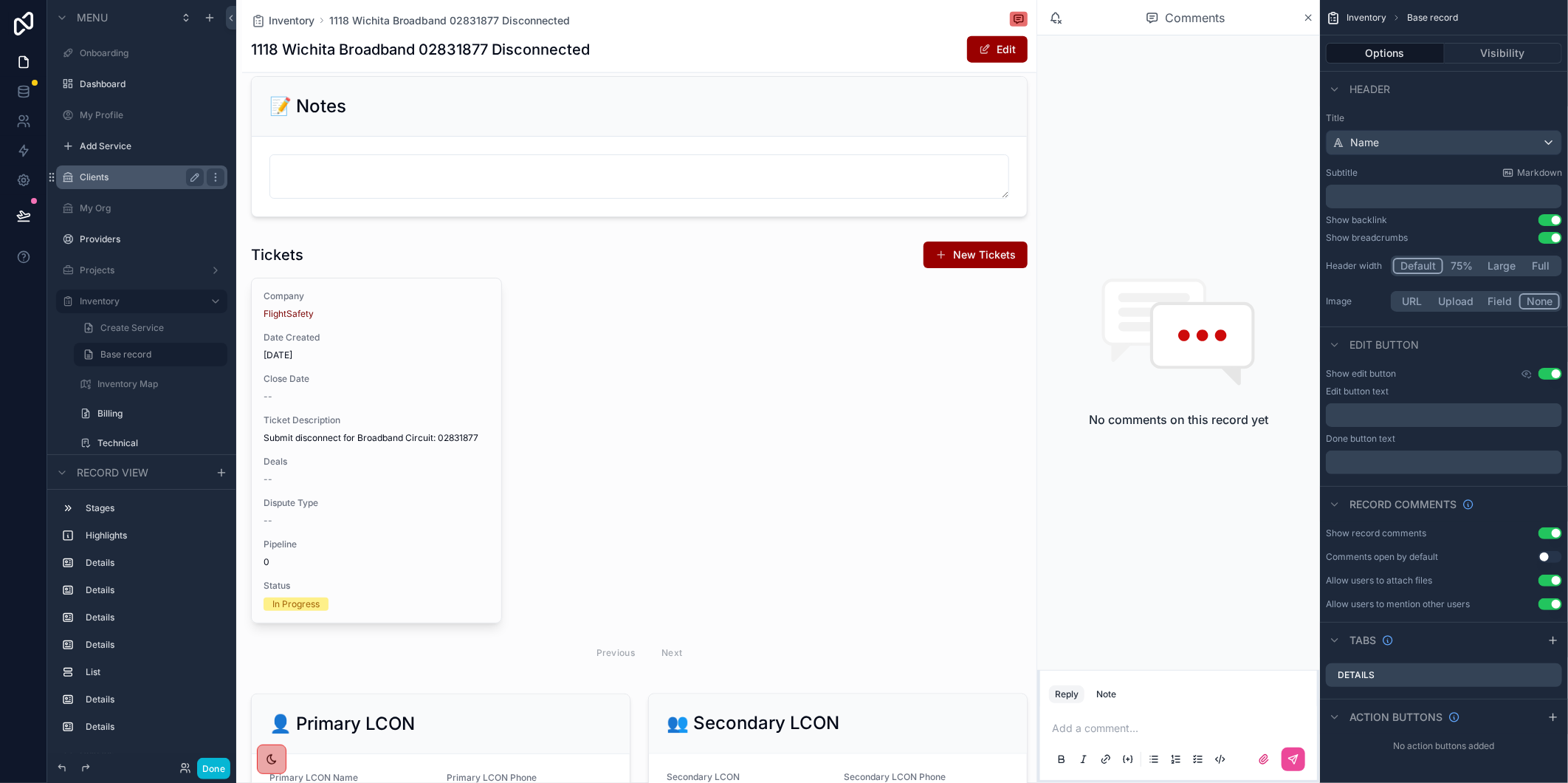
scroll to position [1394, 0]
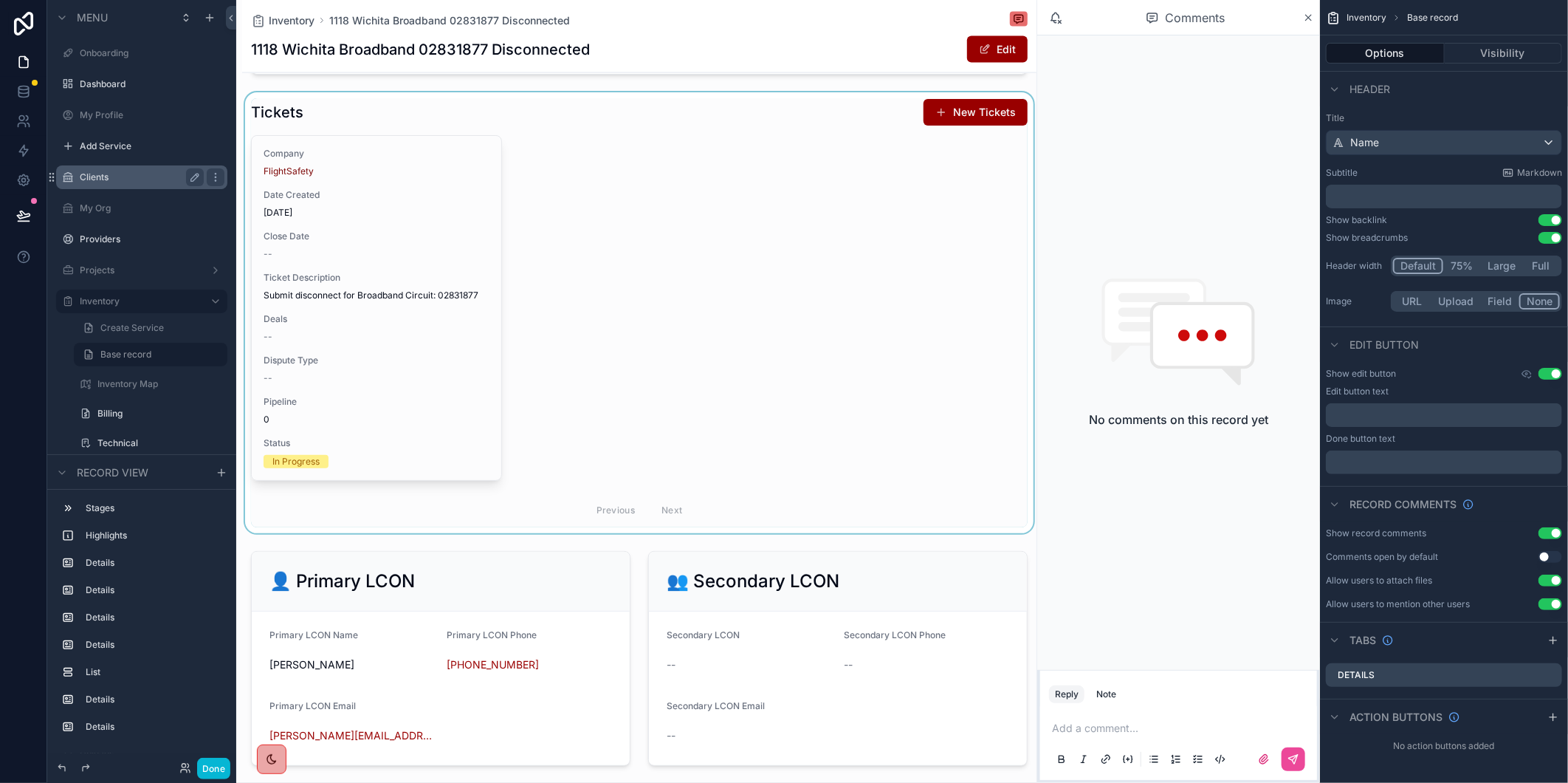
click at [410, 379] on div "scrollable content" at bounding box center [640, 312] width 794 height 441
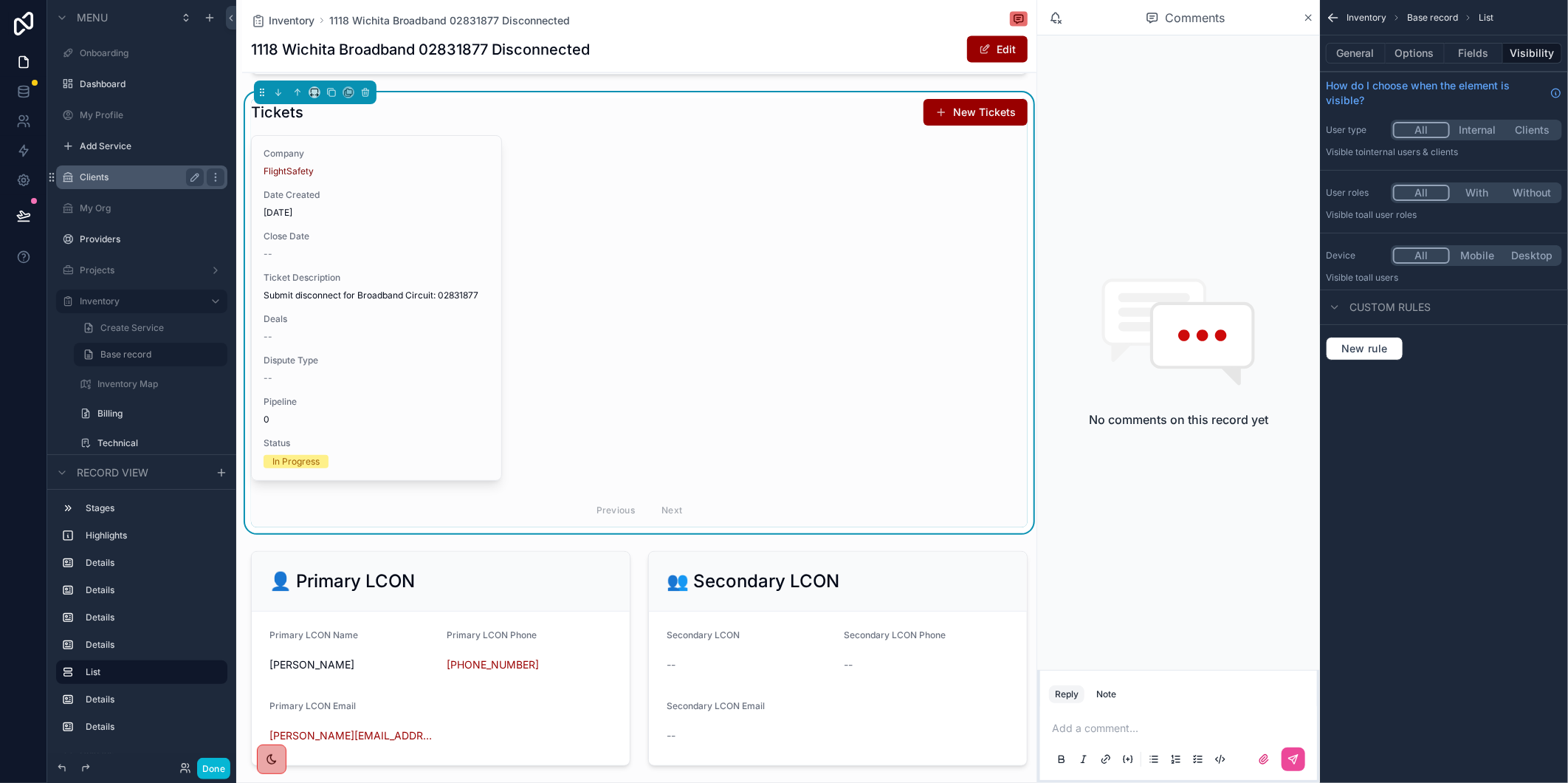
click at [372, 366] on span "Dispute Type" at bounding box center [377, 360] width 226 height 12
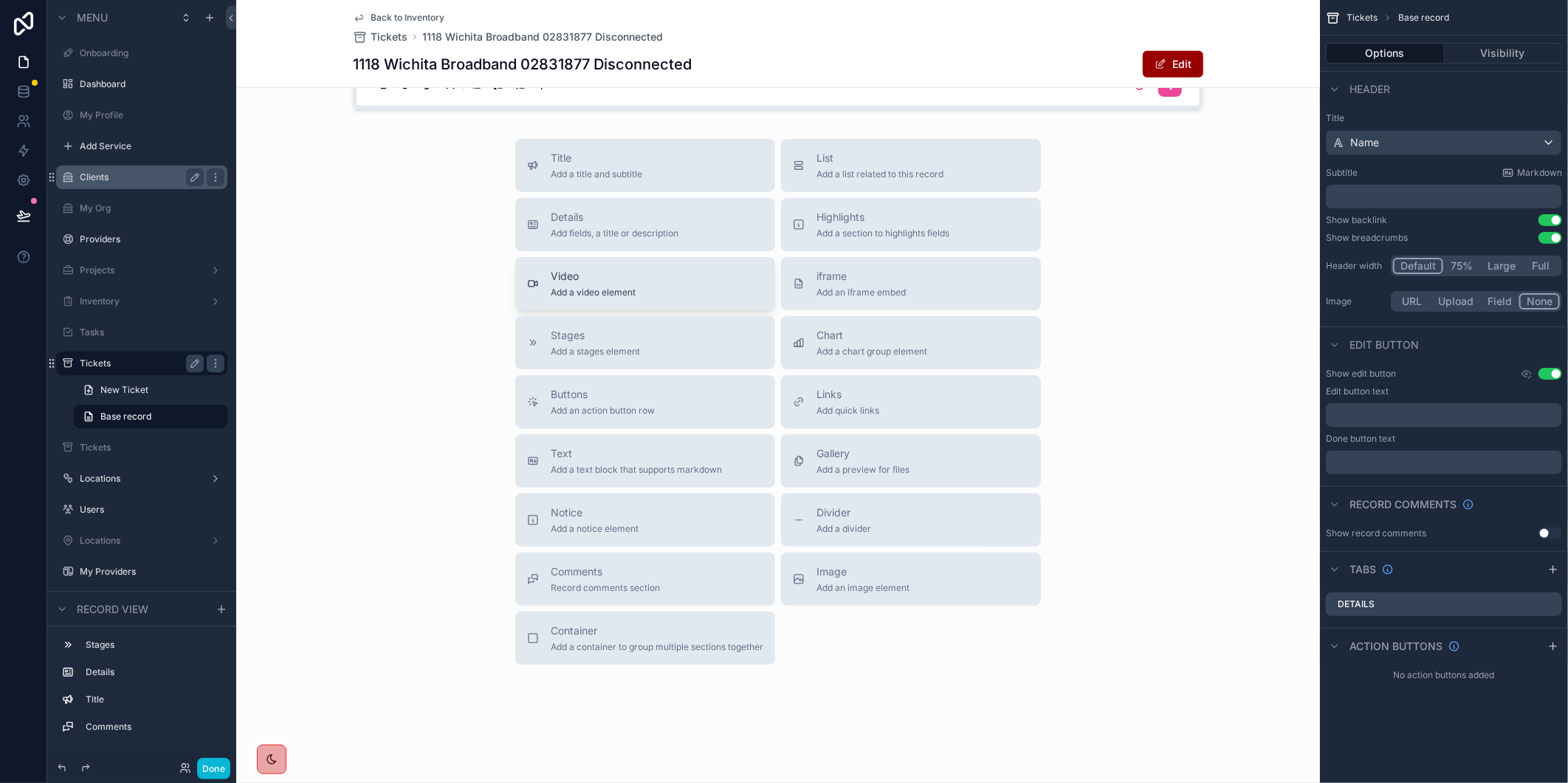
scroll to position [375, 0]
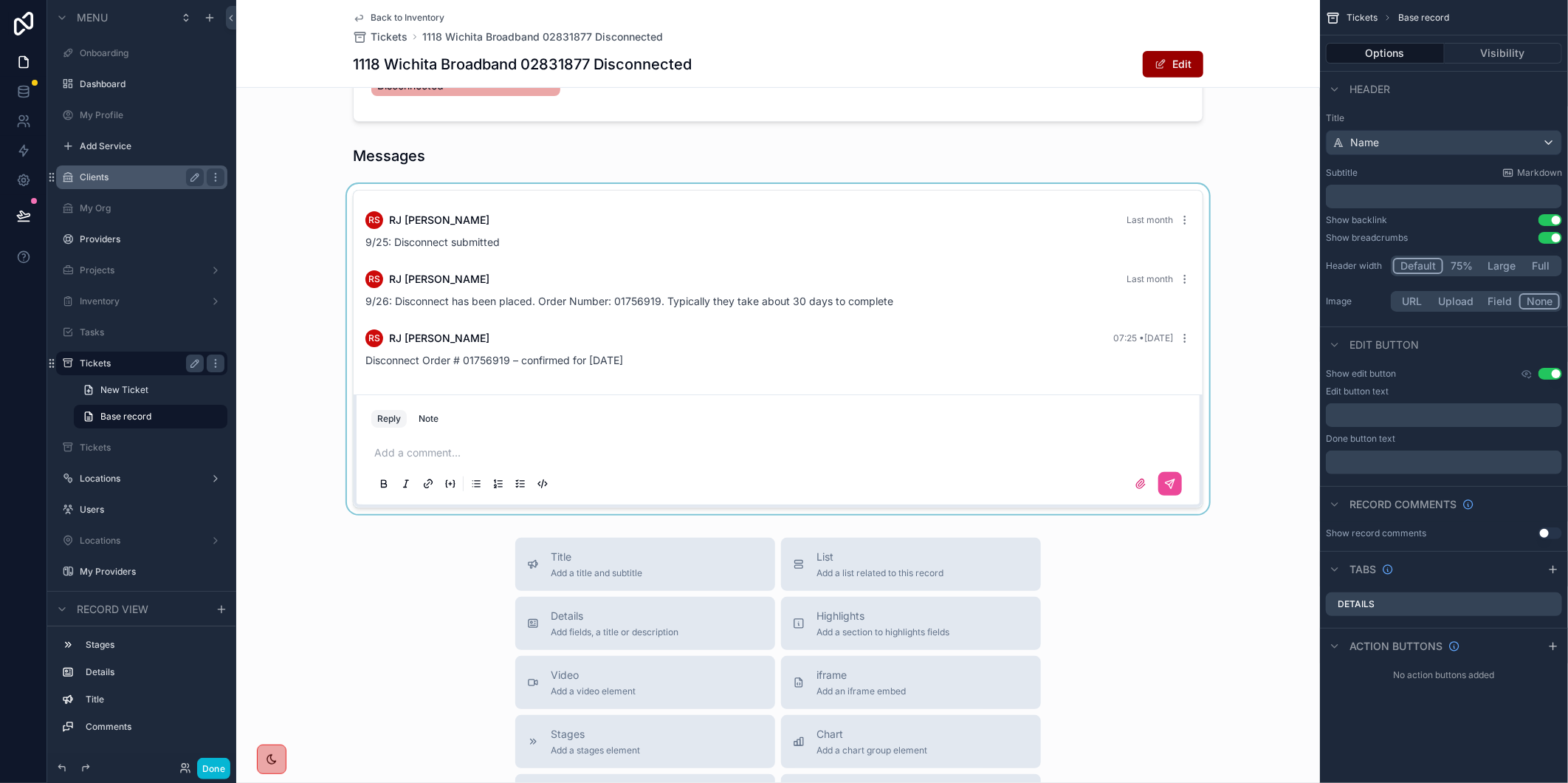
click at [533, 375] on div "scrollable content" at bounding box center [777, 349] width 1084 height 330
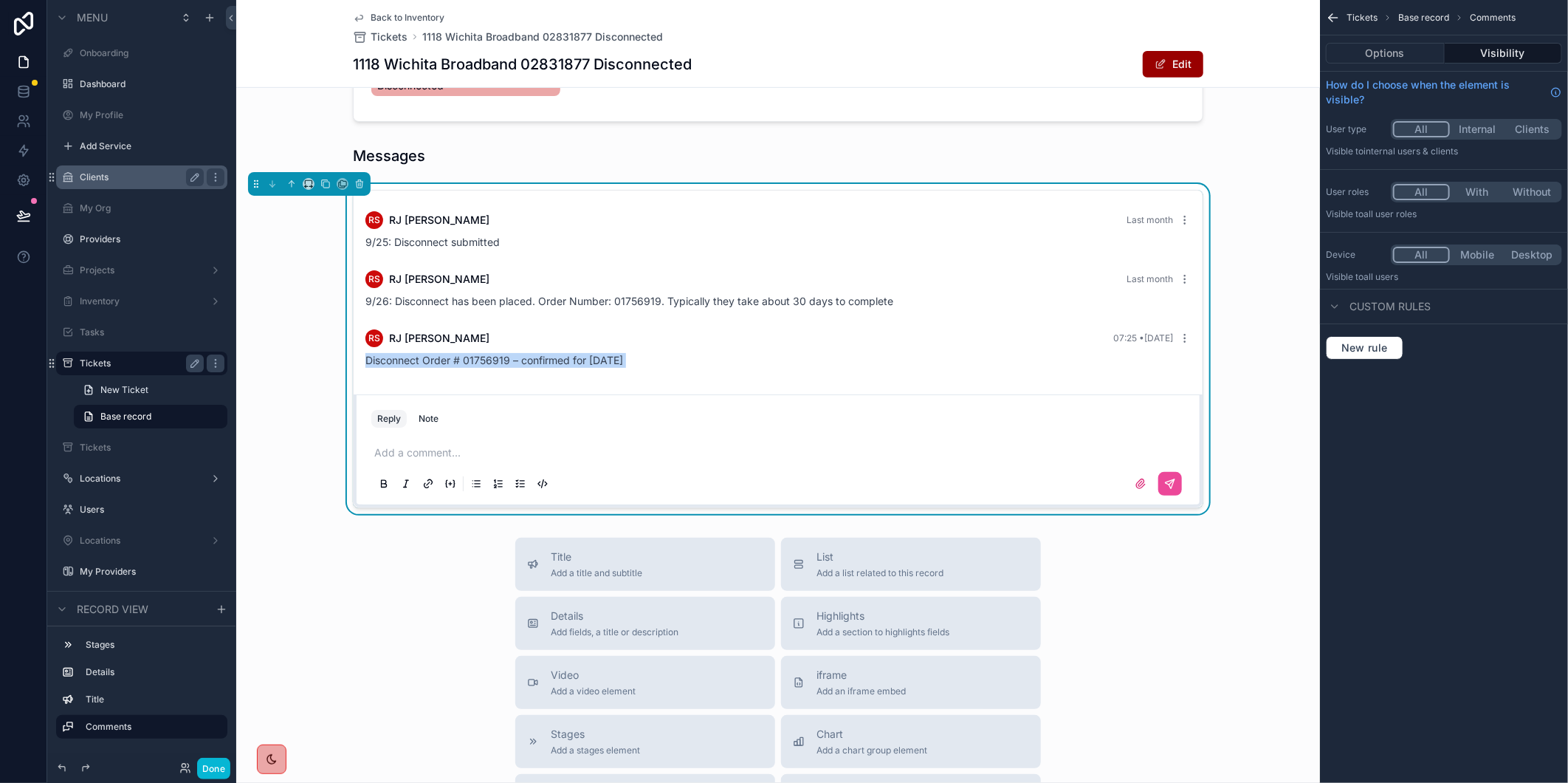
click at [533, 366] on span "Disconnect Order # 01756919 – confirmed for [DATE]" at bounding box center [494, 359] width 257 height 12
click at [375, 18] on span "Back to Inventory" at bounding box center [407, 18] width 74 height 12
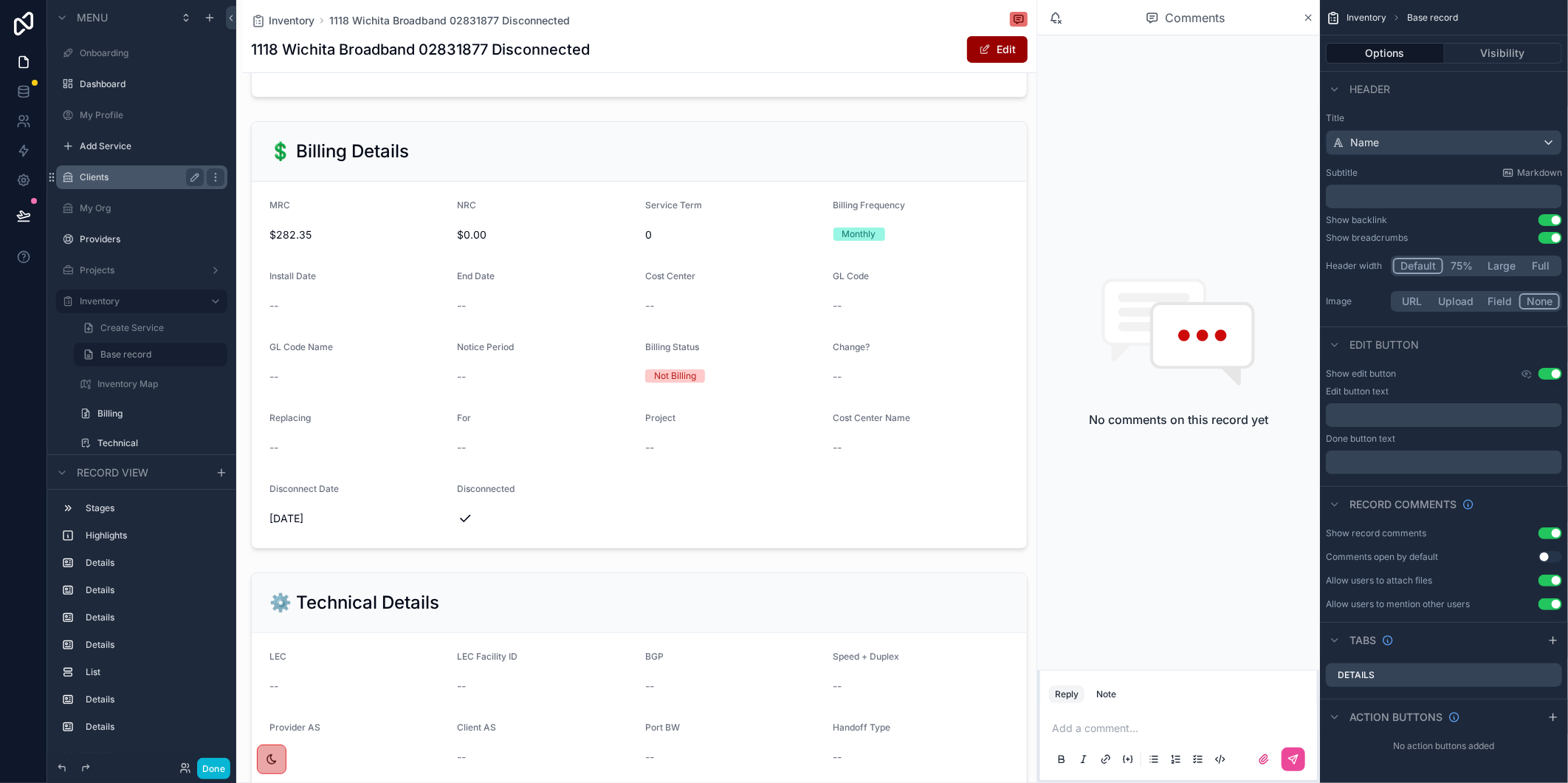
click at [1138, 730] on p "scrollable content" at bounding box center [1182, 728] width 259 height 15
click at [1287, 748] on button "scrollable content" at bounding box center [1293, 759] width 23 height 23
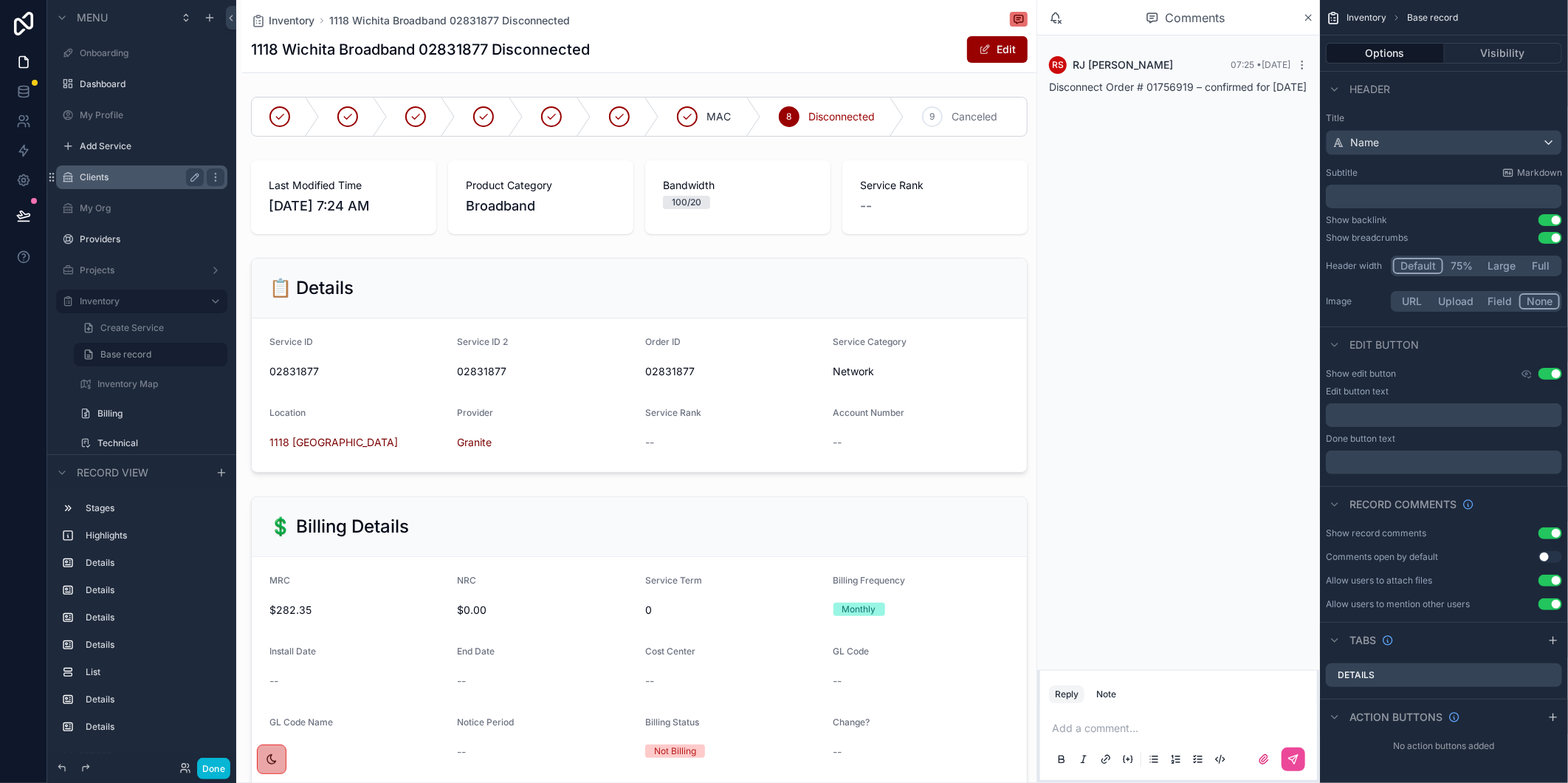
click at [794, 15] on div "Inventory [GEOGRAPHIC_DATA] 02831877 Disconnected" at bounding box center [639, 21] width 777 height 18
click at [119, 169] on div "Clients" at bounding box center [142, 177] width 124 height 18
click at [94, 183] on div "Clients" at bounding box center [142, 177] width 124 height 18
click at [94, 174] on label "Clients" at bounding box center [139, 177] width 118 height 12
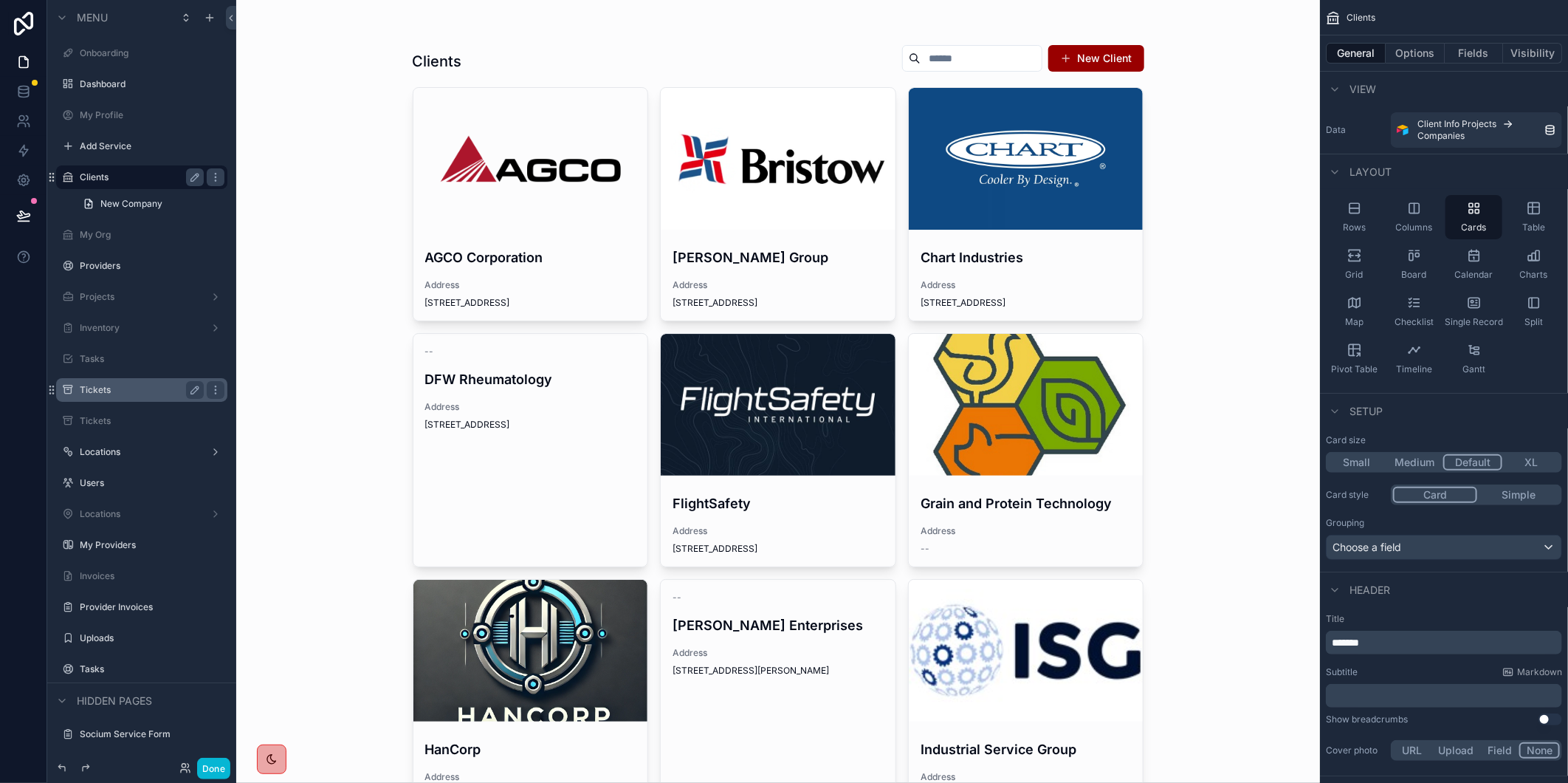
click at [818, 390] on div "scrollable content" at bounding box center [778, 405] width 235 height 142
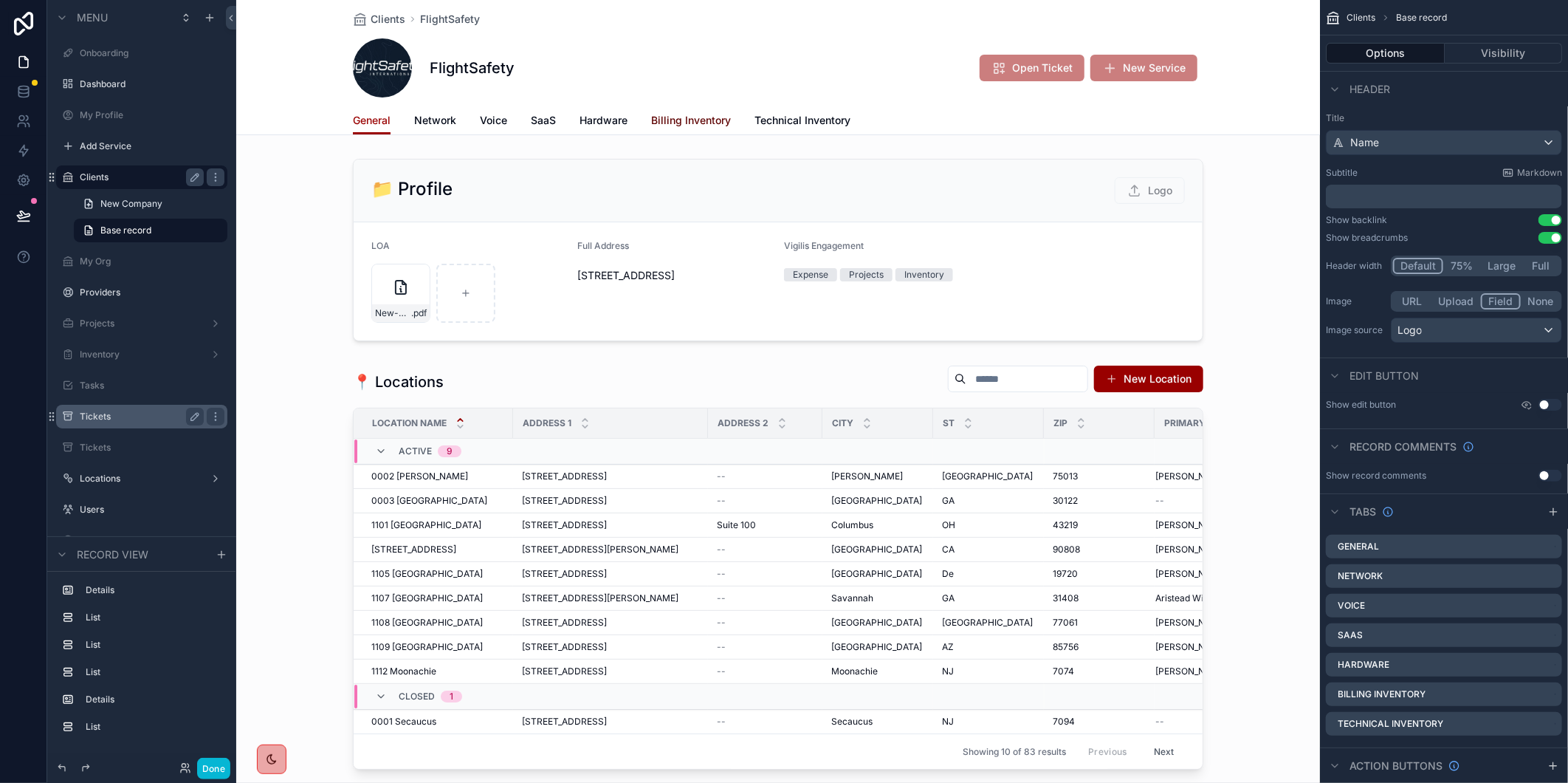
click at [662, 119] on span "Billing Inventory" at bounding box center [692, 120] width 80 height 15
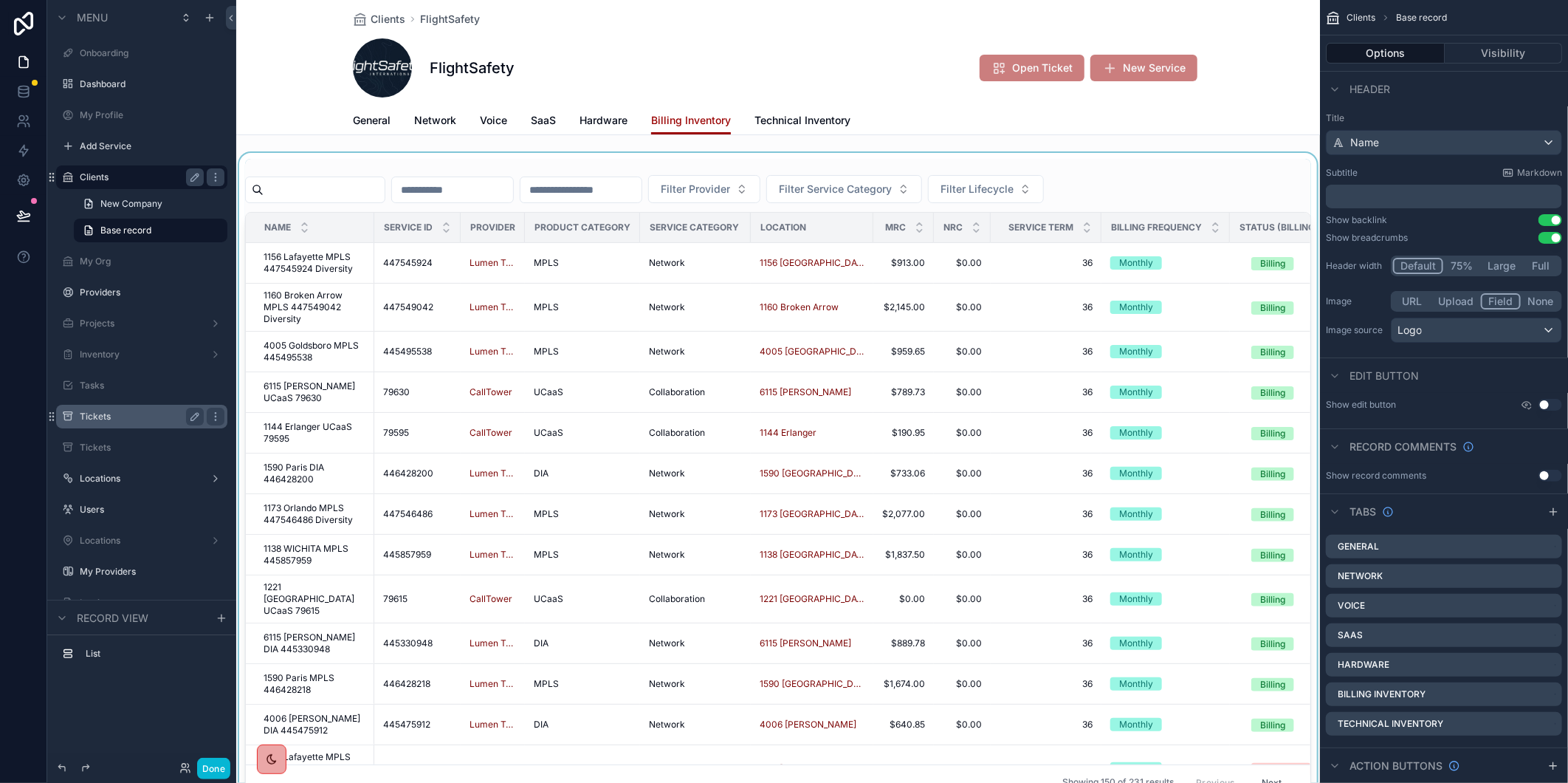
click at [388, 188] on div "scrollable content" at bounding box center [777, 479] width 1084 height 653
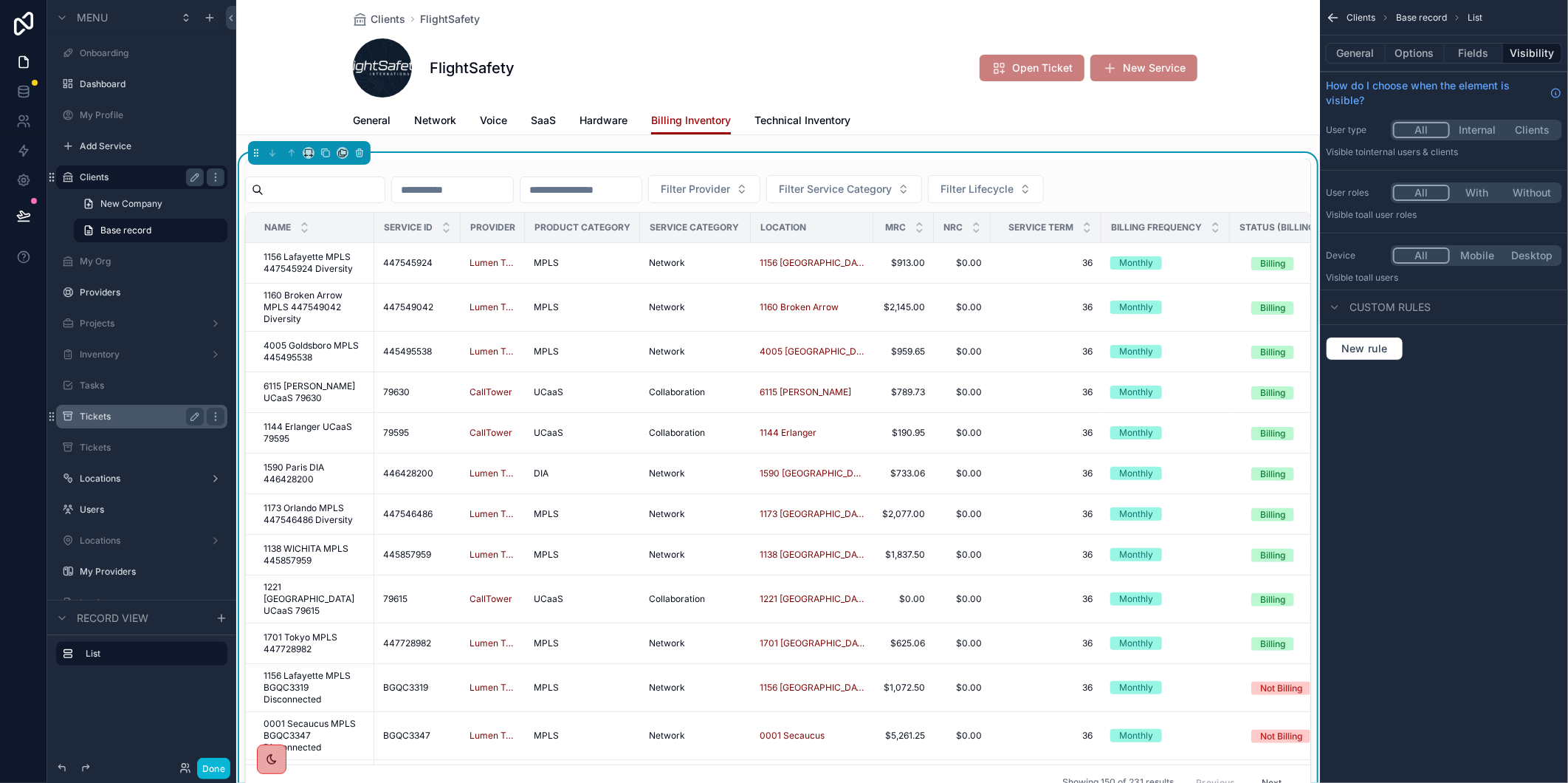
click at [343, 185] on input "scrollable content" at bounding box center [324, 189] width 121 height 21
click at [309, 188] on input "scrollable content" at bounding box center [324, 189] width 121 height 21
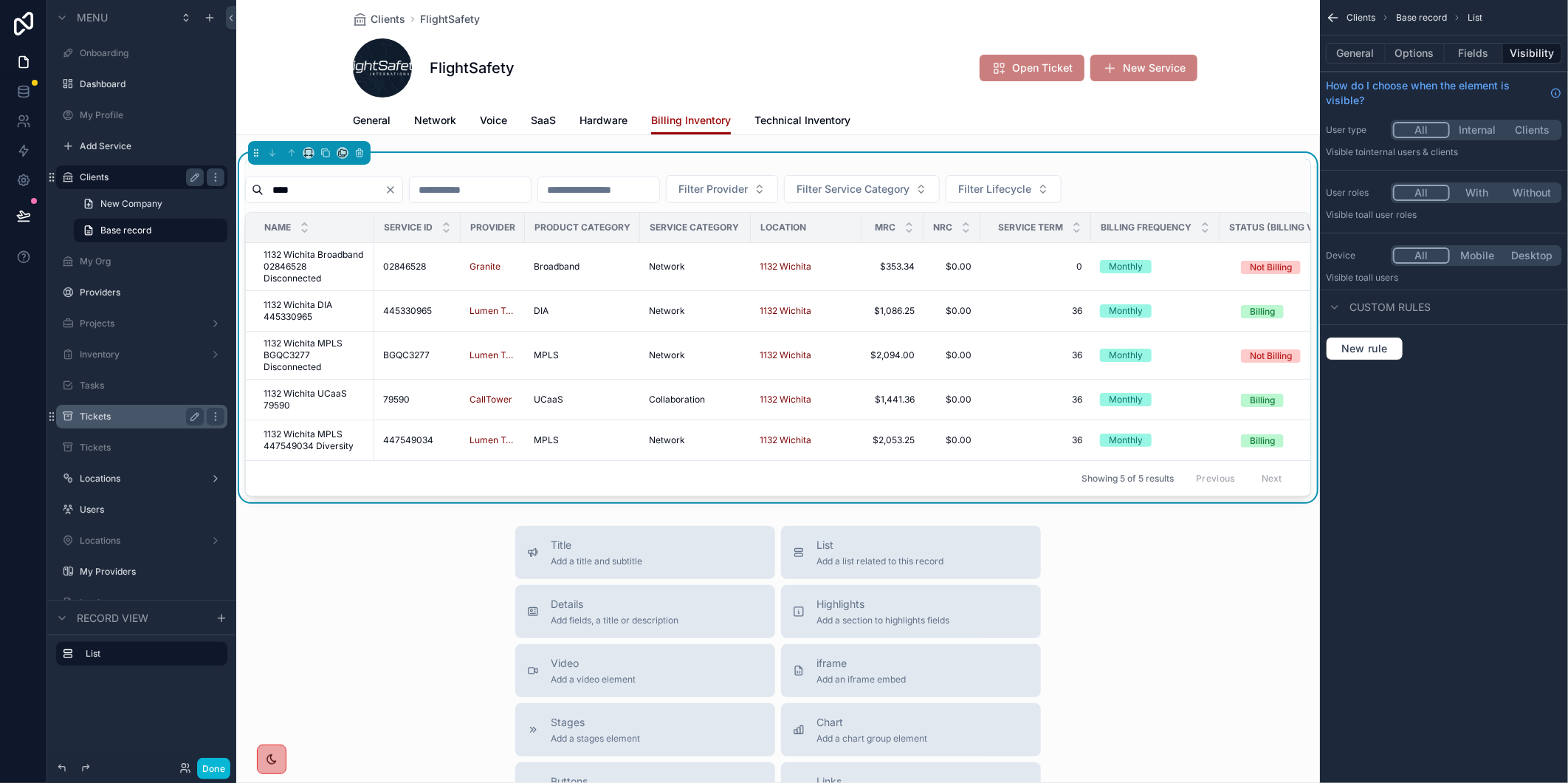
type input "****"
click at [322, 266] on span "1132 Wichita Broadband 02846528 Disconnected" at bounding box center [314, 267] width 102 height 35
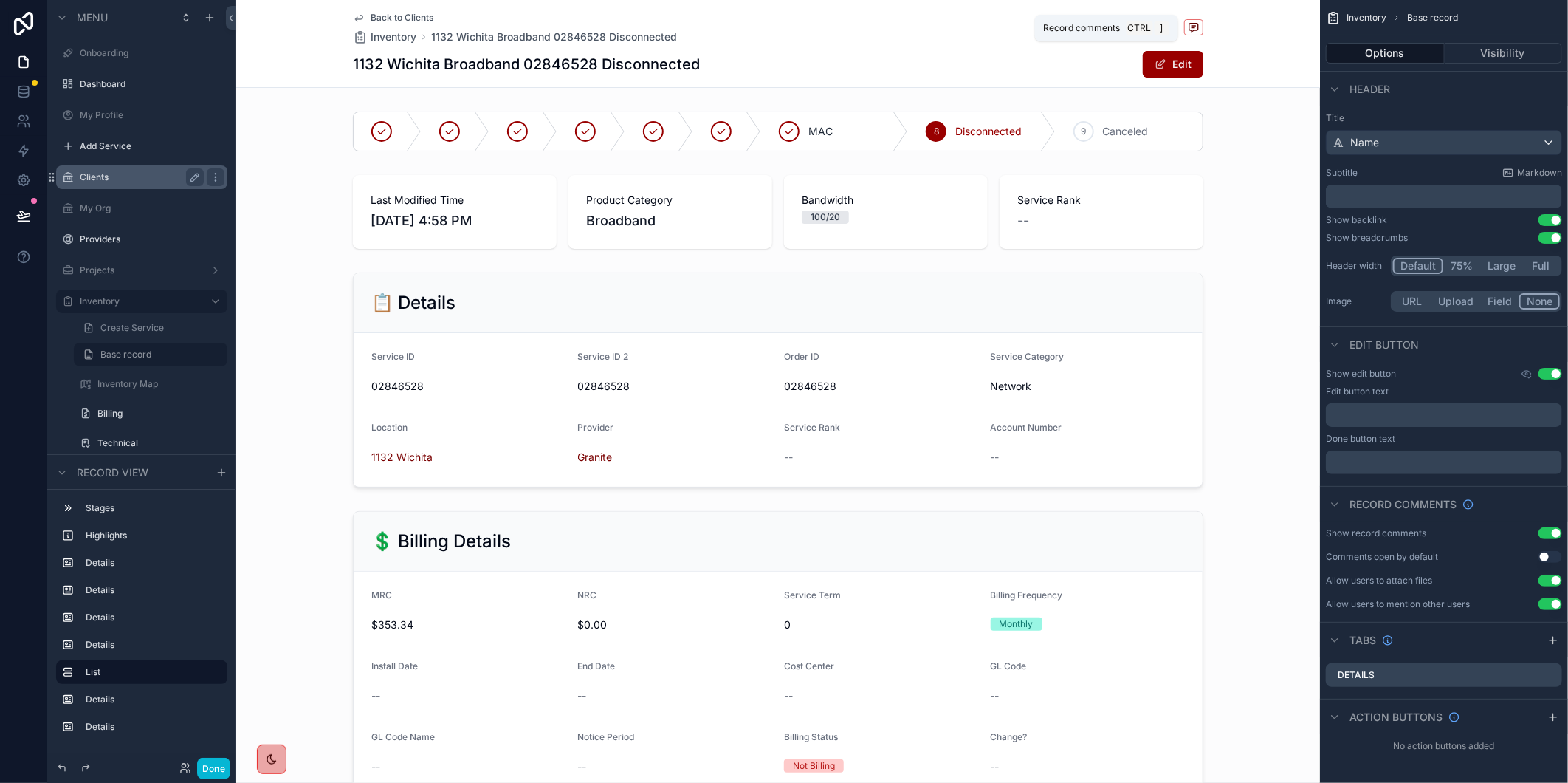
click at [1190, 26] on icon "scrollable content" at bounding box center [1193, 27] width 12 height 12
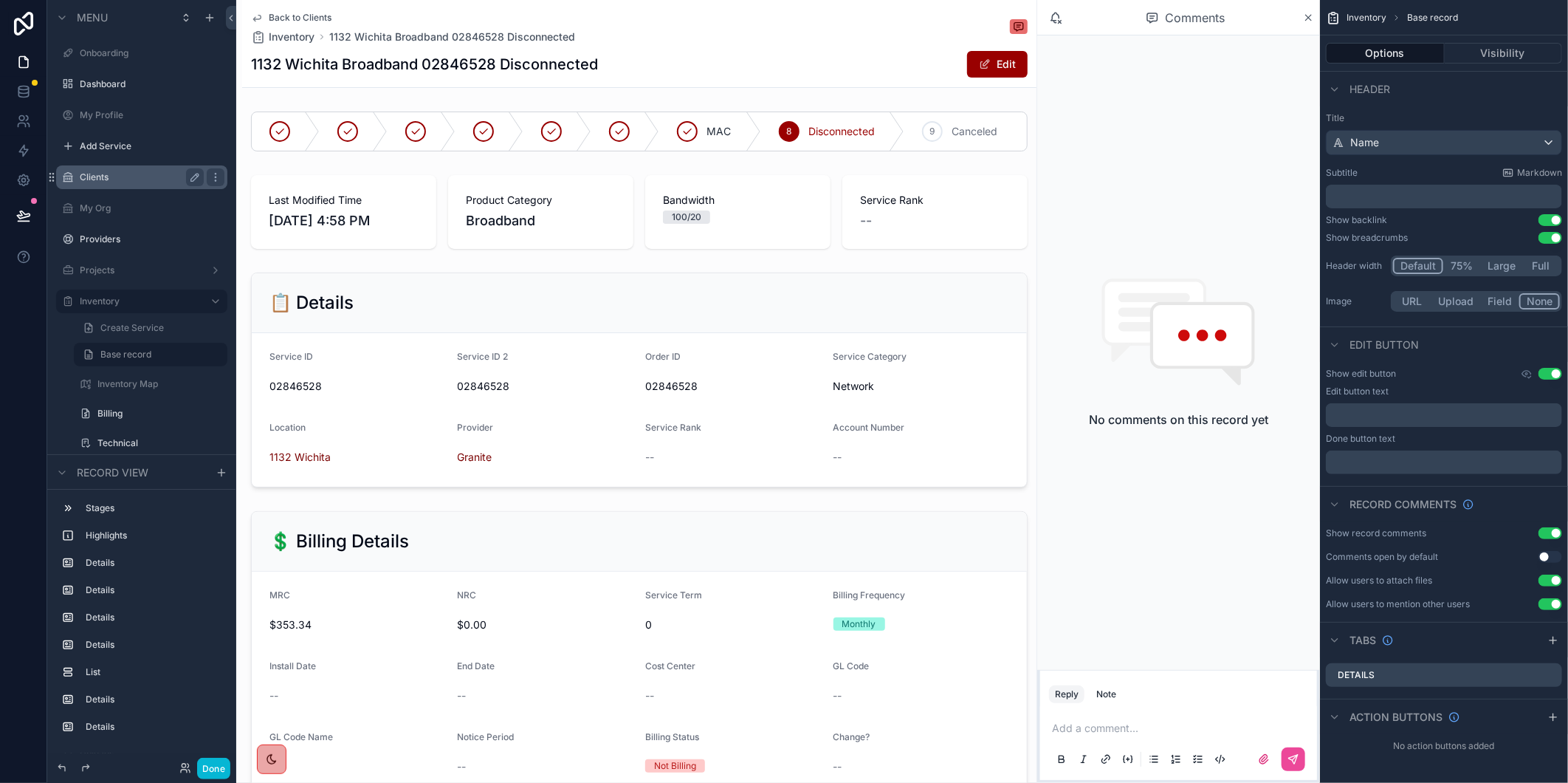
click at [1152, 735] on p "scrollable content" at bounding box center [1182, 728] width 259 height 15
click at [1190, 708] on span "**********" at bounding box center [1152, 713] width 200 height 10
click at [1164, 708] on span "**********" at bounding box center [1152, 713] width 200 height 10
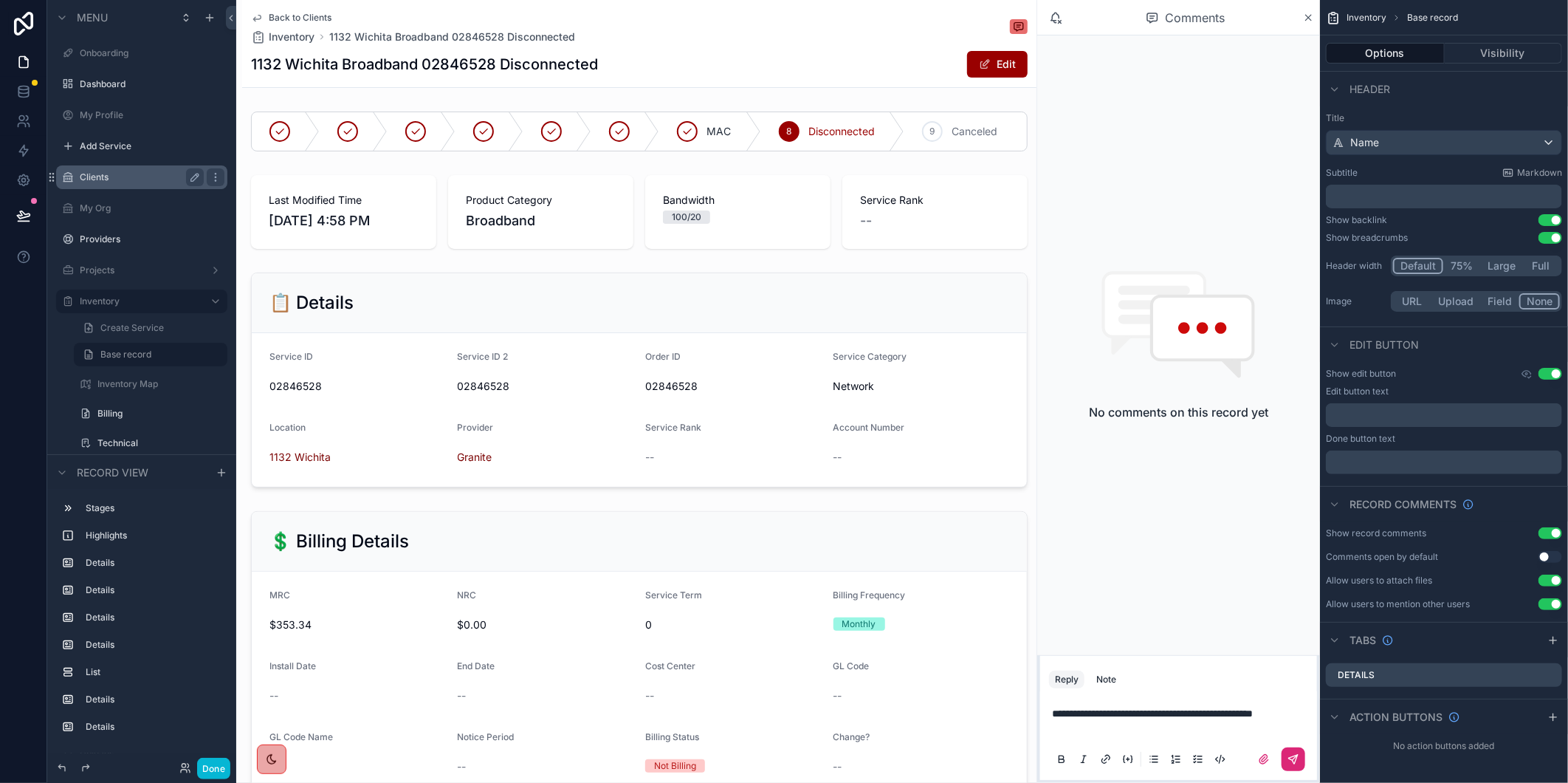
click at [1290, 764] on icon "scrollable content" at bounding box center [1293, 759] width 12 height 12
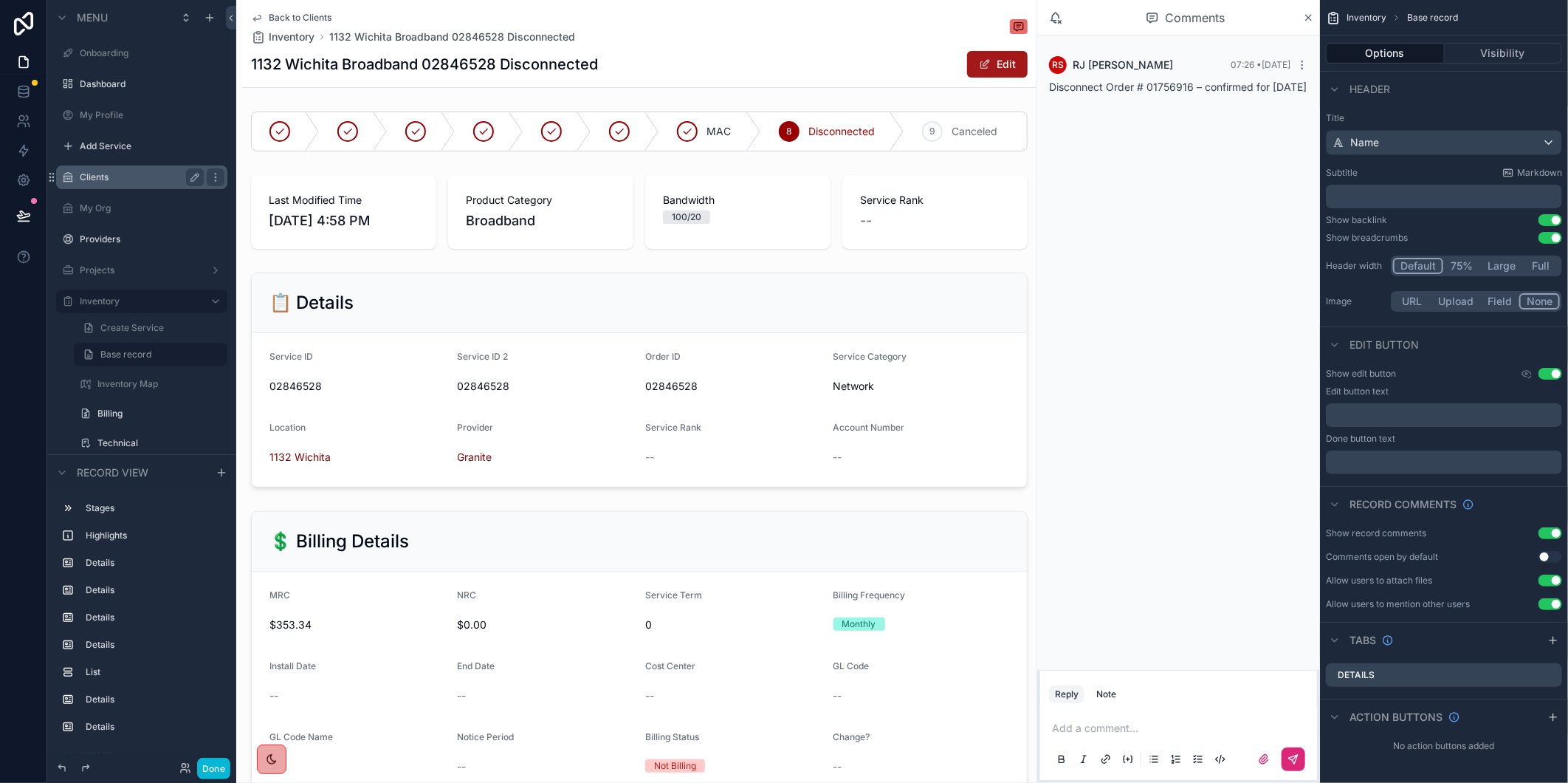
click at [1002, 67] on button "Edit" at bounding box center [997, 64] width 61 height 27
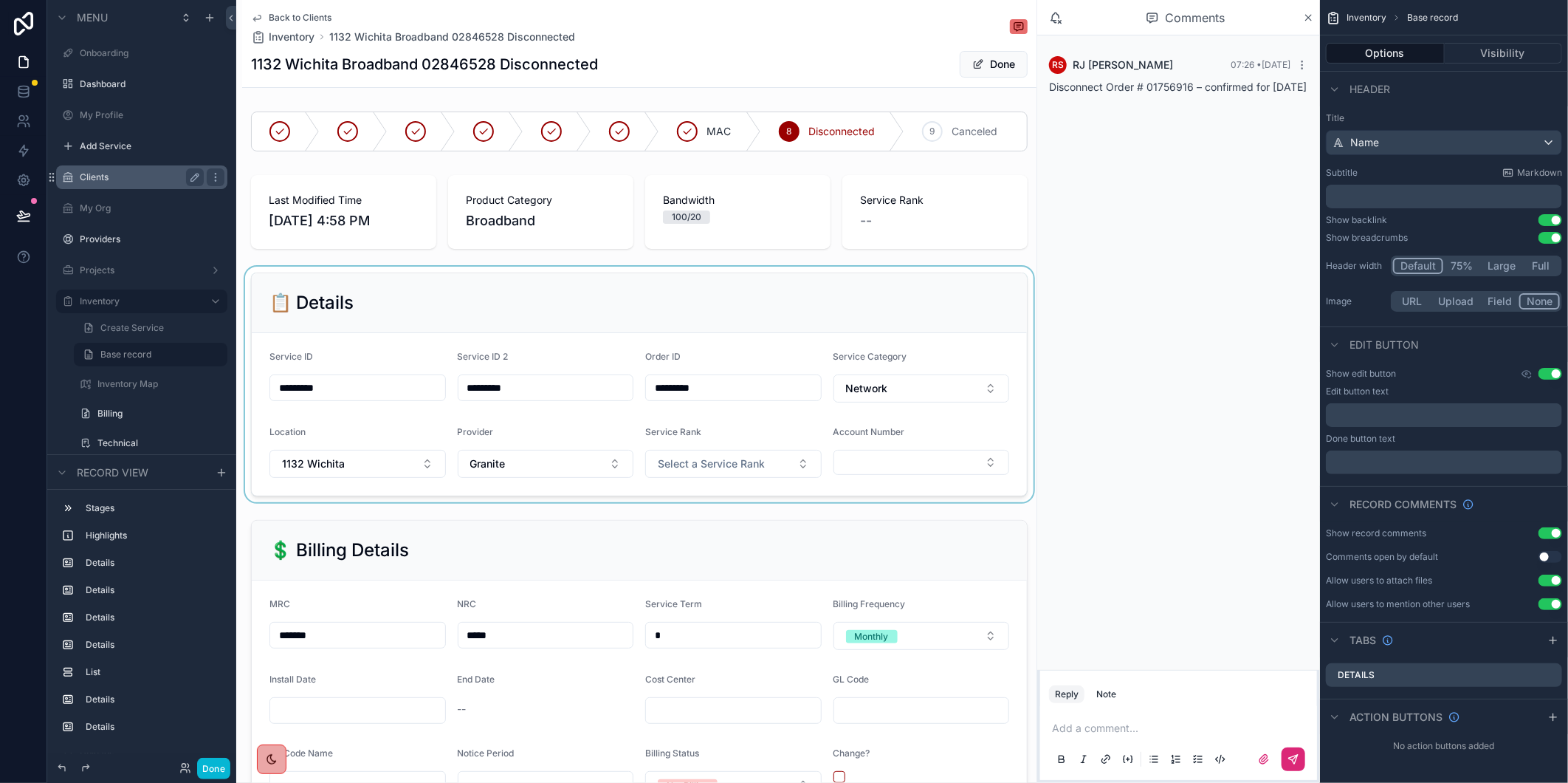
scroll to position [492, 0]
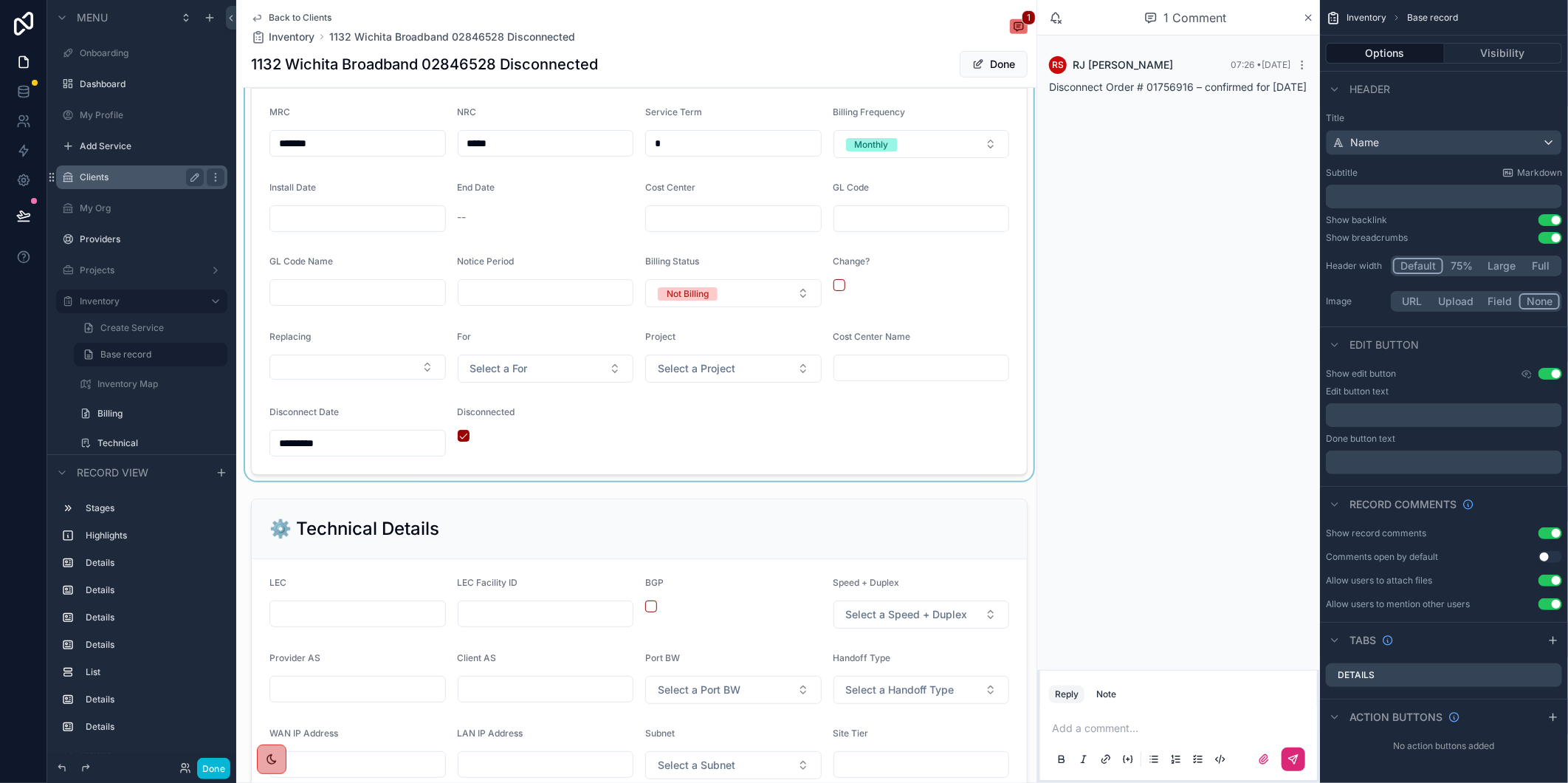
click at [299, 455] on div "scrollable content" at bounding box center [640, 252] width 794 height 459
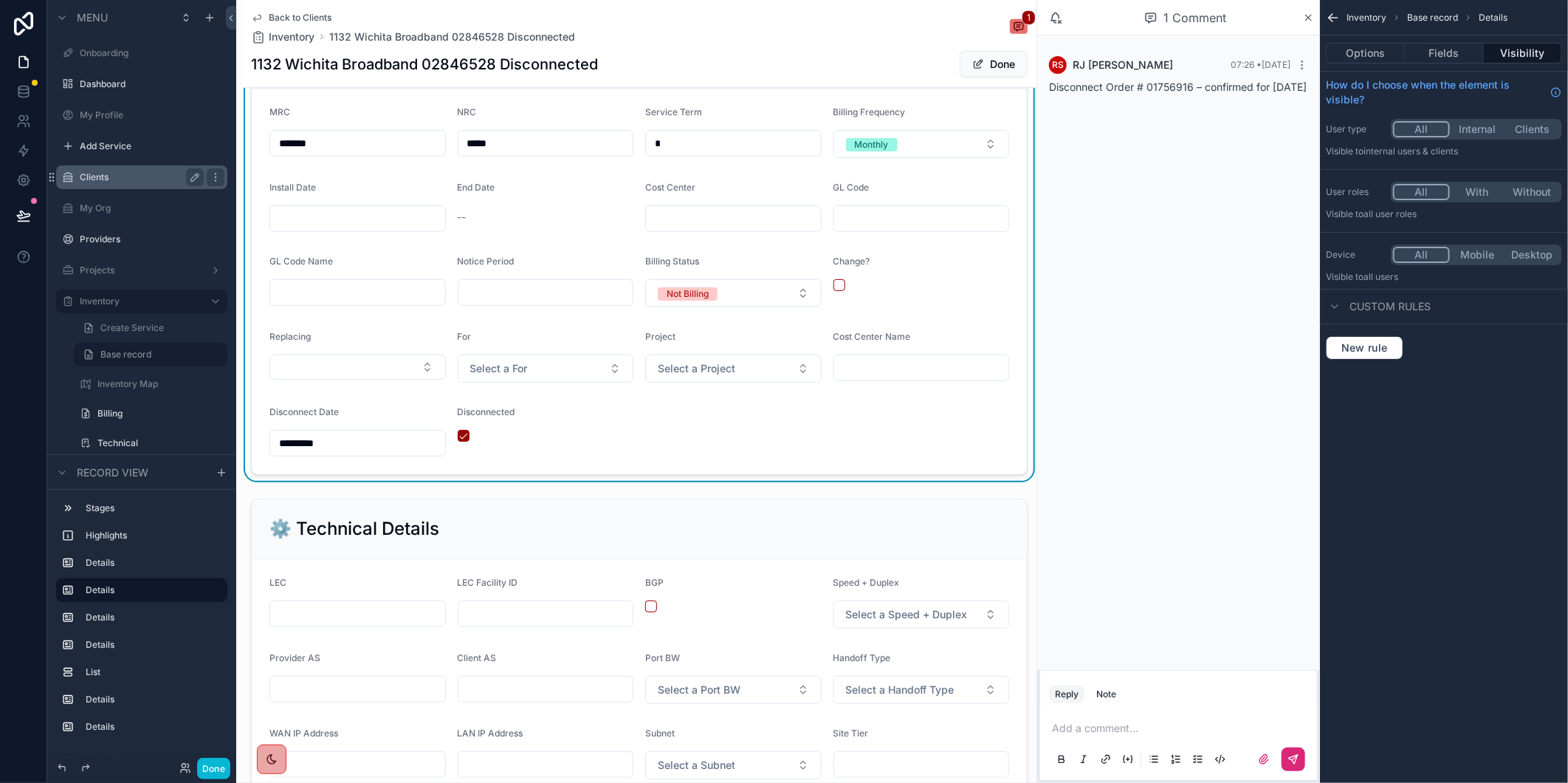
click at [361, 453] on input "*********" at bounding box center [358, 443] width 175 height 21
click at [442, 489] on button "scrollable content" at bounding box center [435, 492] width 27 height 27
click at [362, 706] on button "29" at bounding box center [356, 708] width 27 height 27
type input "**********"
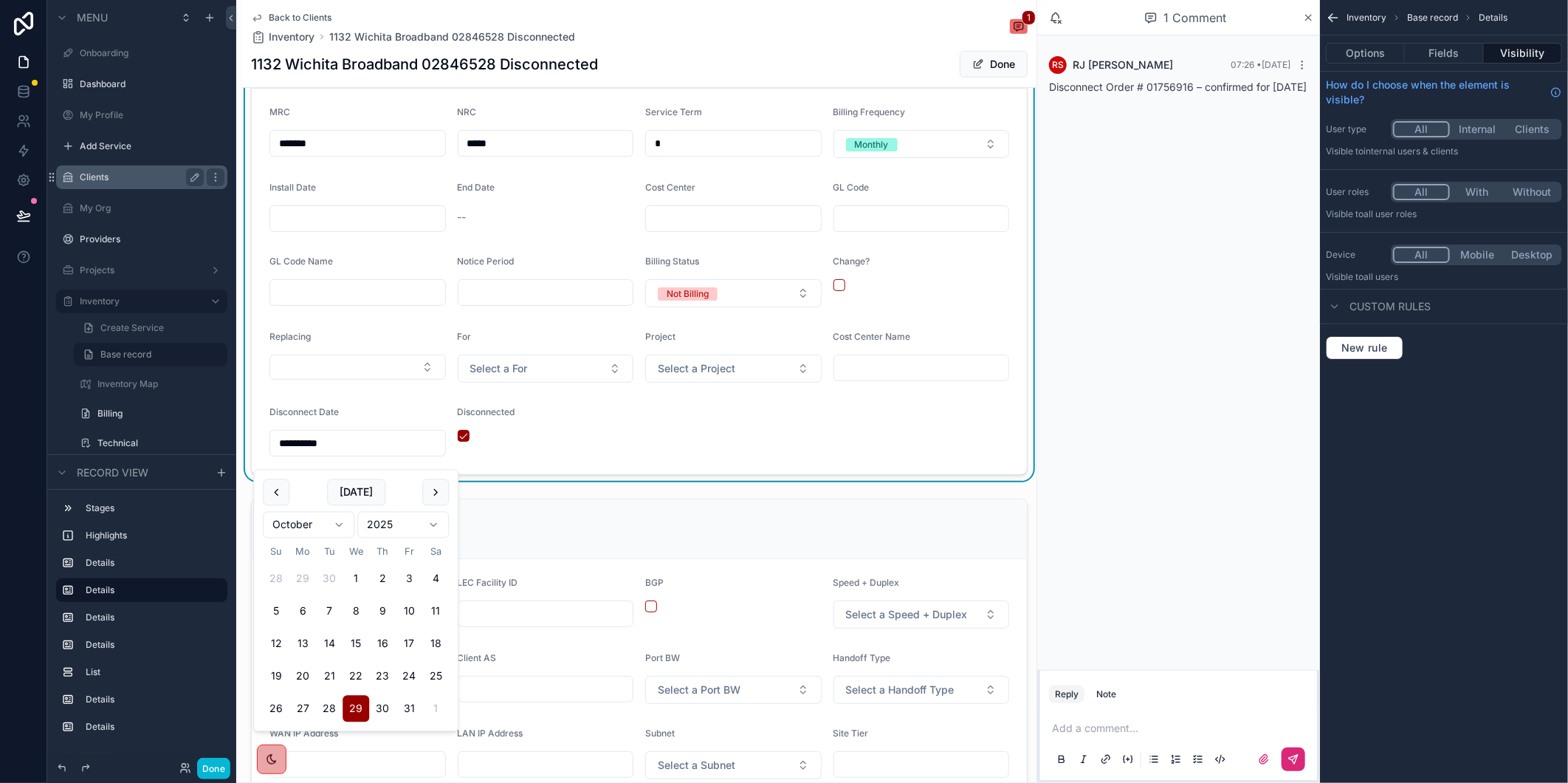
click at [972, 65] on span "scrollable content" at bounding box center [978, 64] width 12 height 12
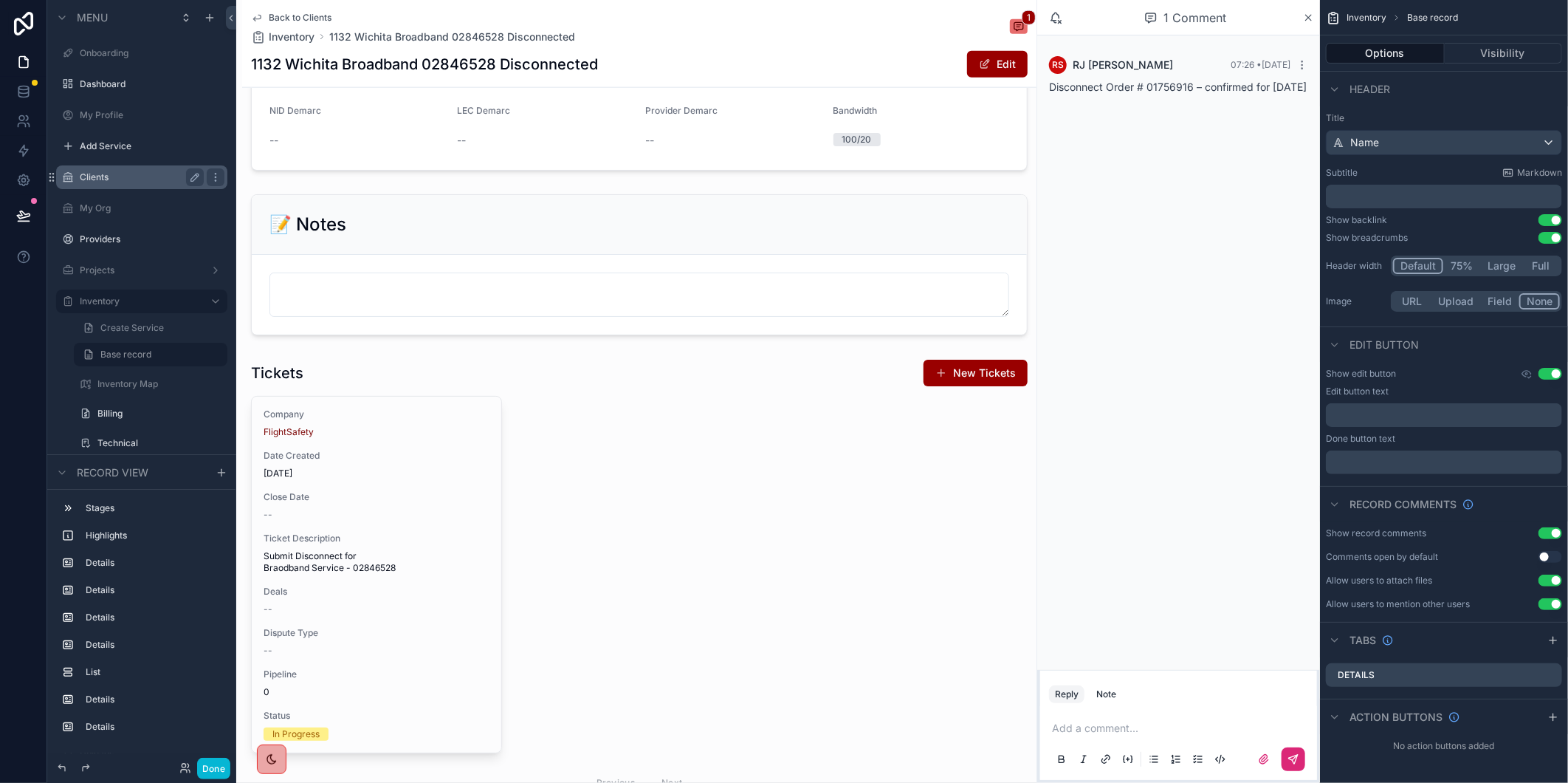
scroll to position [1723, 0]
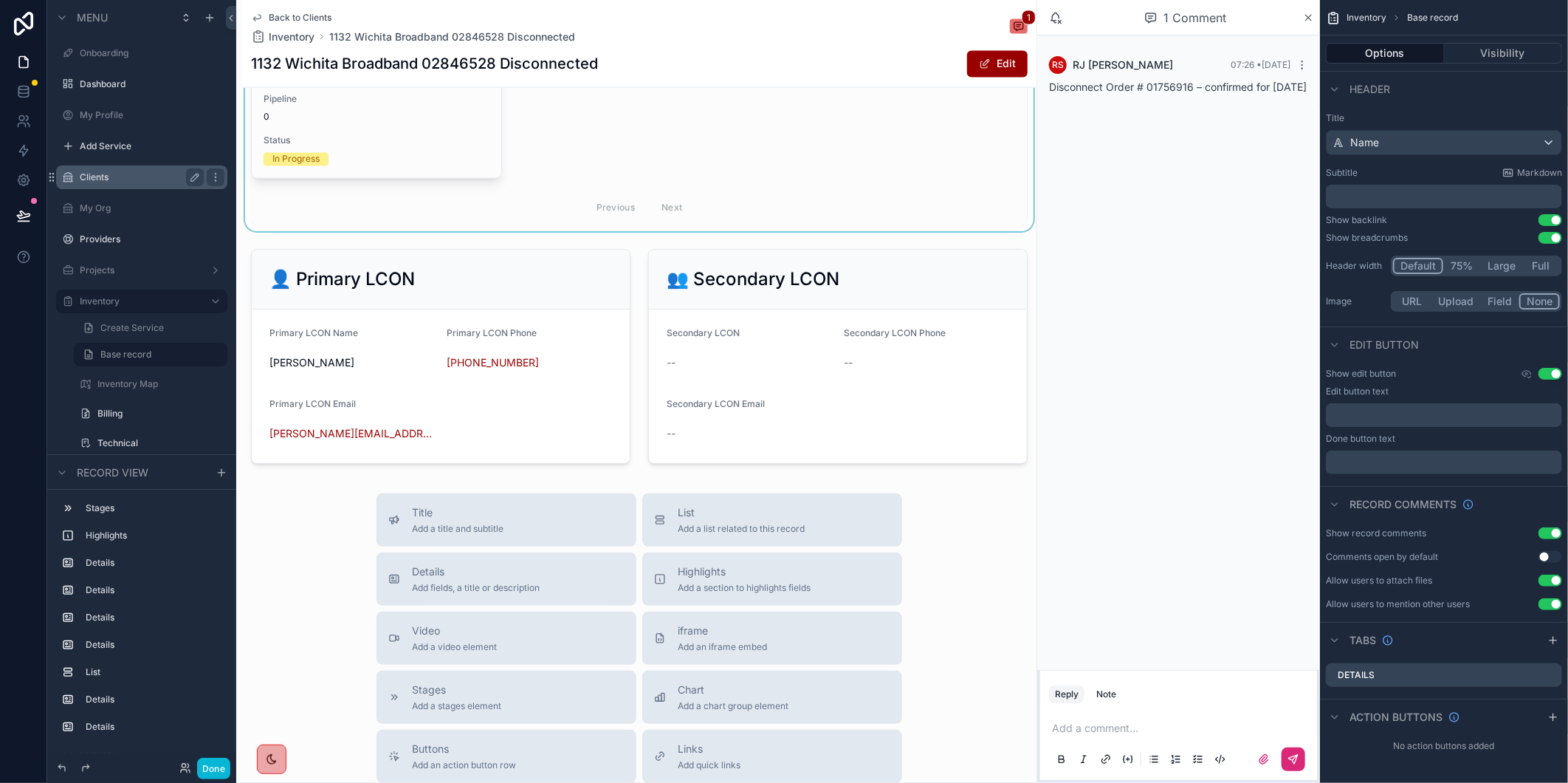
click at [432, 135] on div "scrollable content" at bounding box center [640, 5] width 794 height 453
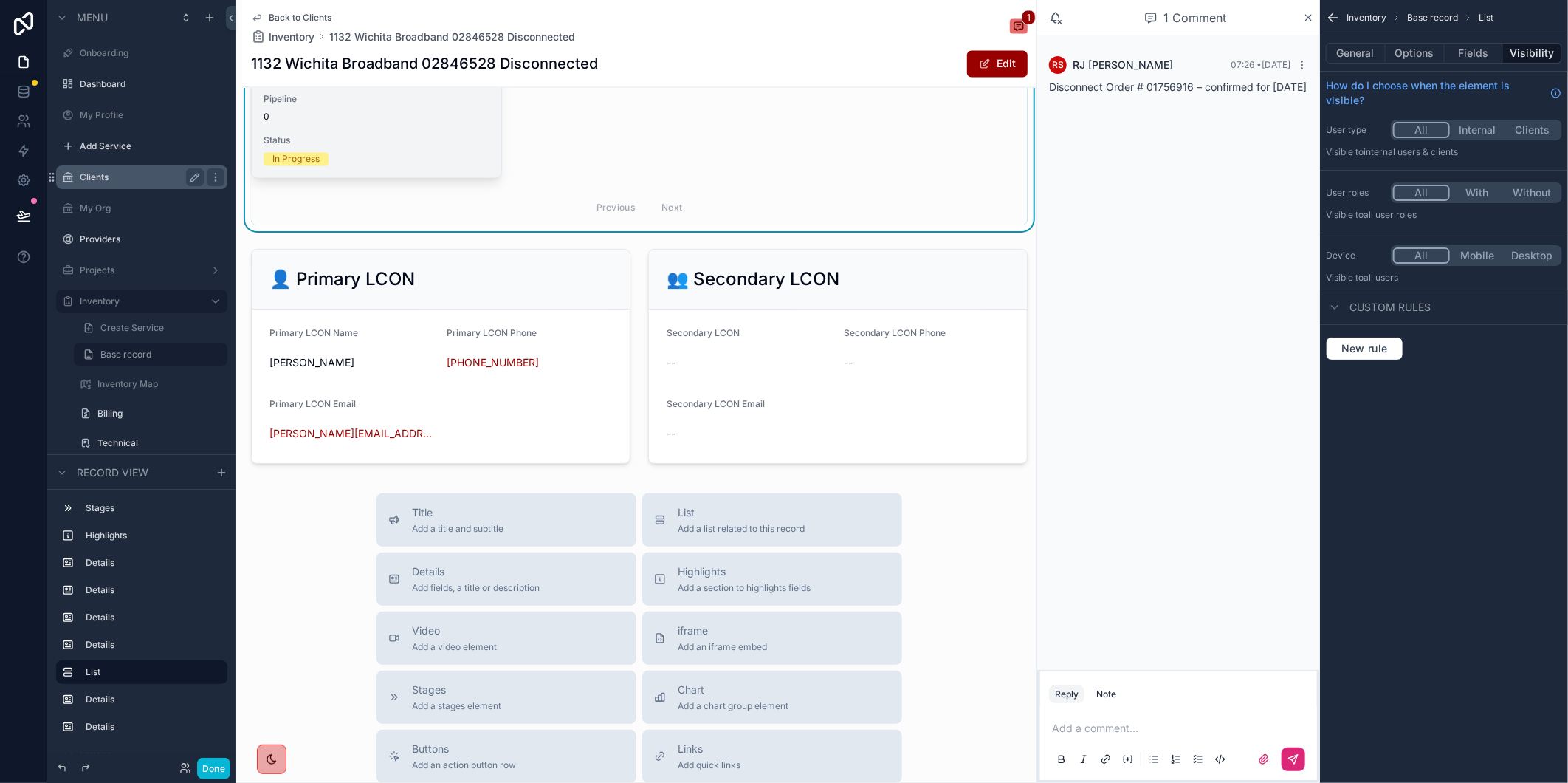
click at [411, 123] on span "0" at bounding box center [377, 117] width 226 height 12
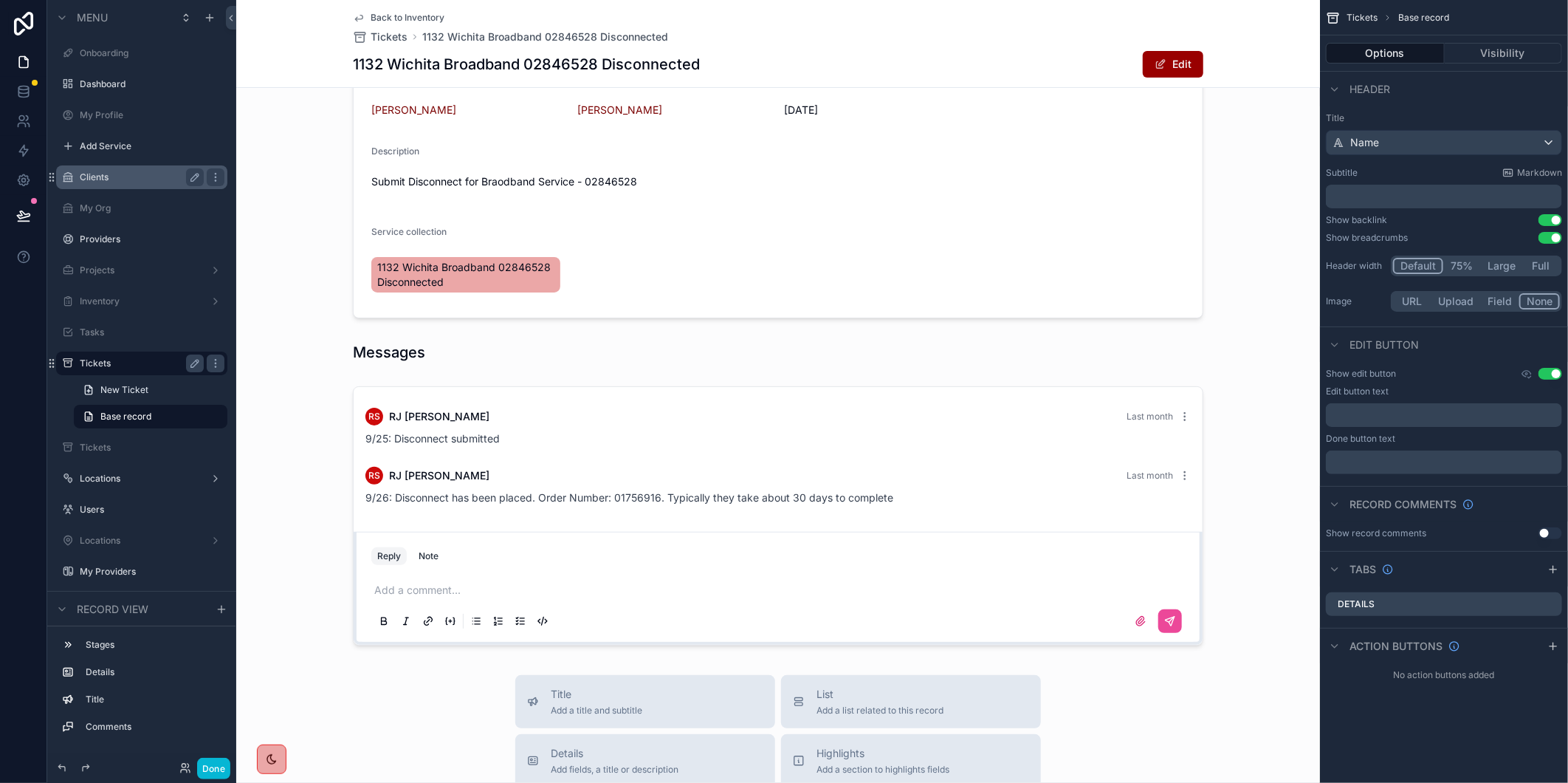
scroll to position [152, 0]
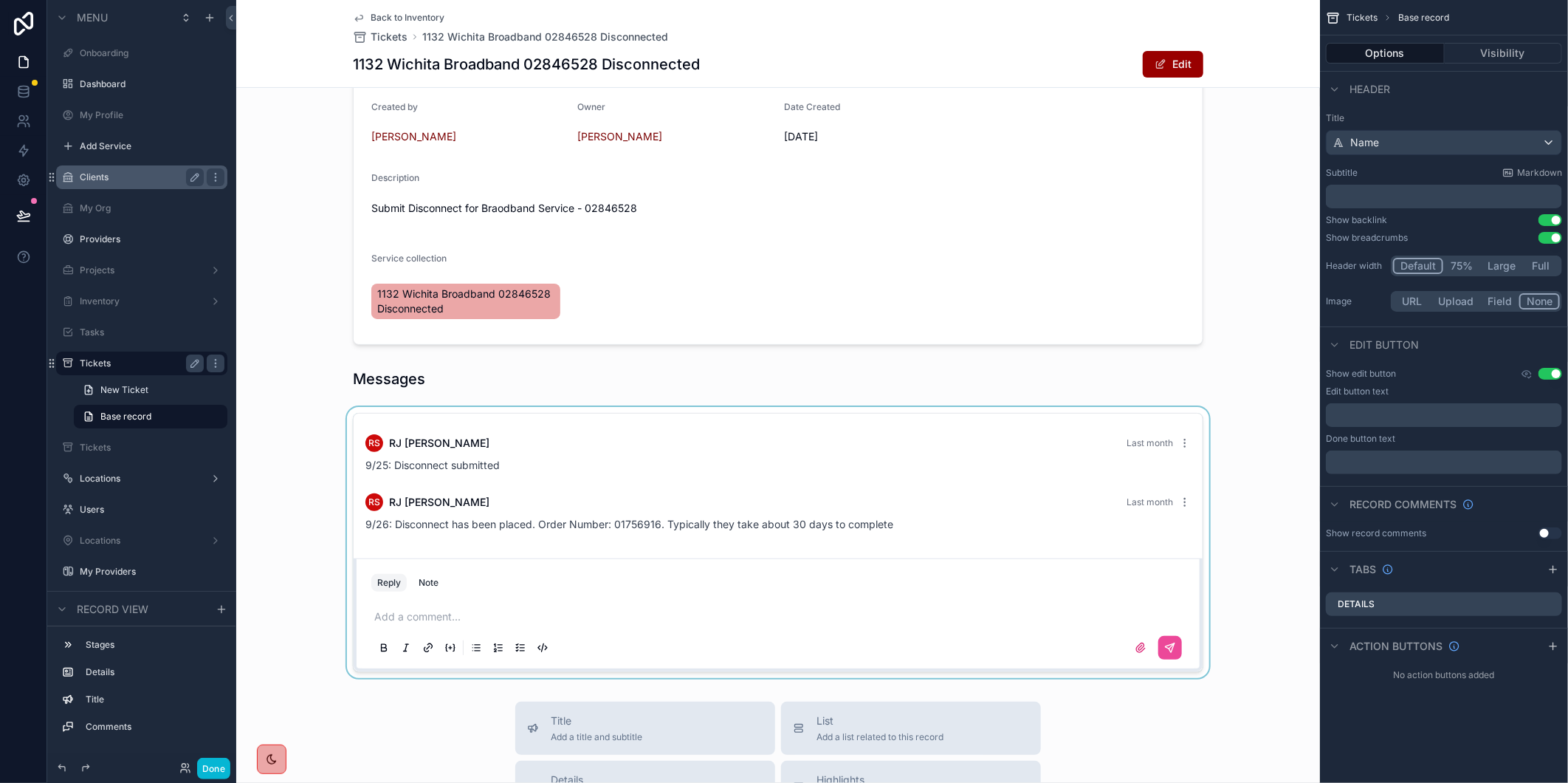
click at [424, 628] on div "scrollable content" at bounding box center [777, 542] width 1084 height 271
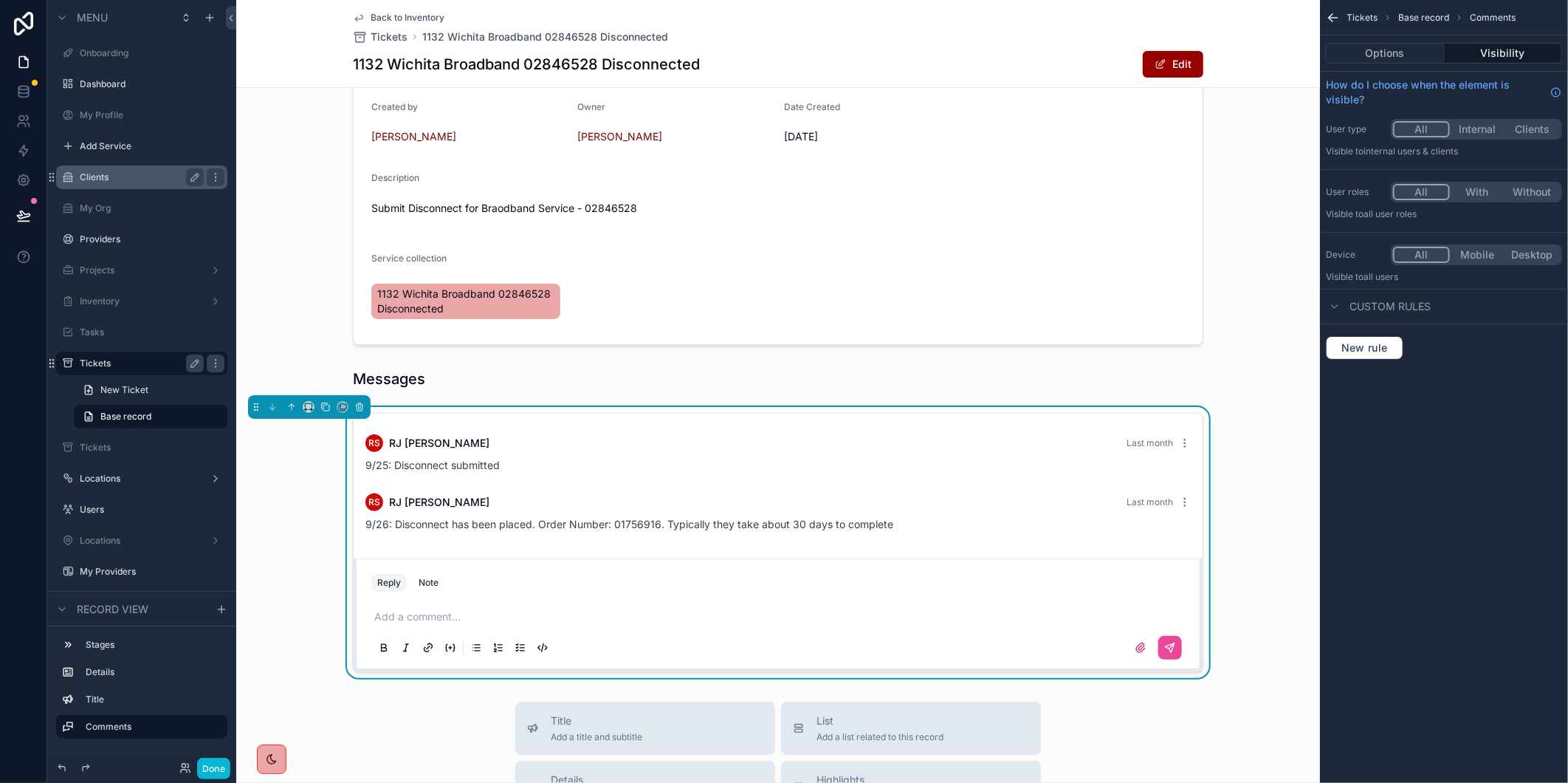
click at [388, 624] on p "scrollable content" at bounding box center [781, 616] width 814 height 15
click at [1169, 653] on icon "scrollable content" at bounding box center [1170, 647] width 12 height 12
